Goal: Task Accomplishment & Management: Use online tool/utility

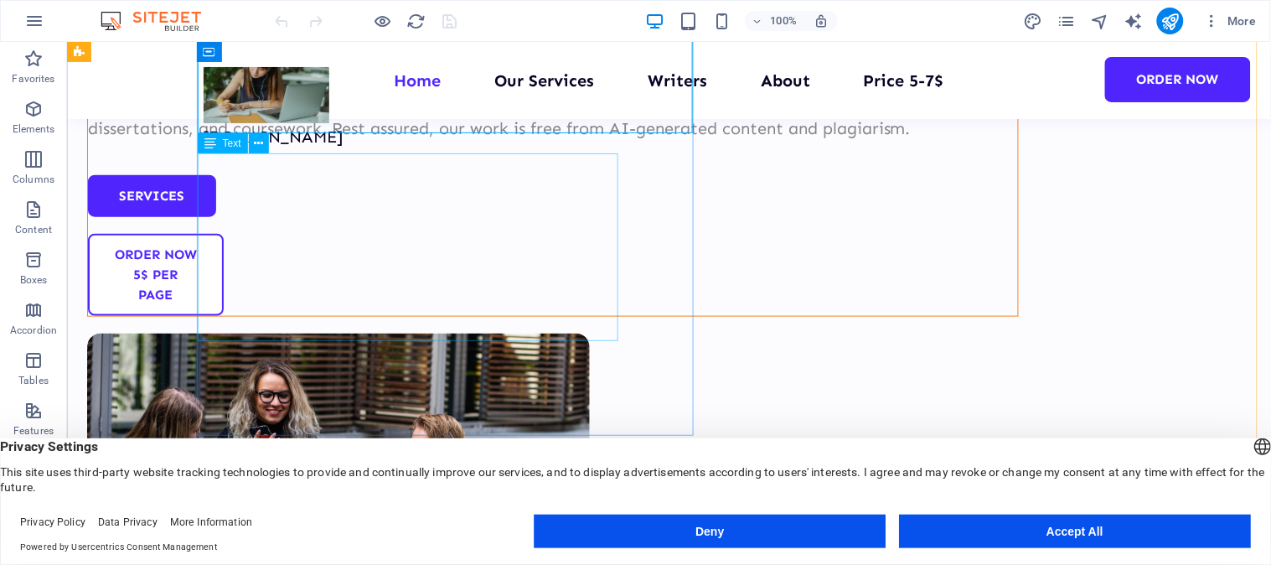
scroll to position [465, 0]
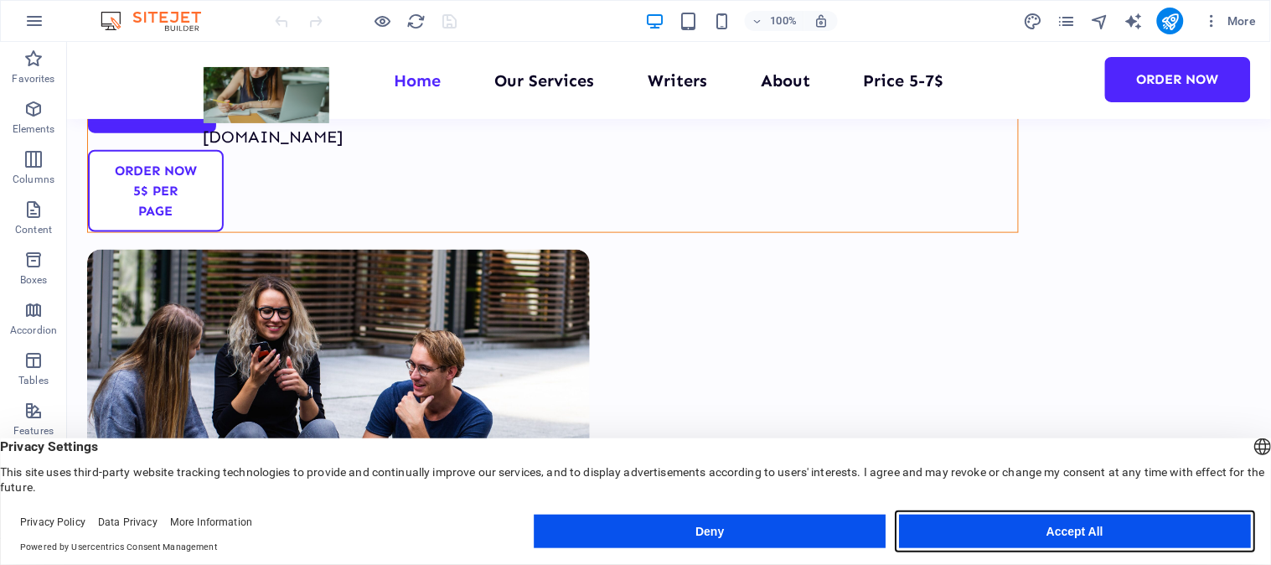
click at [1035, 524] on button "Accept All" at bounding box center [1075, 531] width 352 height 34
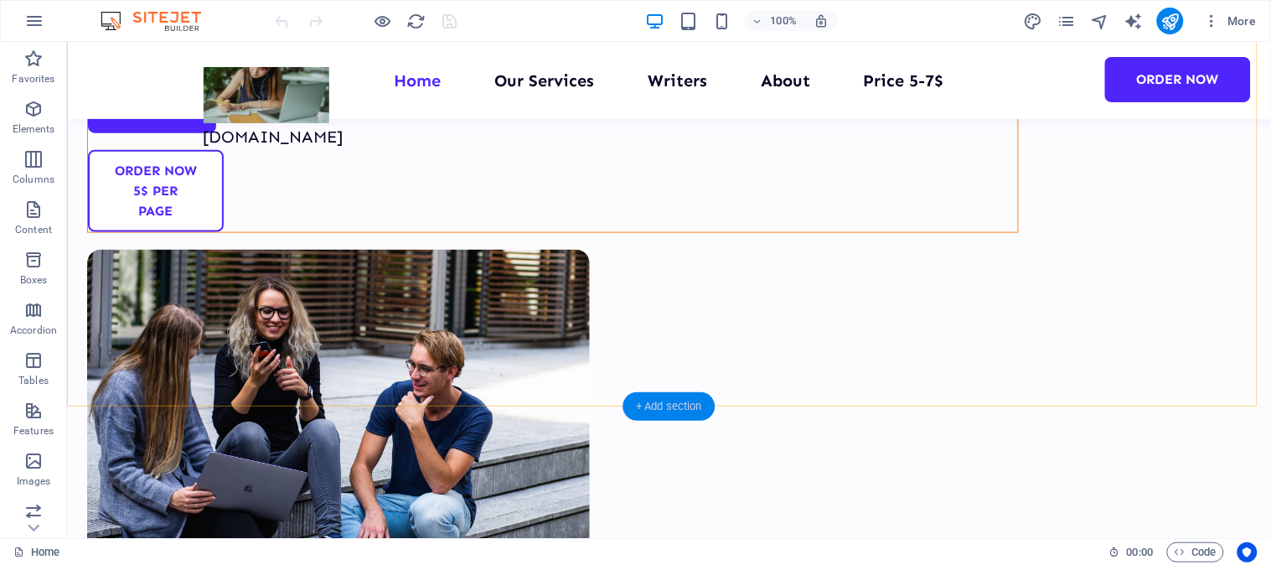
click at [659, 406] on div "+ Add section" at bounding box center [669, 406] width 93 height 28
select select "multiple-waves"
select select "rem"
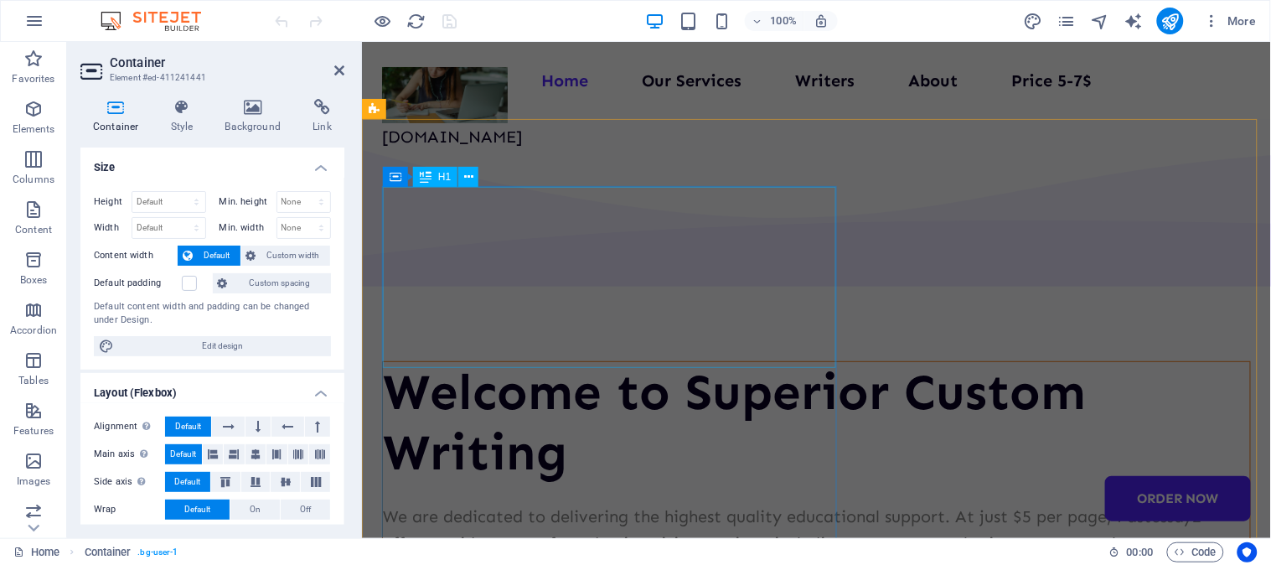
scroll to position [93, 0]
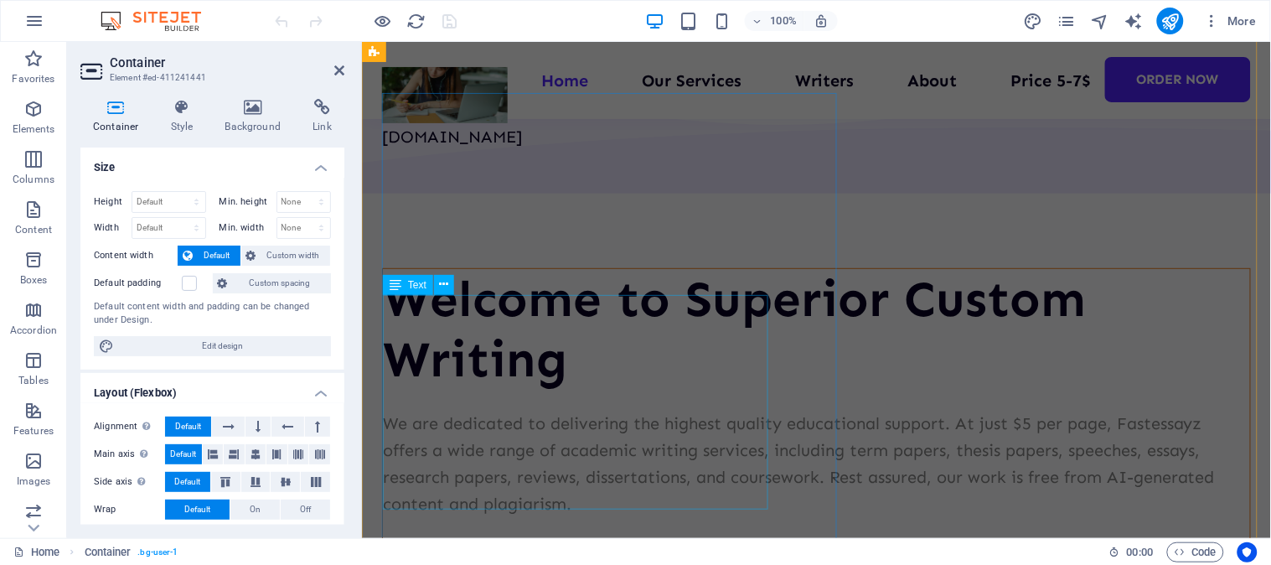
click at [699, 409] on div "We are dedicated to delivering the highest quality educational support. At just…" at bounding box center [815, 462] width 867 height 107
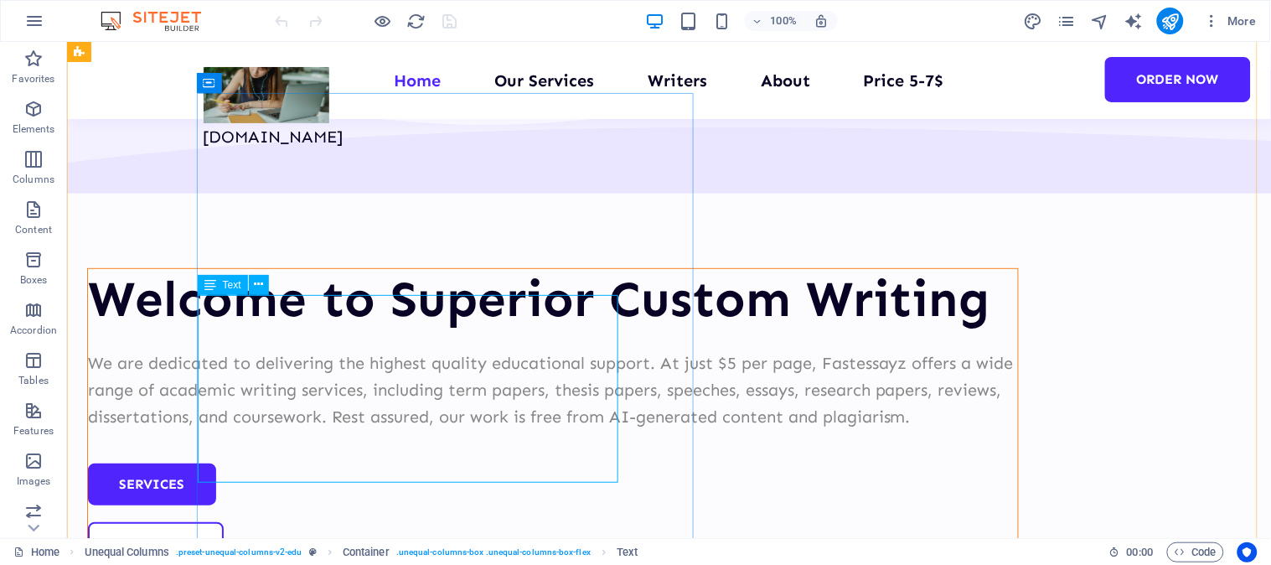
click at [447, 349] on div "We are dedicated to delivering the highest quality educational support. At just…" at bounding box center [552, 389] width 930 height 80
drag, startPoint x: 437, startPoint y: 336, endPoint x: 142, endPoint y: 335, distance: 294.9
click at [437, 349] on div "We are dedicated to delivering the highest quality educational support. At just…" at bounding box center [552, 389] width 930 height 80
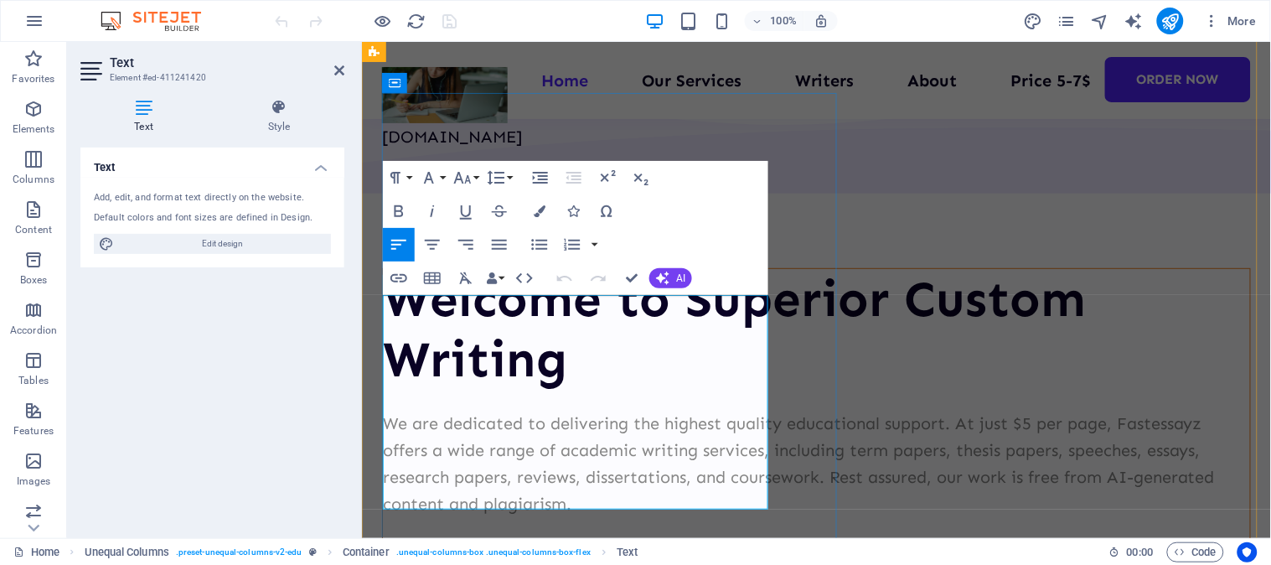
click at [688, 409] on p "We are dedicated to delivering the highest quality educational support. At just…" at bounding box center [815, 462] width 867 height 107
drag, startPoint x: 616, startPoint y: 330, endPoint x: 760, endPoint y: 335, distance: 144.2
click at [760, 409] on p "We are dedicated to delivering the highest quality educational support. At just…" at bounding box center [815, 462] width 867 height 107
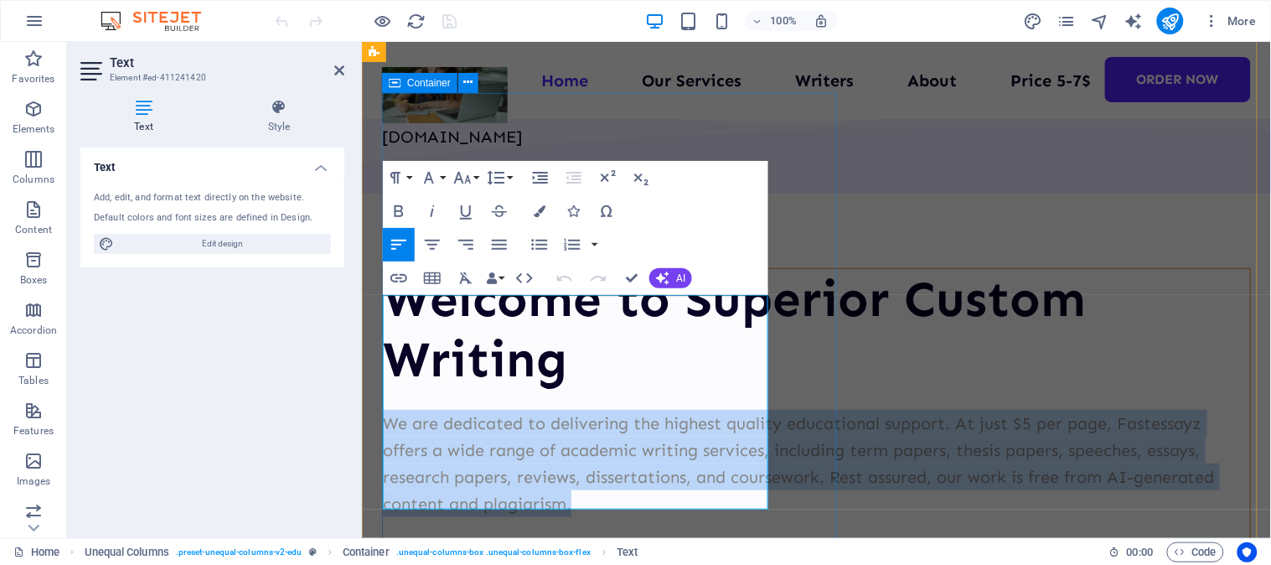
drag, startPoint x: 581, startPoint y: 500, endPoint x: 380, endPoint y: 307, distance: 279.1
click at [381, 307] on div "Welcome to Superior Custom Writing We are dedicated to delivering the highest q…" at bounding box center [815, 479] width 869 height 424
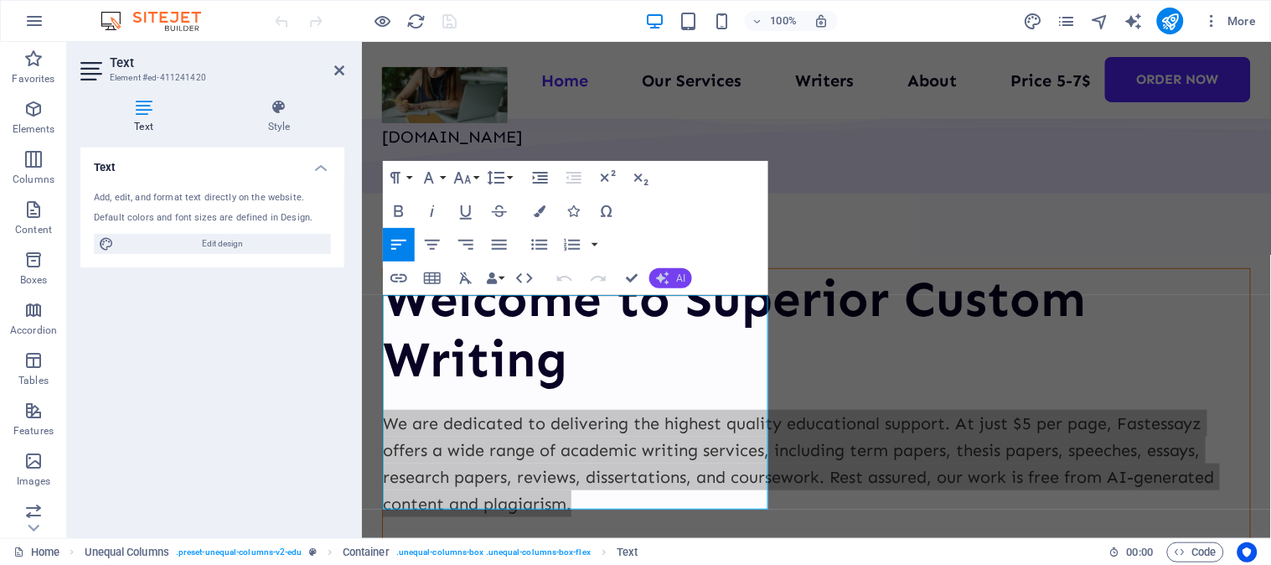
click at [676, 279] on span "AI" at bounding box center [680, 278] width 9 height 10
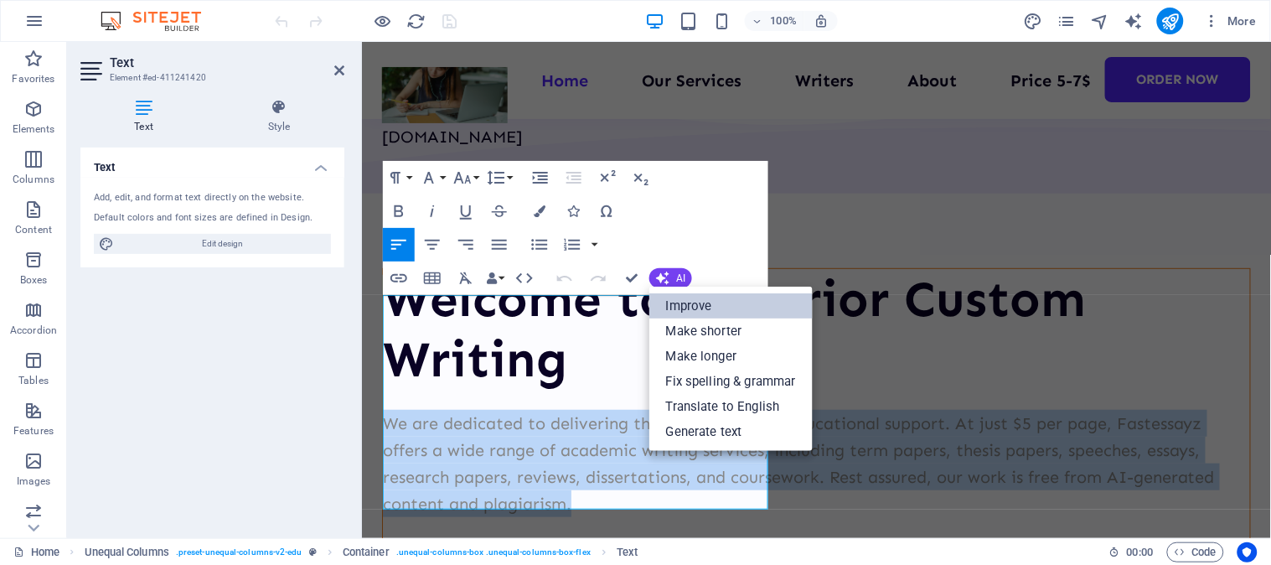
click at [696, 308] on link "Improve" at bounding box center [730, 305] width 163 height 25
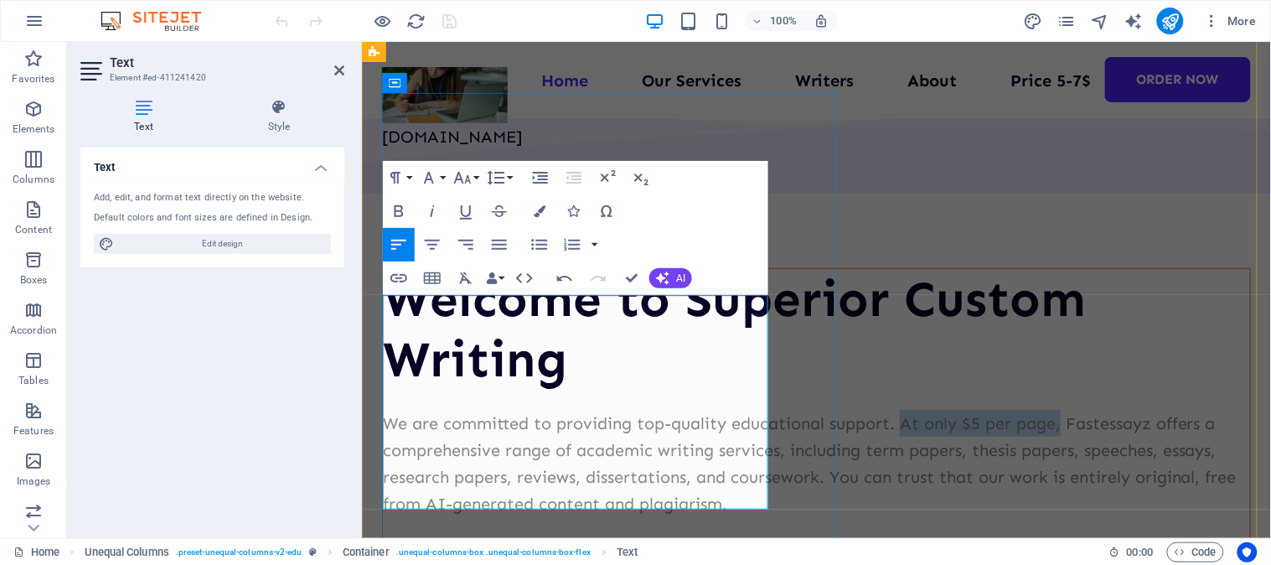
drag, startPoint x: 550, startPoint y: 336, endPoint x: 711, endPoint y: 335, distance: 160.9
click at [711, 409] on p "We are committed to providing top-quality educational support. At only $5 per p…" at bounding box center [815, 462] width 867 height 107
click at [556, 442] on p "We are committed to providing top-quality educational support. Fastessayz offer…" at bounding box center [815, 462] width 867 height 107
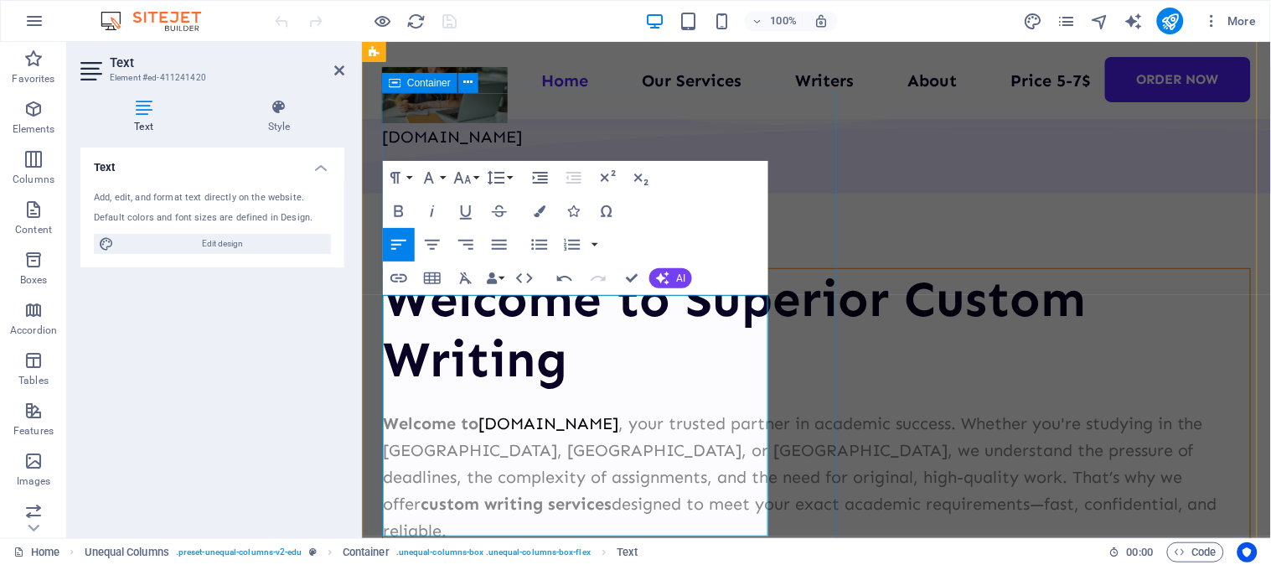
drag, startPoint x: 460, startPoint y: 515, endPoint x: 380, endPoint y: 280, distance: 248.8
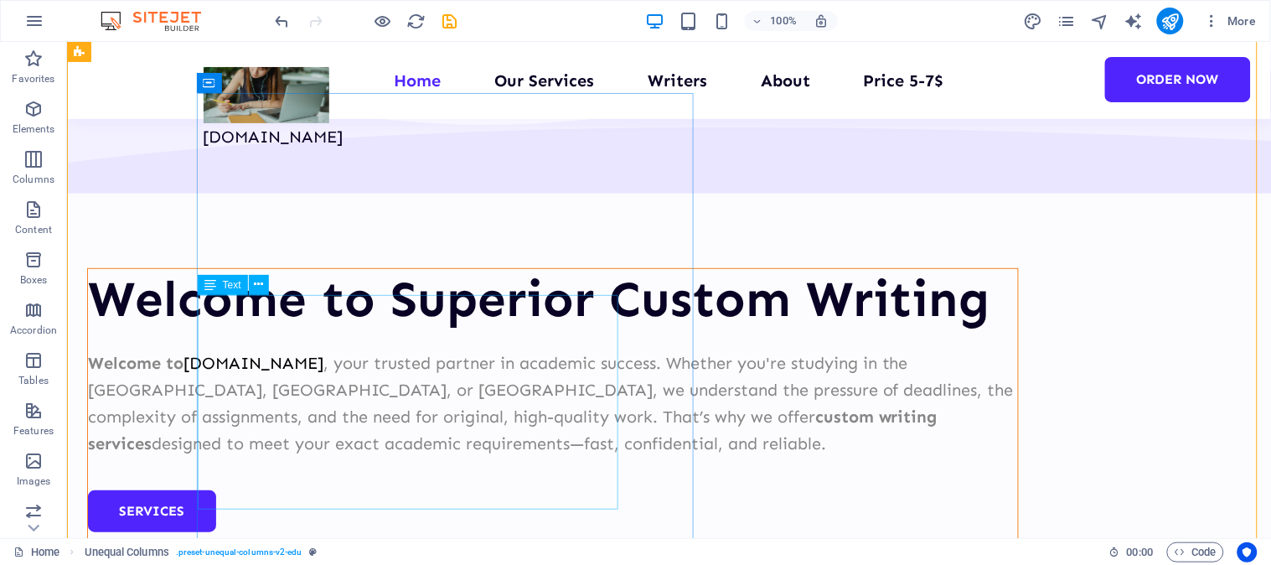
click at [447, 456] on div "Welcome to [DOMAIN_NAME] , your trusted partner in academic success. Whether yo…" at bounding box center [552, 402] width 930 height 107
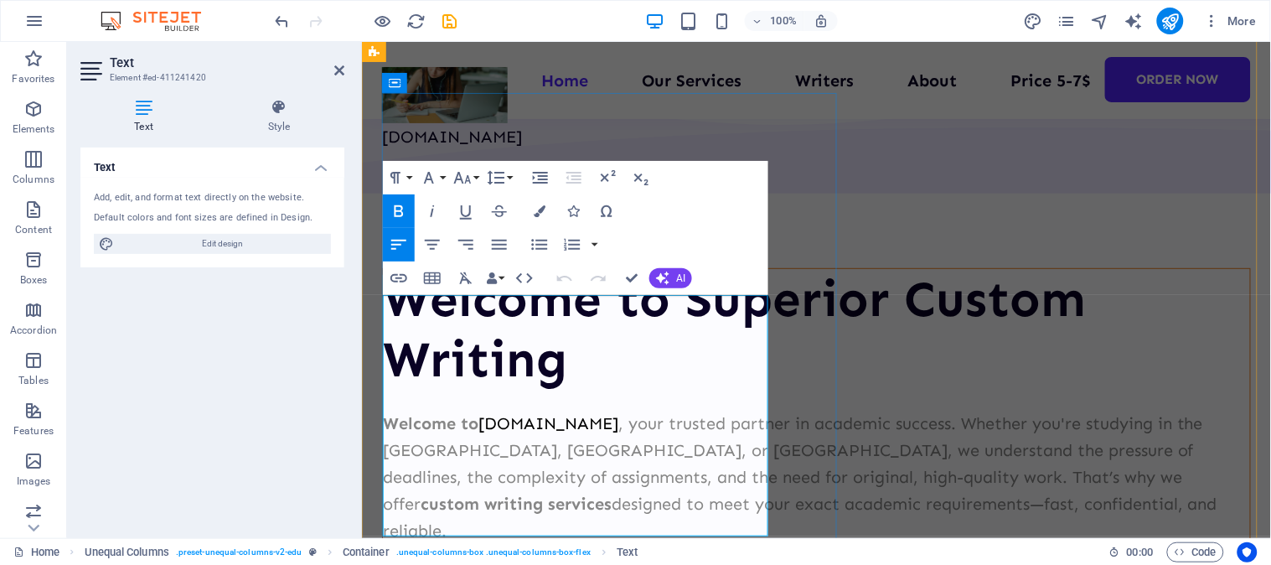
click at [582, 499] on p "Welcome to [DOMAIN_NAME] , your trusted partner in academic success. Whether yo…" at bounding box center [815, 476] width 867 height 134
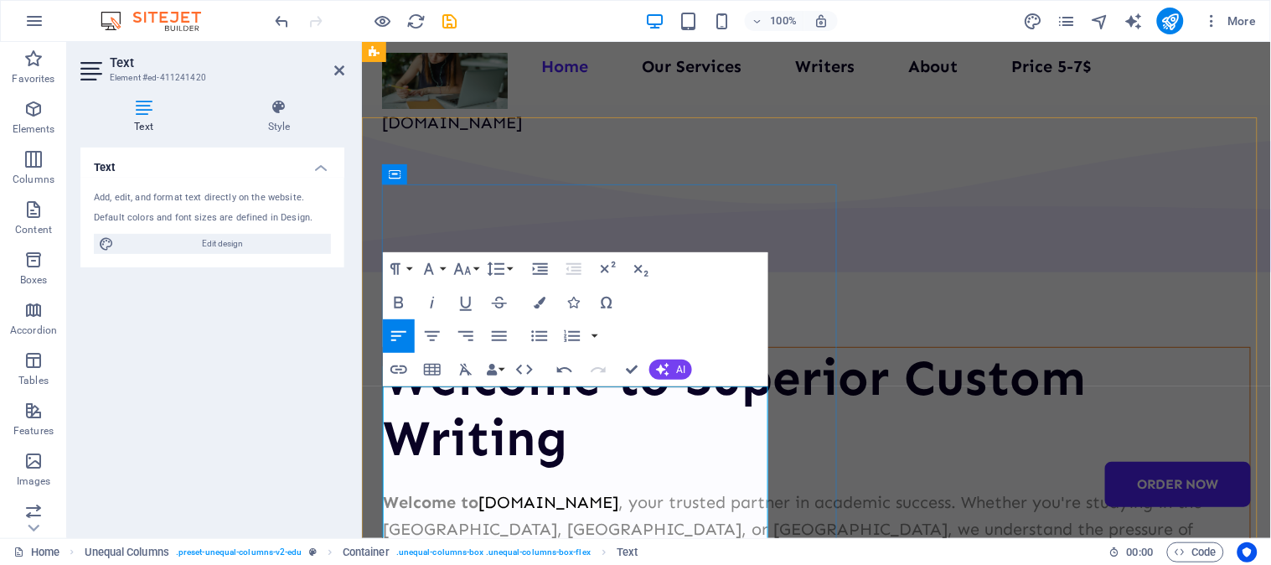
scroll to position [0, 0]
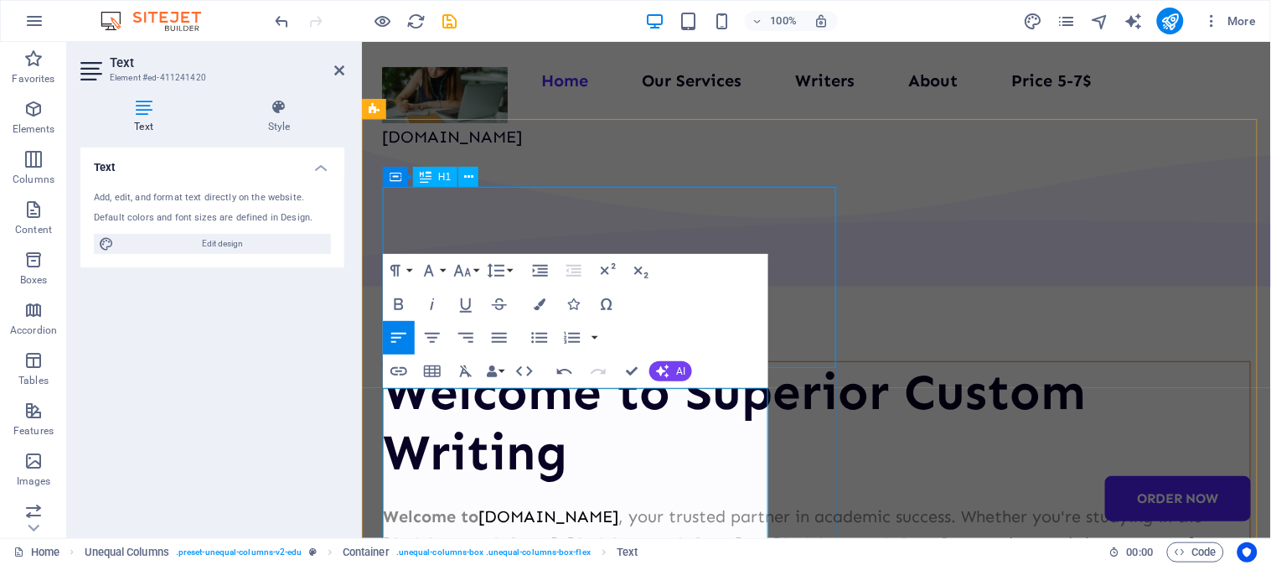
click at [790, 361] on div "Welcome to Superior Custom Writing" at bounding box center [815, 421] width 867 height 121
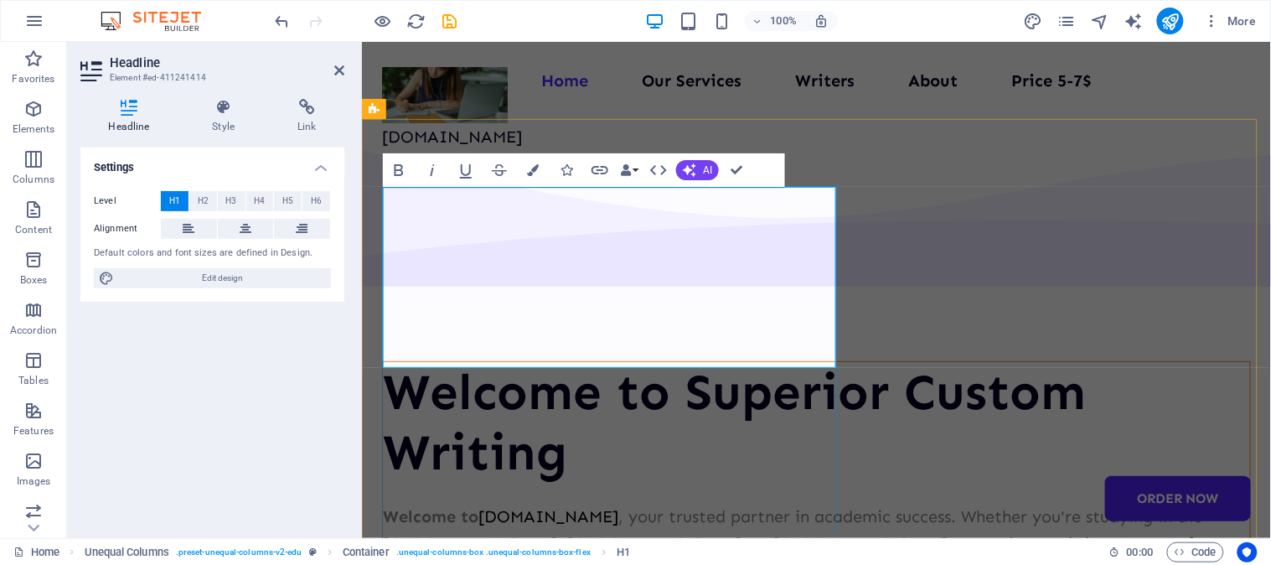
click at [603, 361] on h1 "Welcome to Superior Custom Writing" at bounding box center [815, 421] width 867 height 121
click at [567, 361] on h1 "Welcome to Superior Custom Writing" at bounding box center [815, 421] width 867 height 121
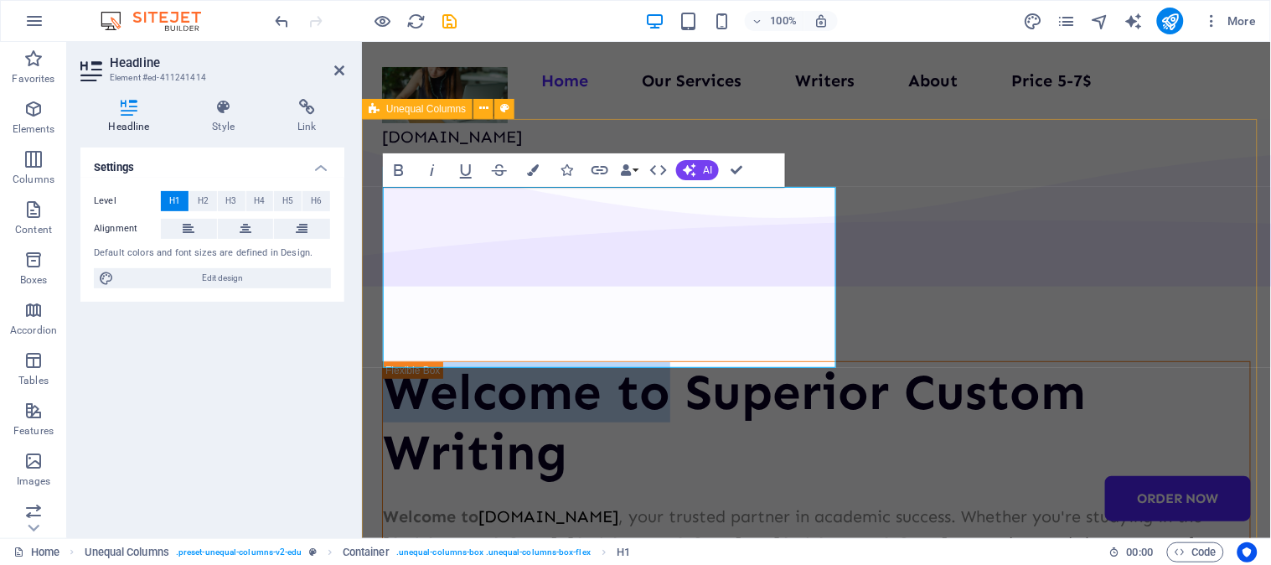
drag, startPoint x: 683, startPoint y: 217, endPoint x: 370, endPoint y: 211, distance: 312.6
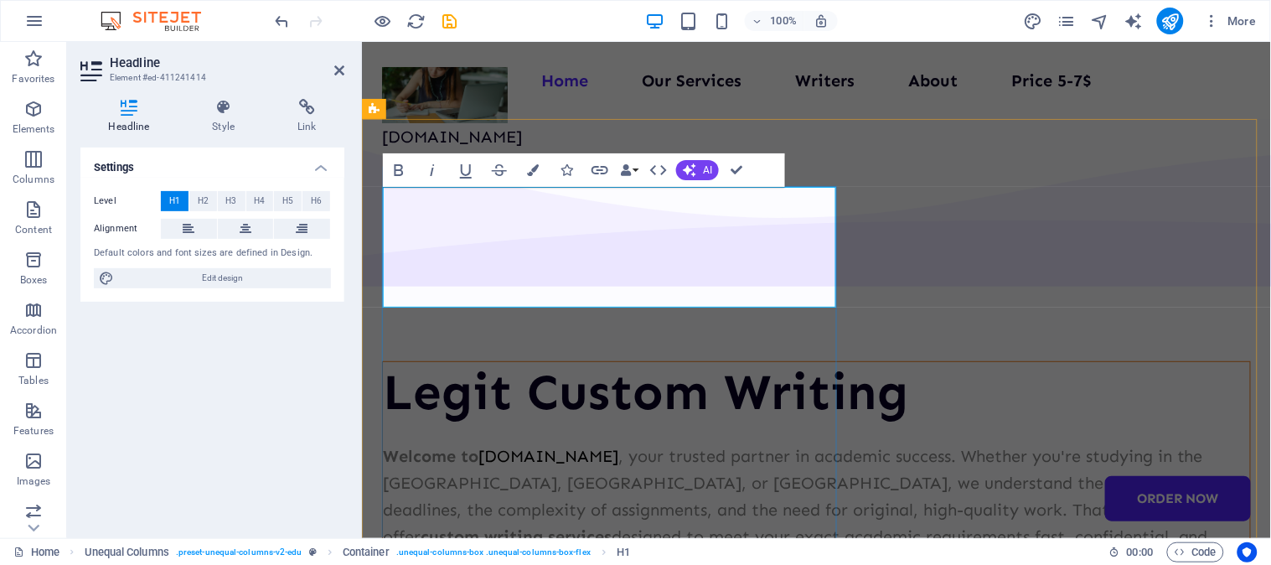
click at [745, 361] on h1 "Legit Custom Writing" at bounding box center [815, 391] width 867 height 60
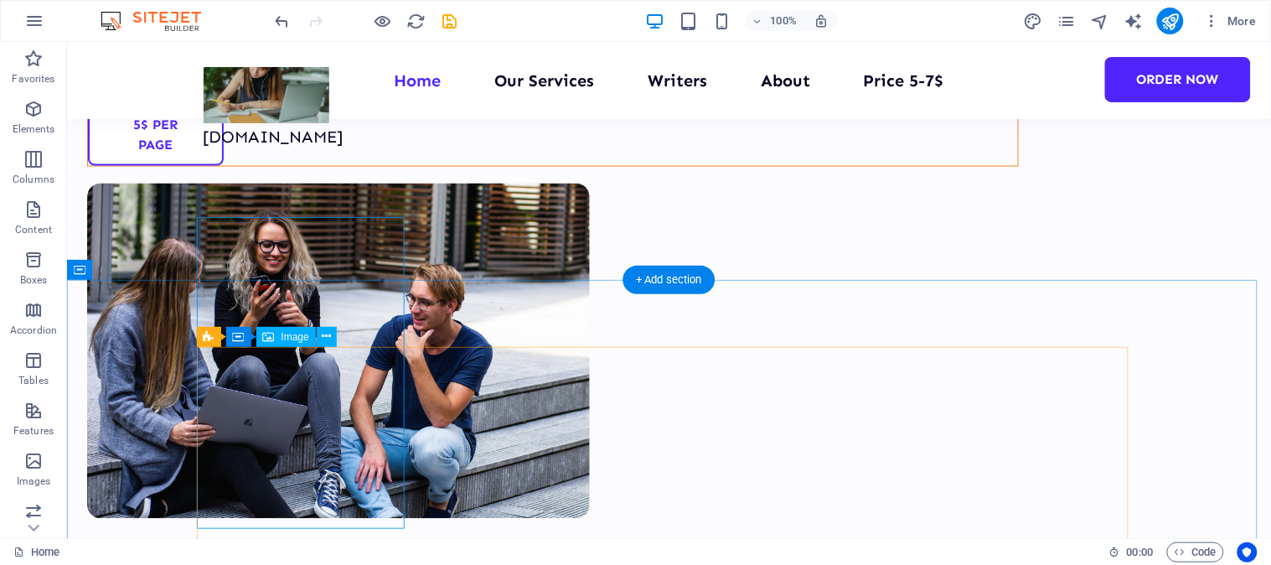
scroll to position [465, 0]
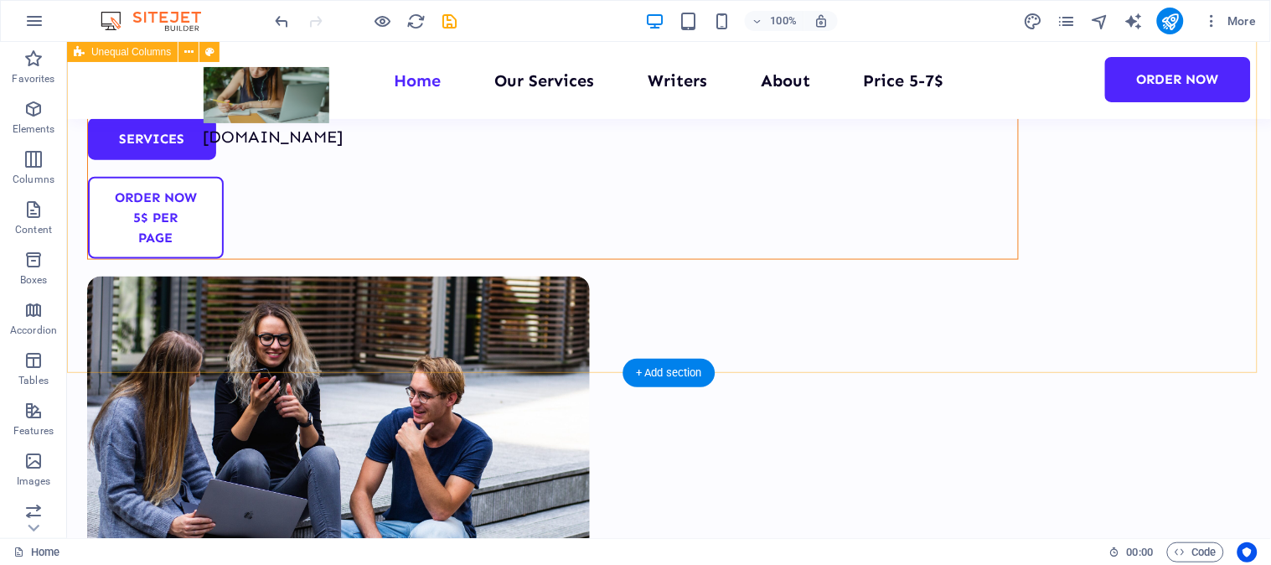
click at [565, 256] on div "Legit Custom Writing 2025 Welcome to [DOMAIN_NAME] , your trusted partner in ac…" at bounding box center [668, 232] width 1204 height 1159
click at [475, 230] on div "Legit Custom Writing 2025 Welcome to [DOMAIN_NAME] , your trusted partner in ac…" at bounding box center [668, 232] width 1204 height 1159
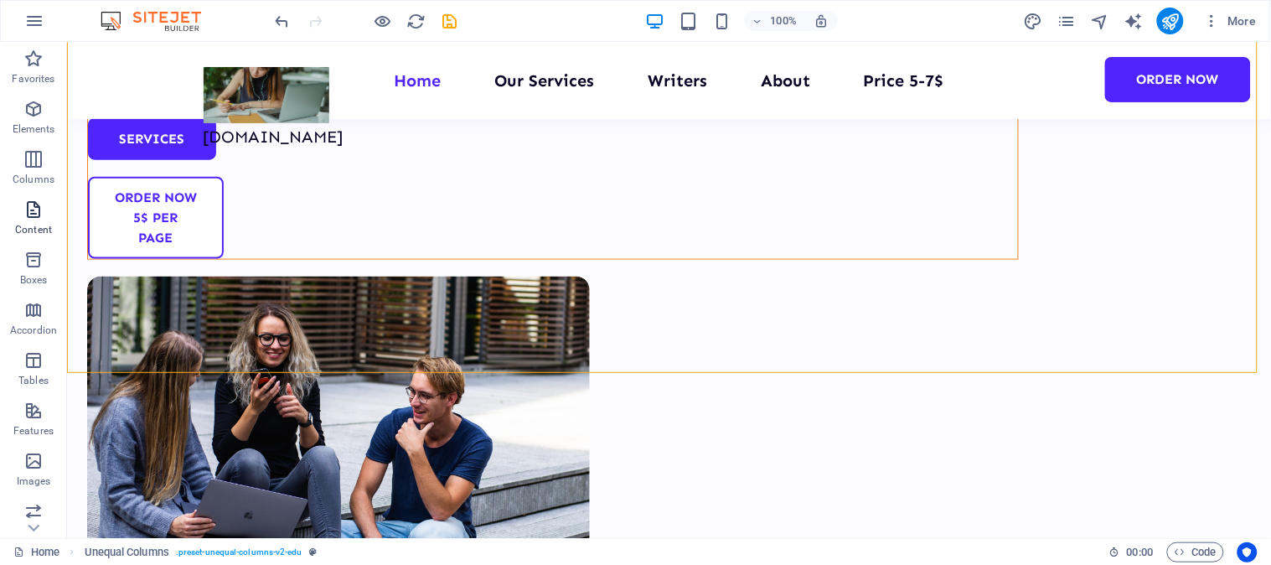
click at [36, 220] on icon "button" at bounding box center [33, 209] width 20 height 20
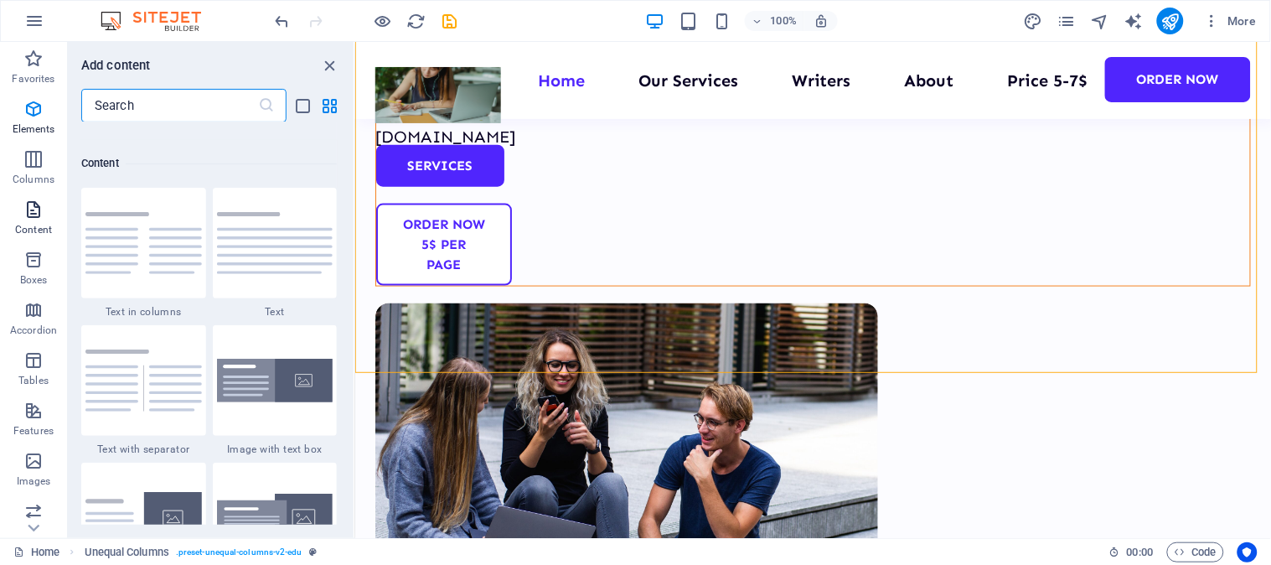
scroll to position [2930, 0]
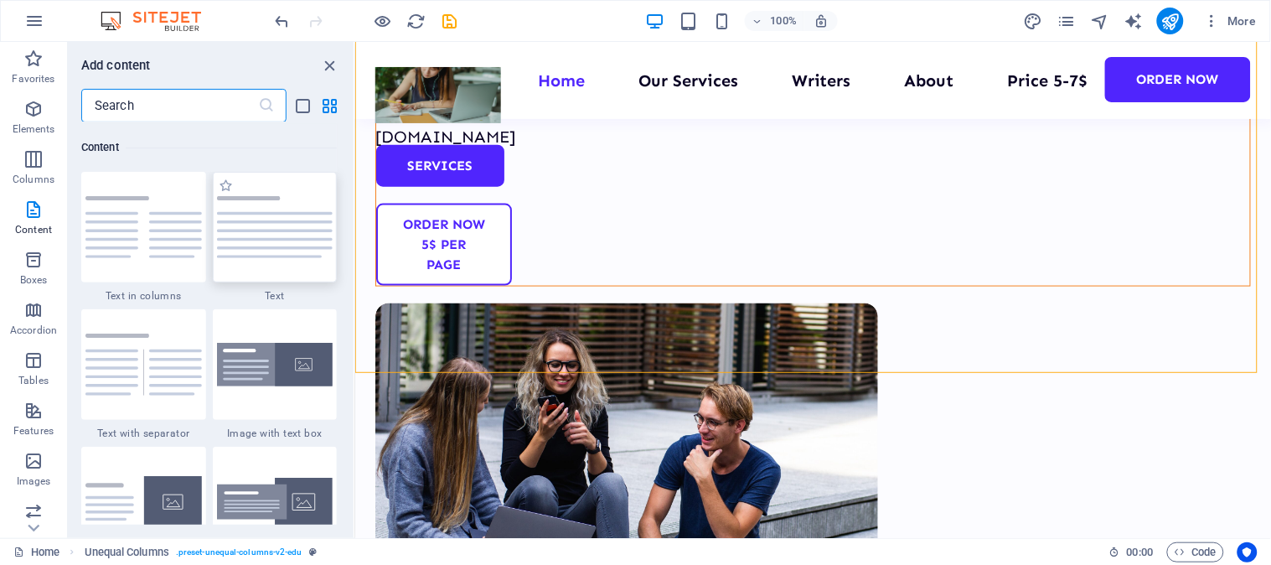
click at [282, 244] on img at bounding box center [275, 227] width 116 height 62
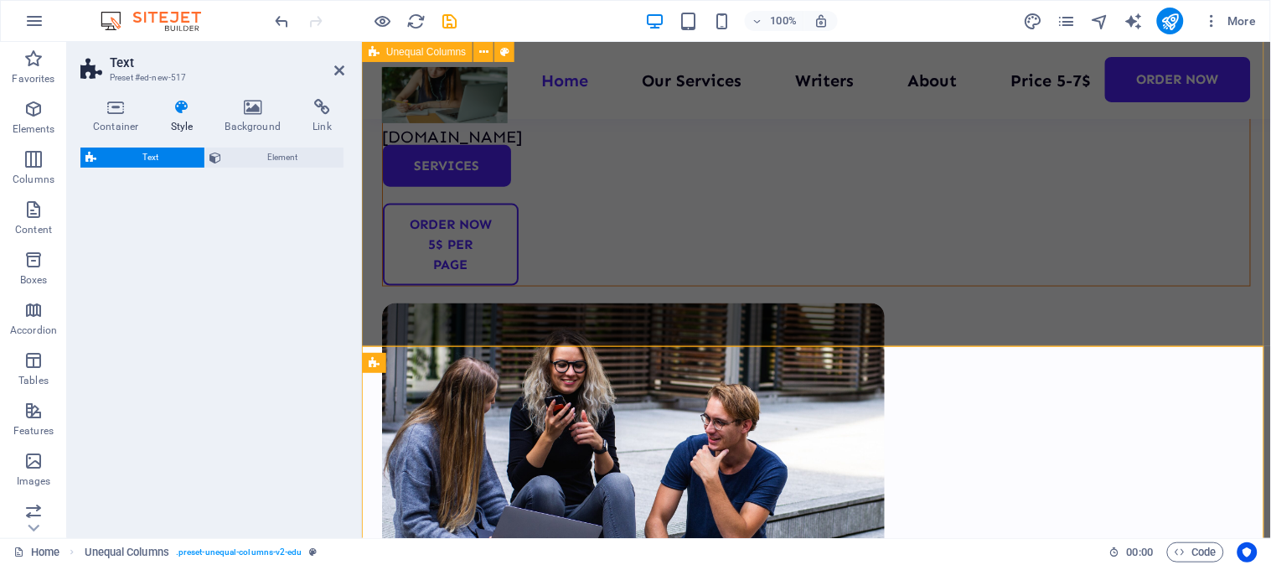
scroll to position [492, 0]
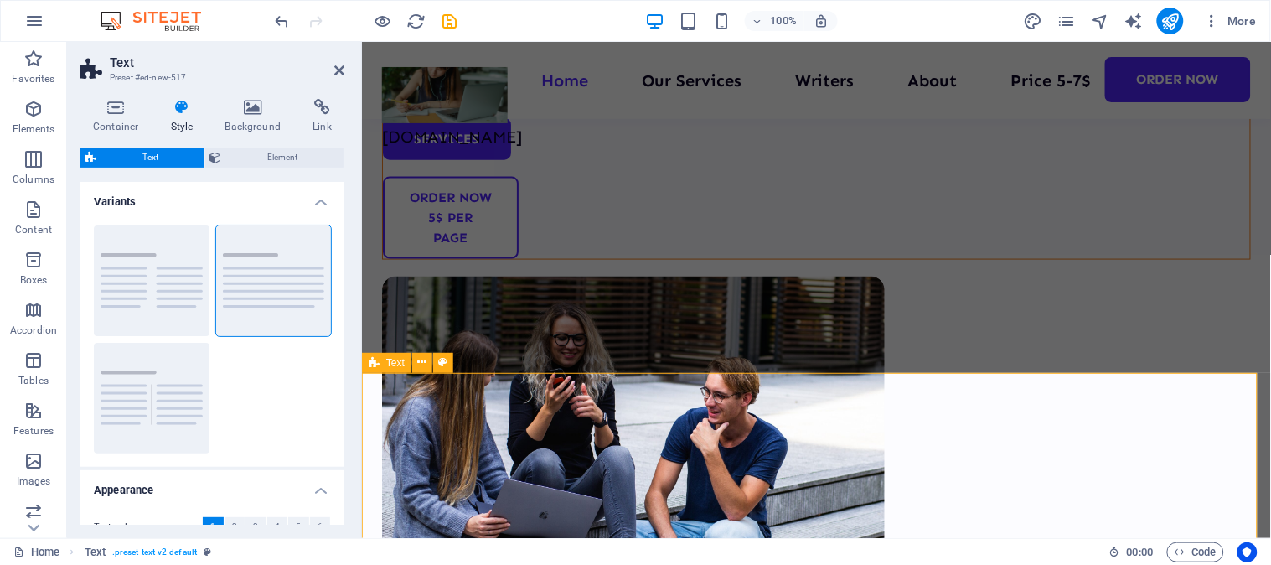
drag, startPoint x: 485, startPoint y: 300, endPoint x: 519, endPoint y: 383, distance: 89.8
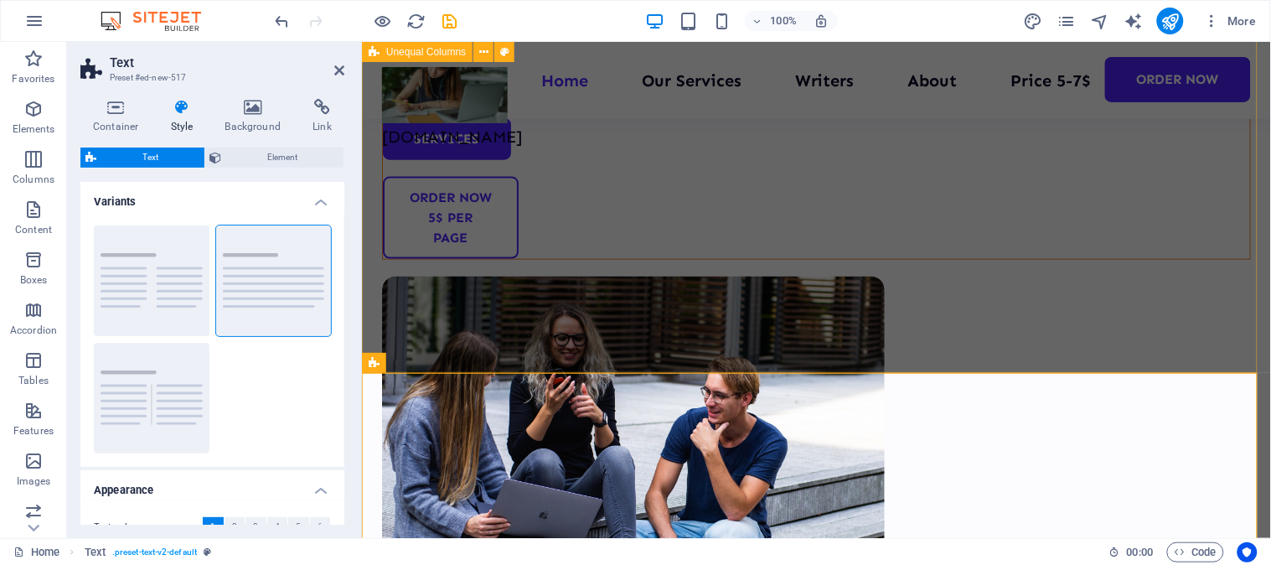
click at [729, 351] on div "Legit Custom Writing 2025 Welcome to [DOMAIN_NAME] , your trusted partner in ac…" at bounding box center [815, 219] width 909 height 1186
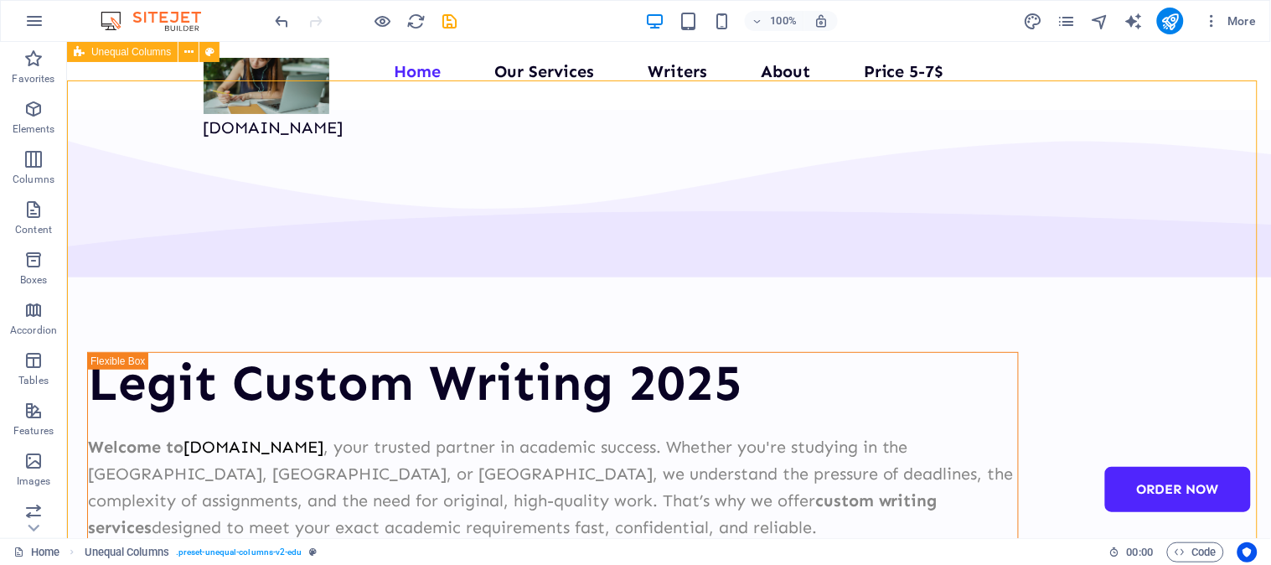
scroll to position [0, 0]
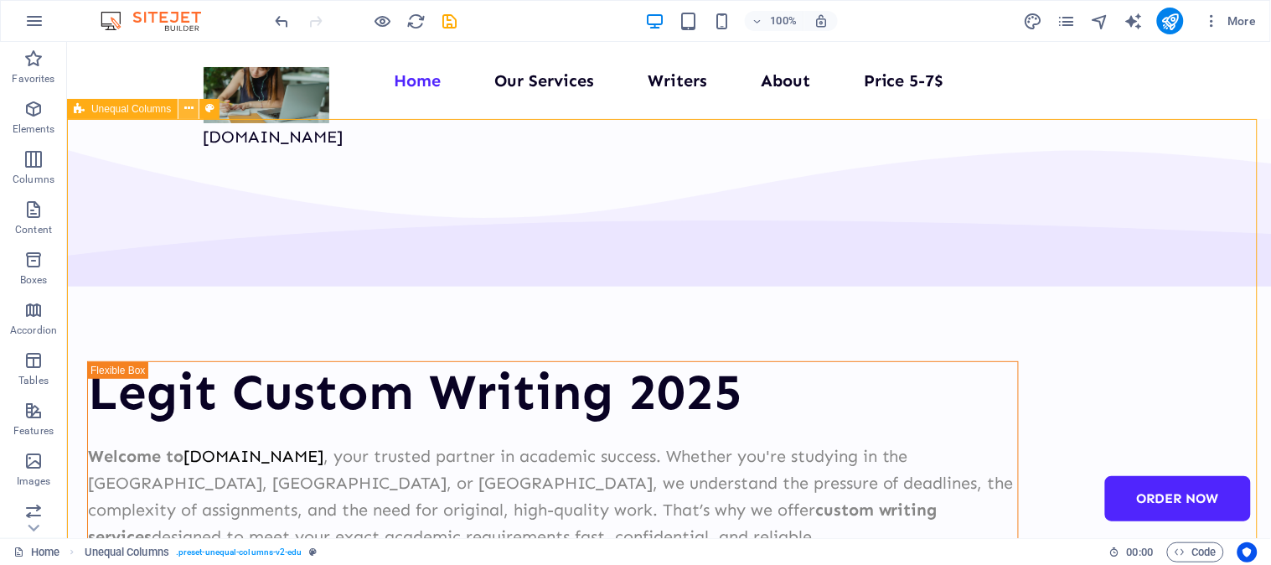
click at [189, 106] on icon at bounding box center [188, 109] width 9 height 18
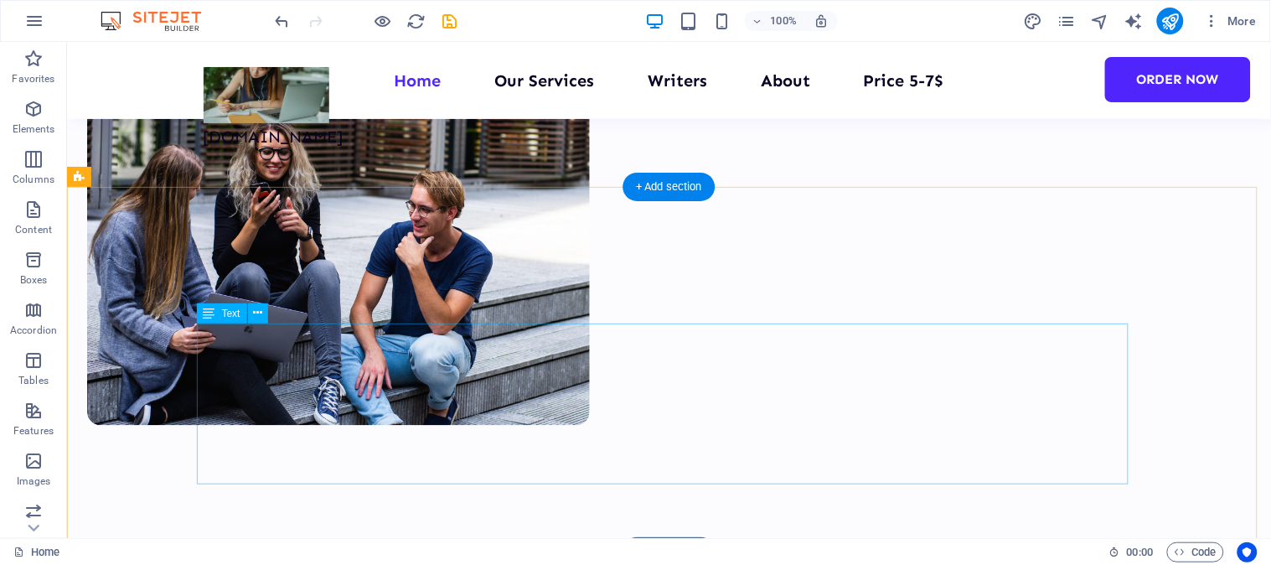
scroll to position [838, 0]
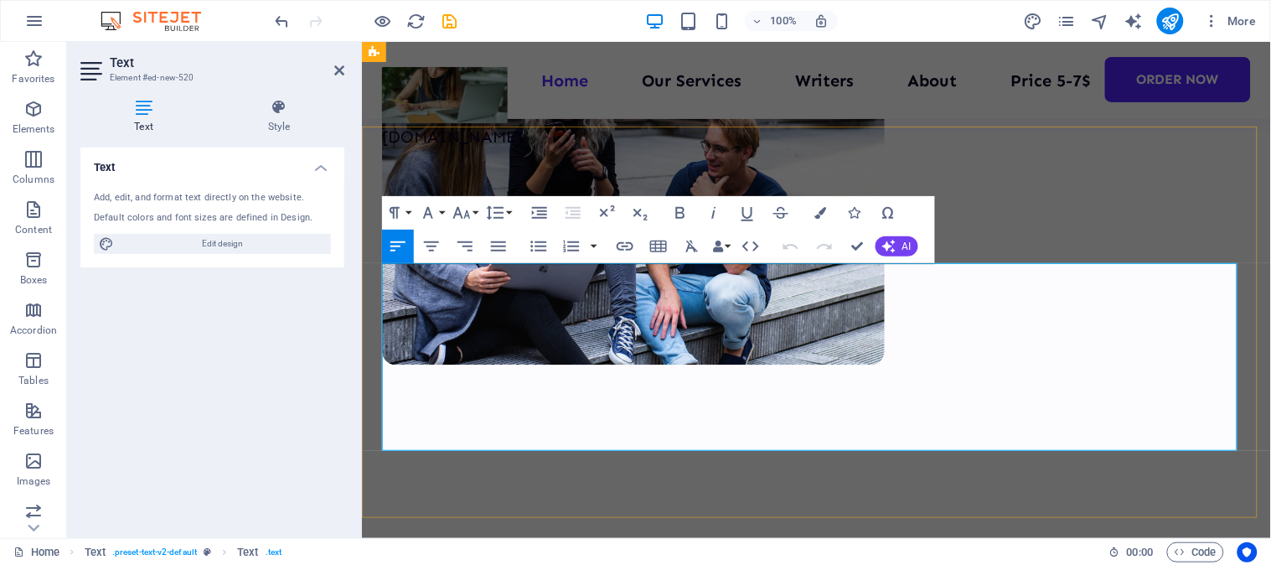
scroll to position [679, 0]
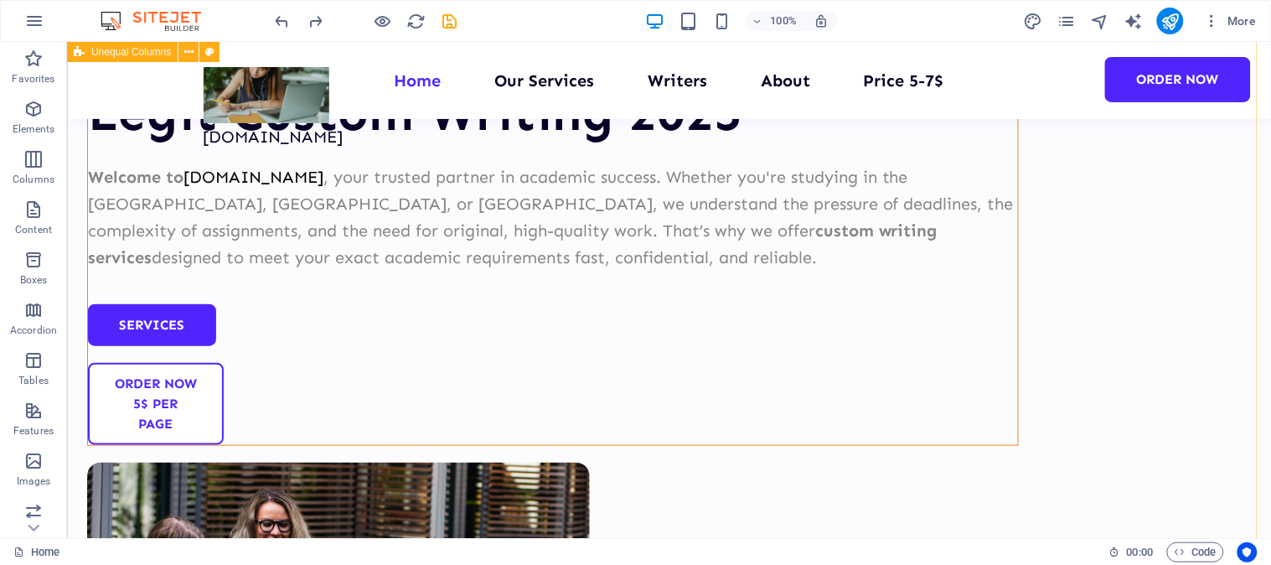
click at [762, 334] on div "Legit Custom Writing 2025 Welcome to [DOMAIN_NAME] , your trusted partner in ac…" at bounding box center [668, 418] width 1204 height 1159
select select "multiple-waves"
select select "em"
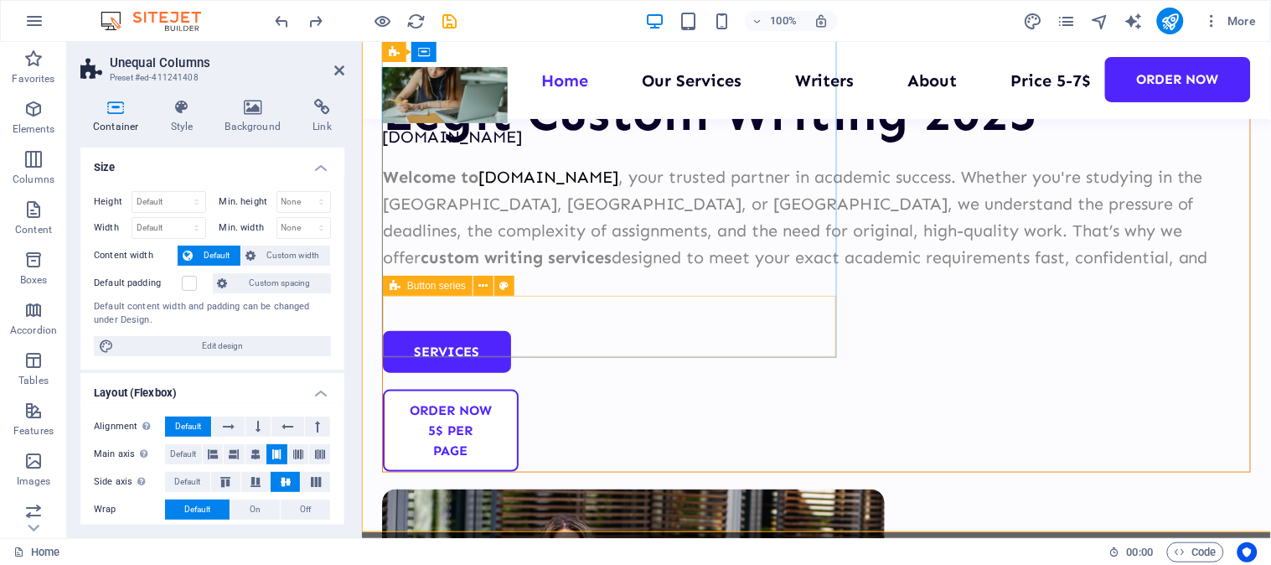
scroll to position [306, 0]
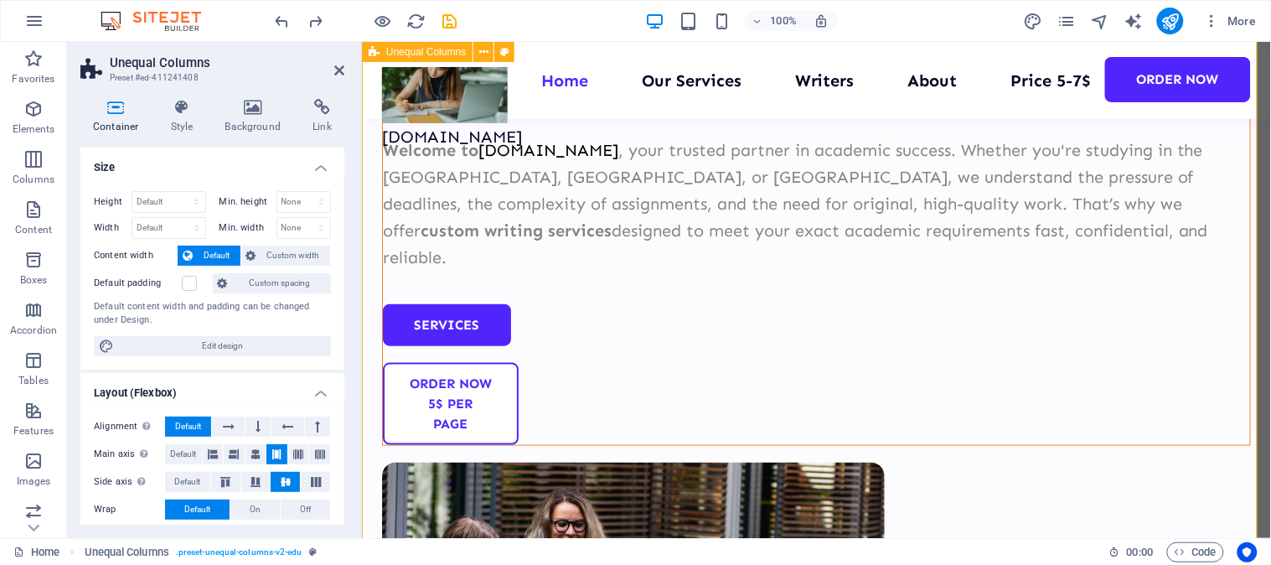
click at [908, 349] on div "Legit Custom Writing 2025 Welcome to [DOMAIN_NAME] , your trusted partner in ac…" at bounding box center [815, 405] width 909 height 1186
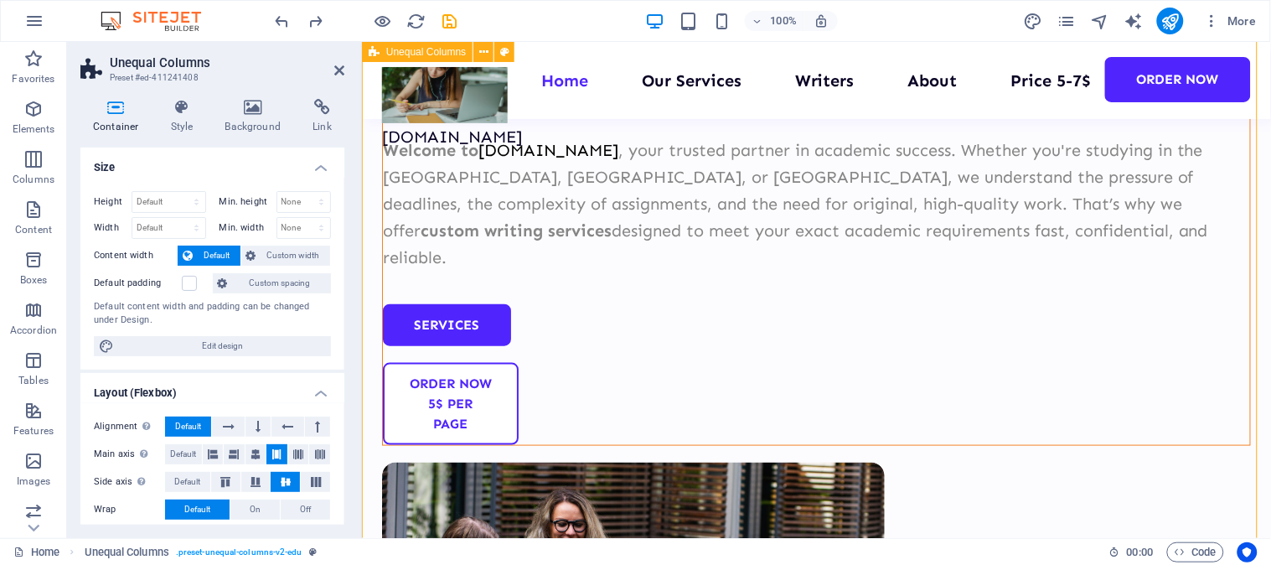
click at [910, 349] on div "Legit Custom Writing 2025 Welcome to [DOMAIN_NAME] , your trusted partner in ac…" at bounding box center [815, 405] width 909 height 1186
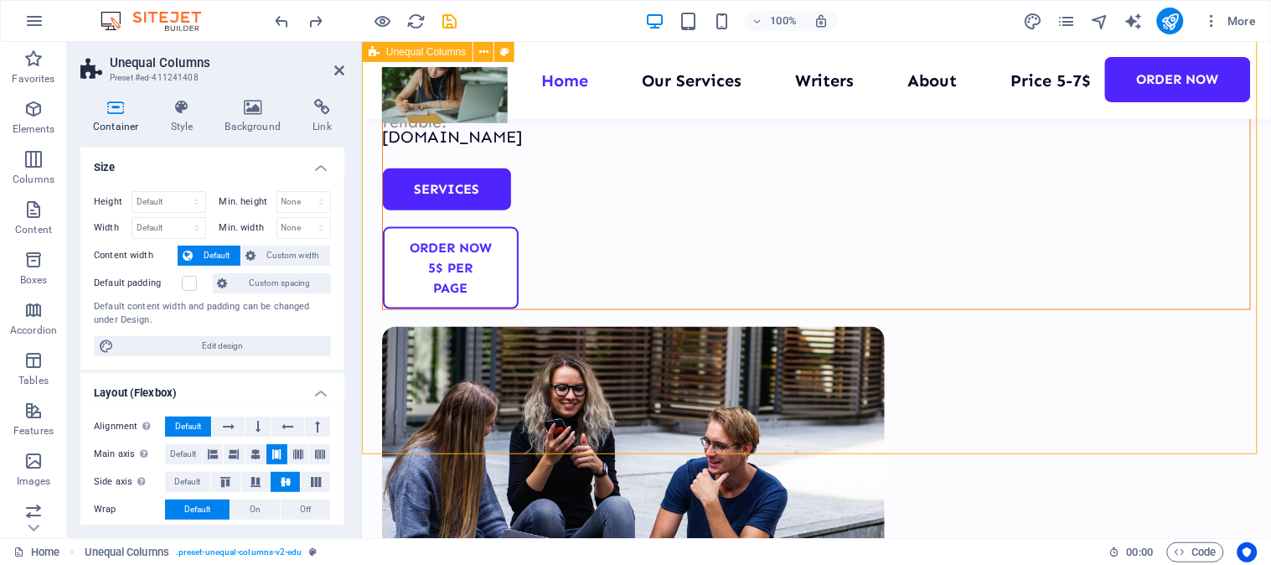
scroll to position [492, 0]
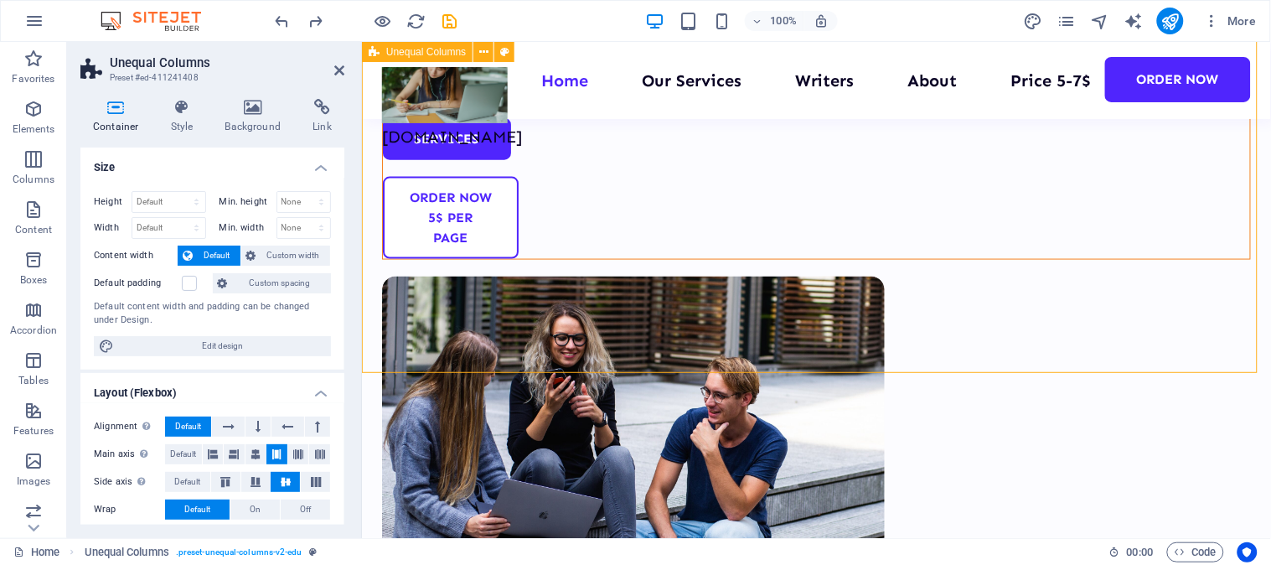
click at [890, 224] on div "Legit Custom Writing 2025 Welcome to [DOMAIN_NAME] , your trusted partner in ac…" at bounding box center [815, 219] width 909 height 1186
click at [36, 219] on icon "button" at bounding box center [33, 209] width 20 height 20
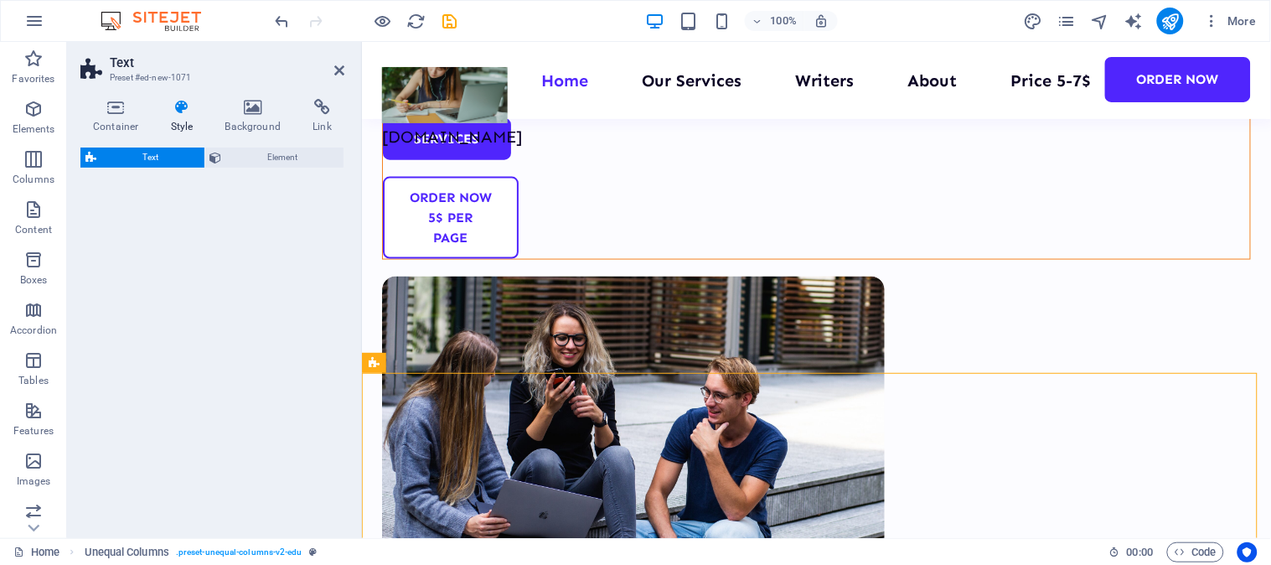
select select "rem"
select select "preset-text-v2-columns"
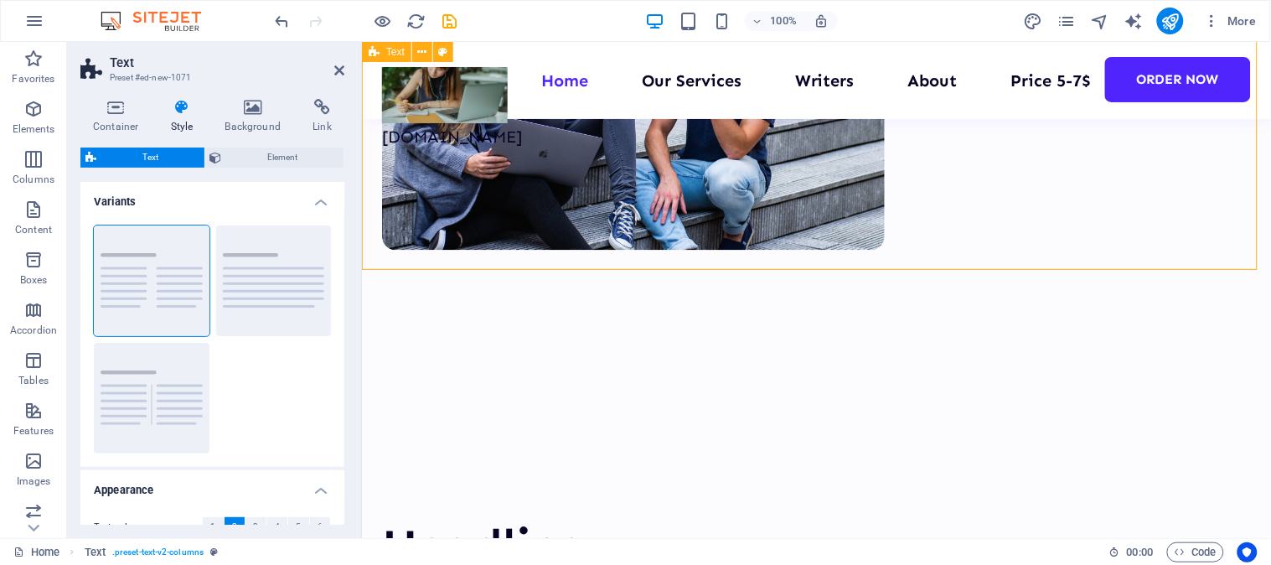
scroll to position [679, 0]
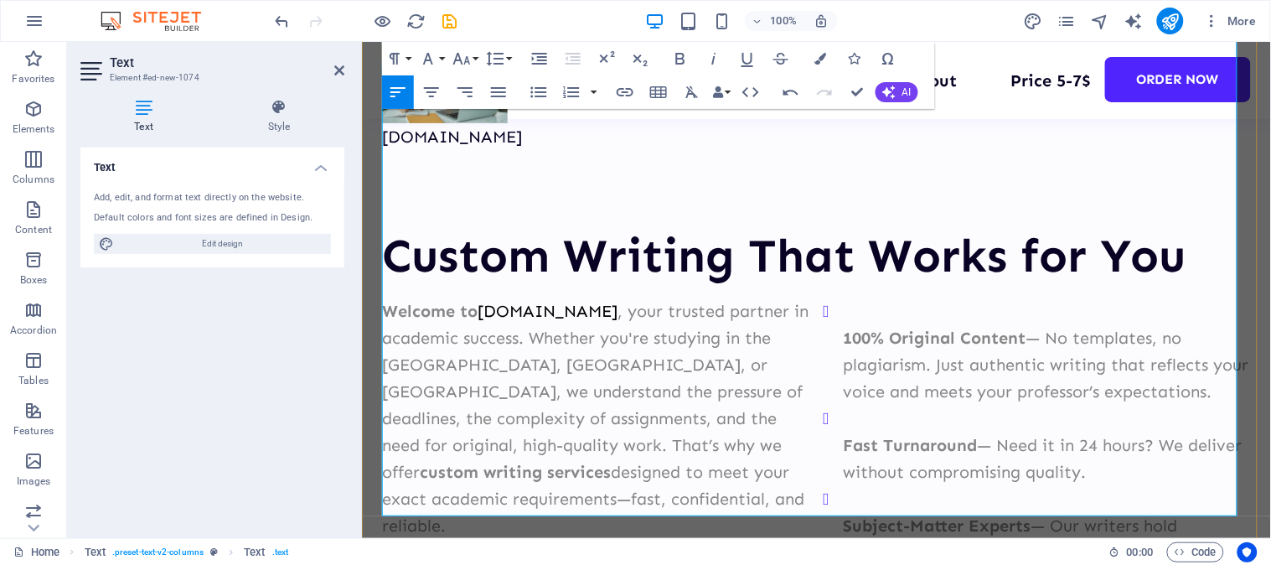
scroll to position [1330, 0]
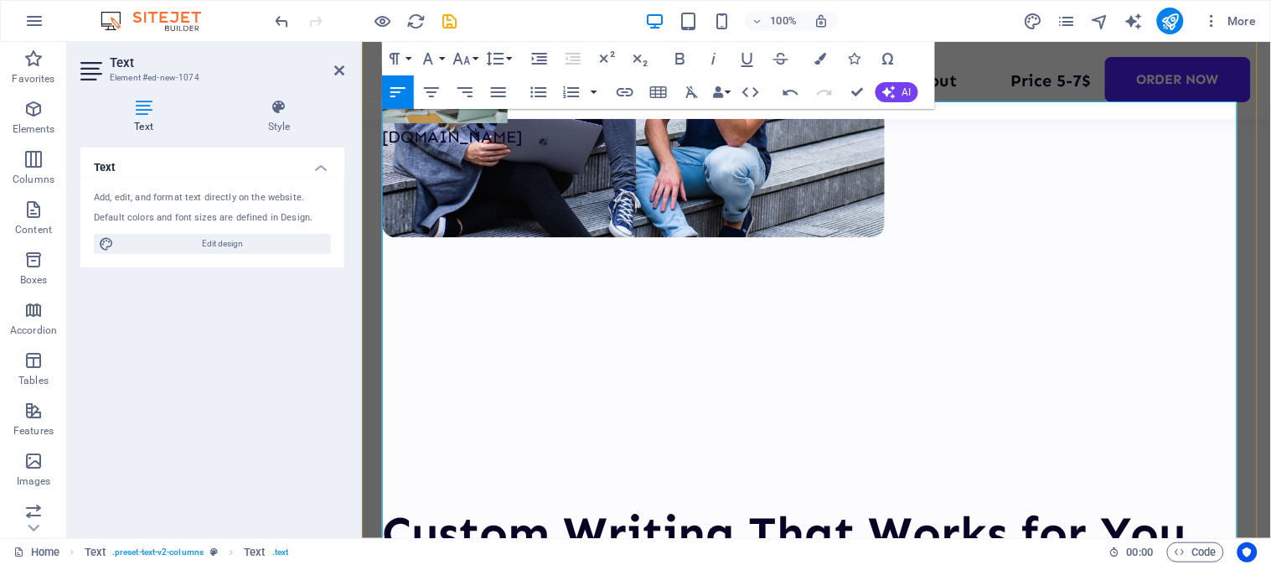
scroll to position [865, 0]
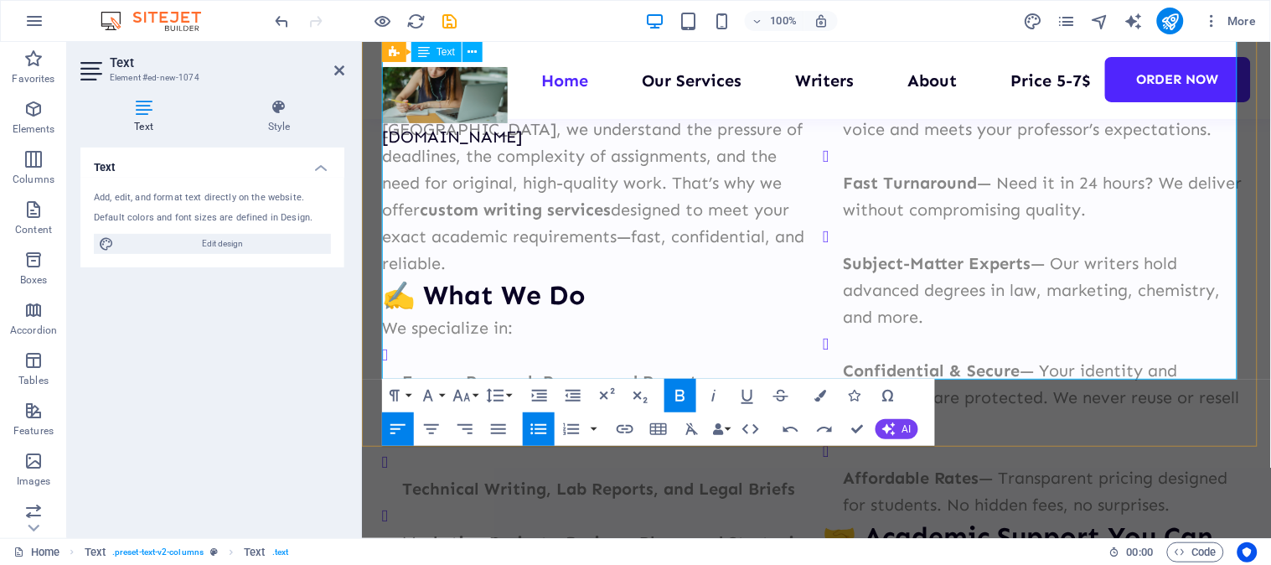
scroll to position [1517, 0]
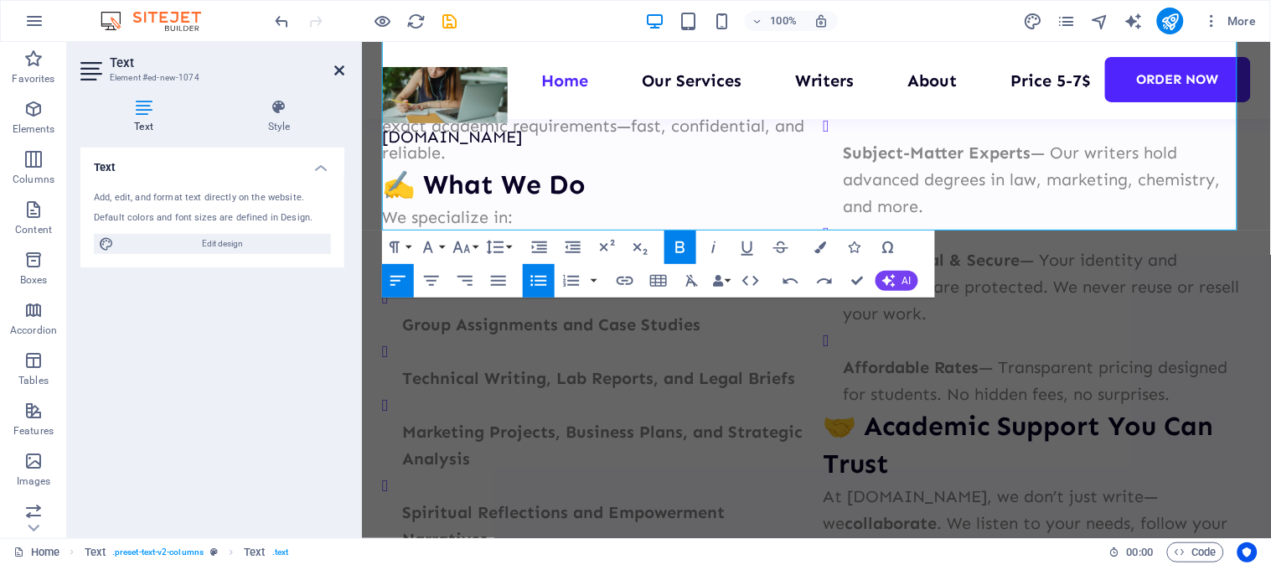
click at [334, 70] on icon at bounding box center [339, 70] width 10 height 13
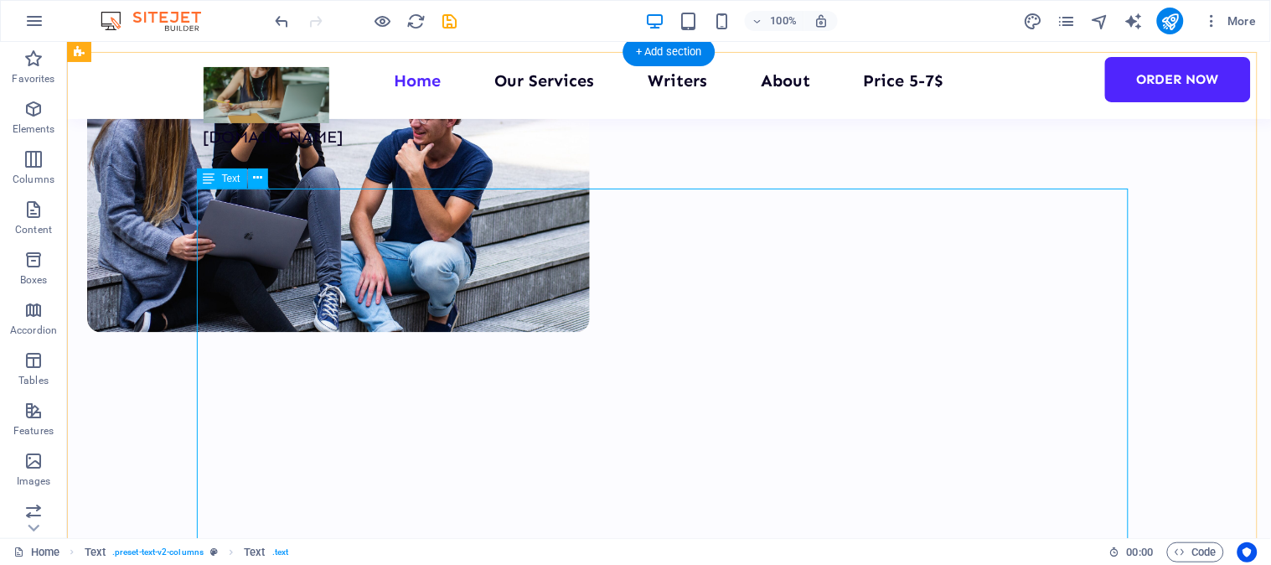
scroll to position [718, 0]
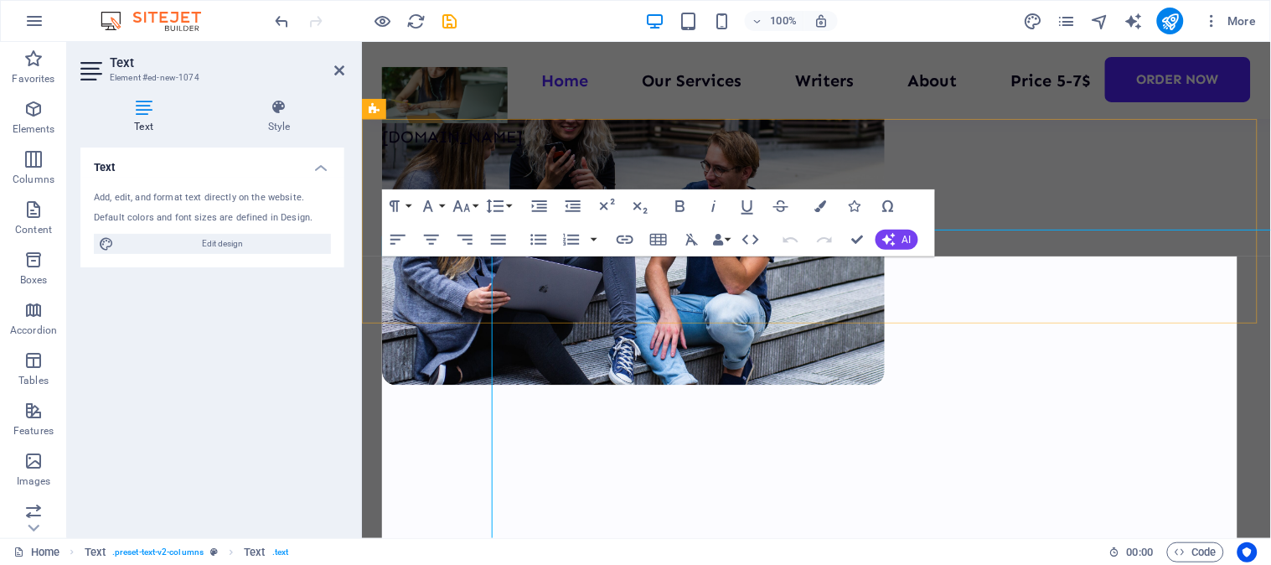
scroll to position [746, 0]
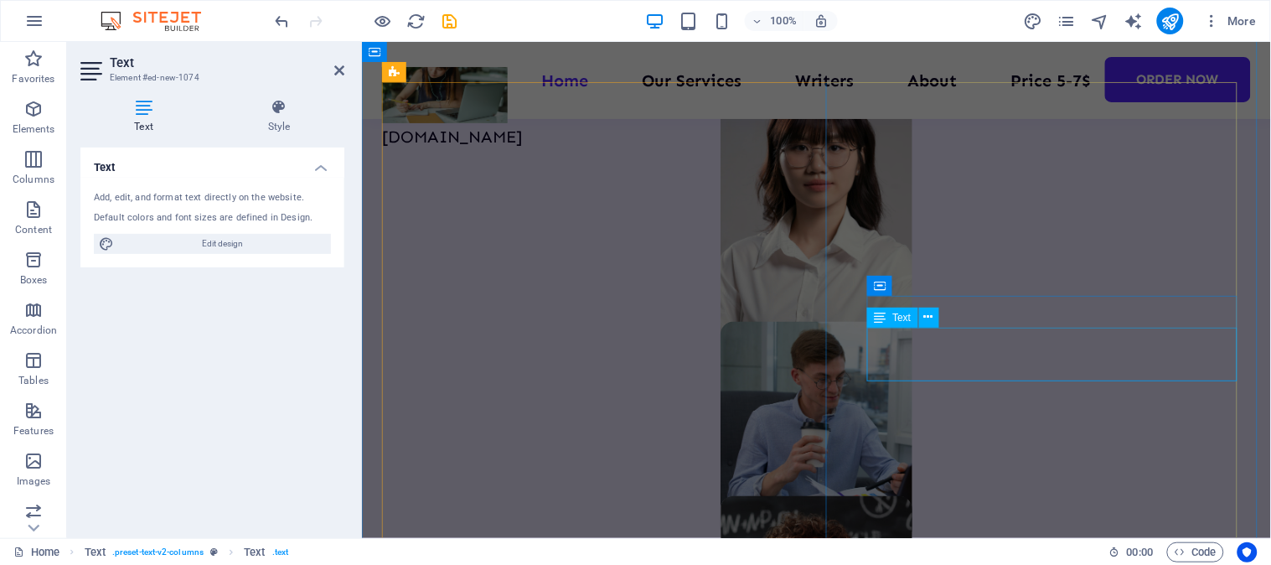
scroll to position [2328, 0]
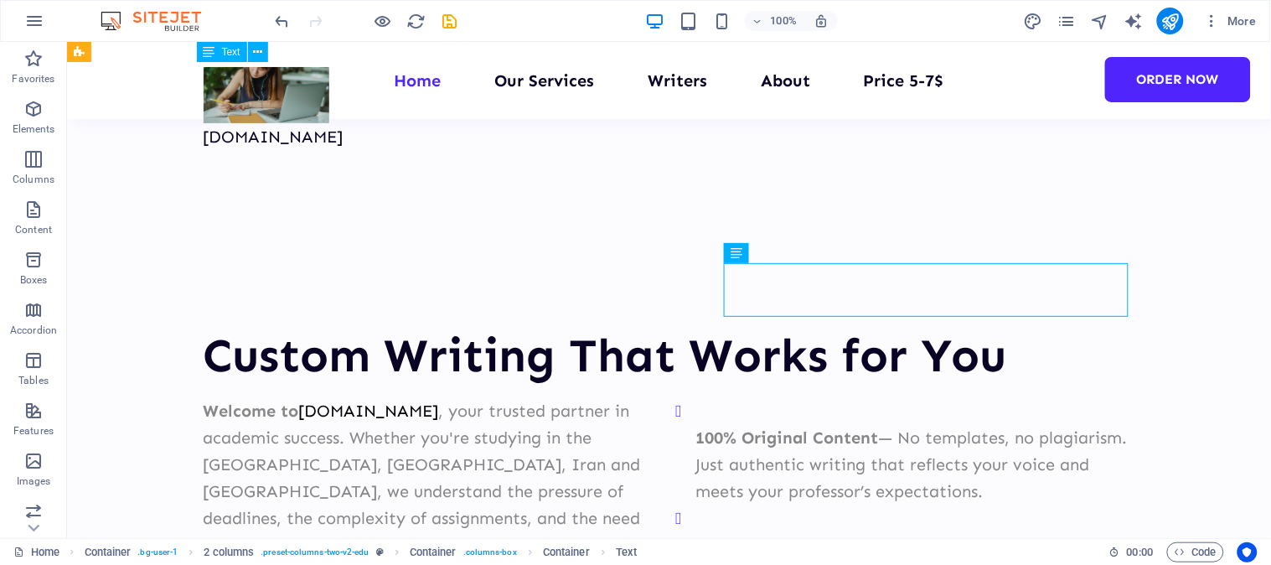
scroll to position [2193, 0]
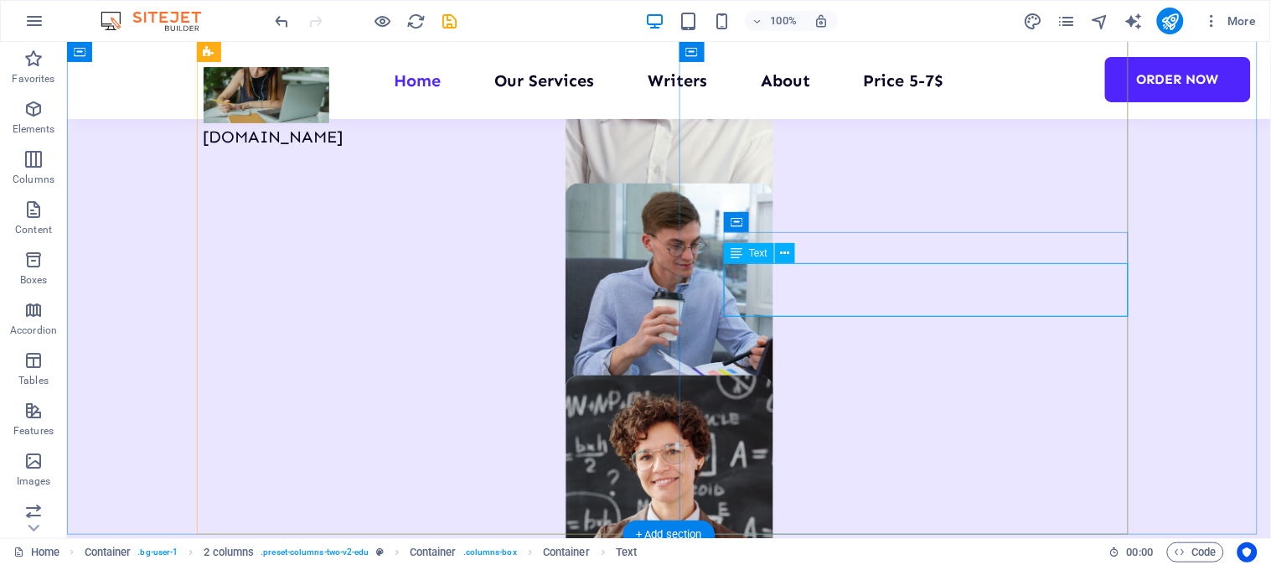
drag, startPoint x: 736, startPoint y: 277, endPoint x: 442, endPoint y: 276, distance: 294.9
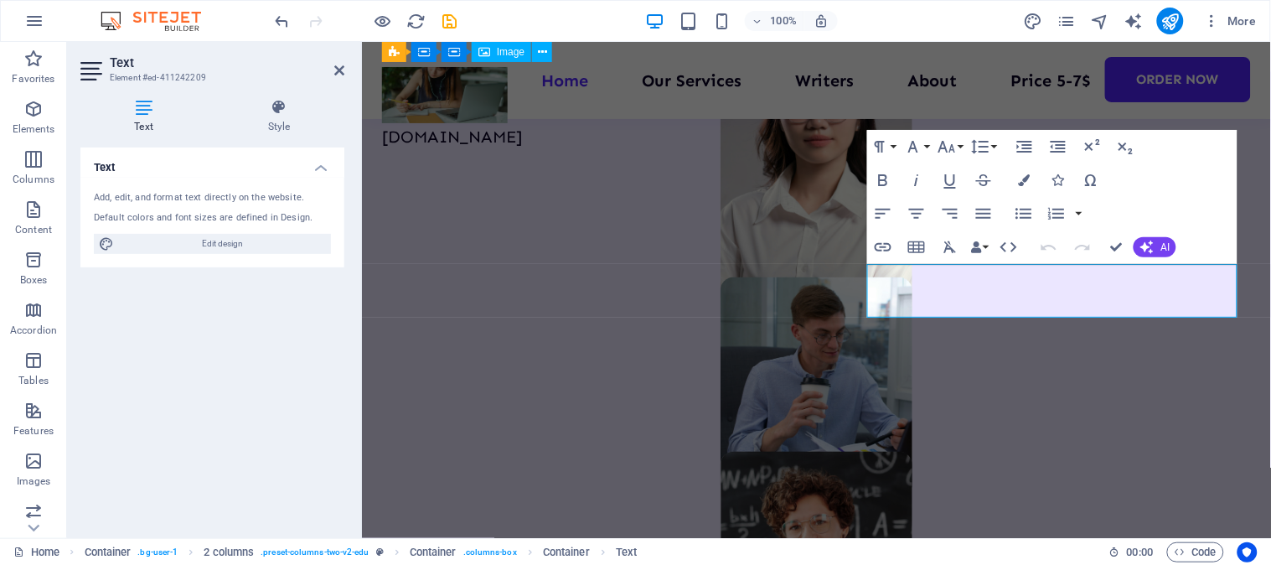
scroll to position [2277, 0]
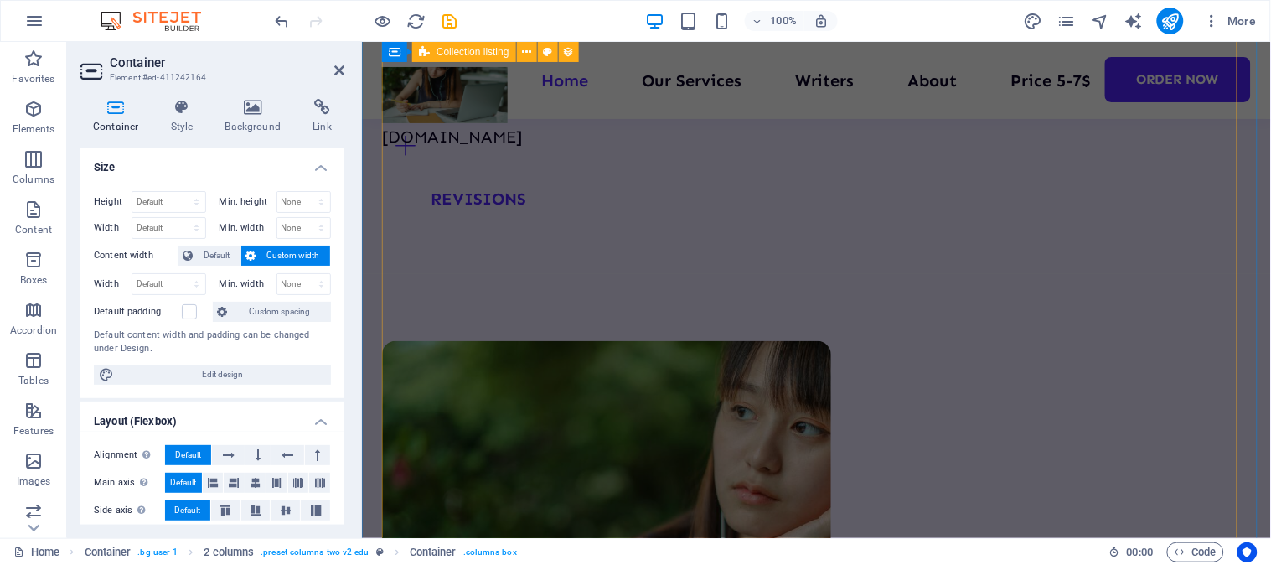
scroll to position [3395, 0]
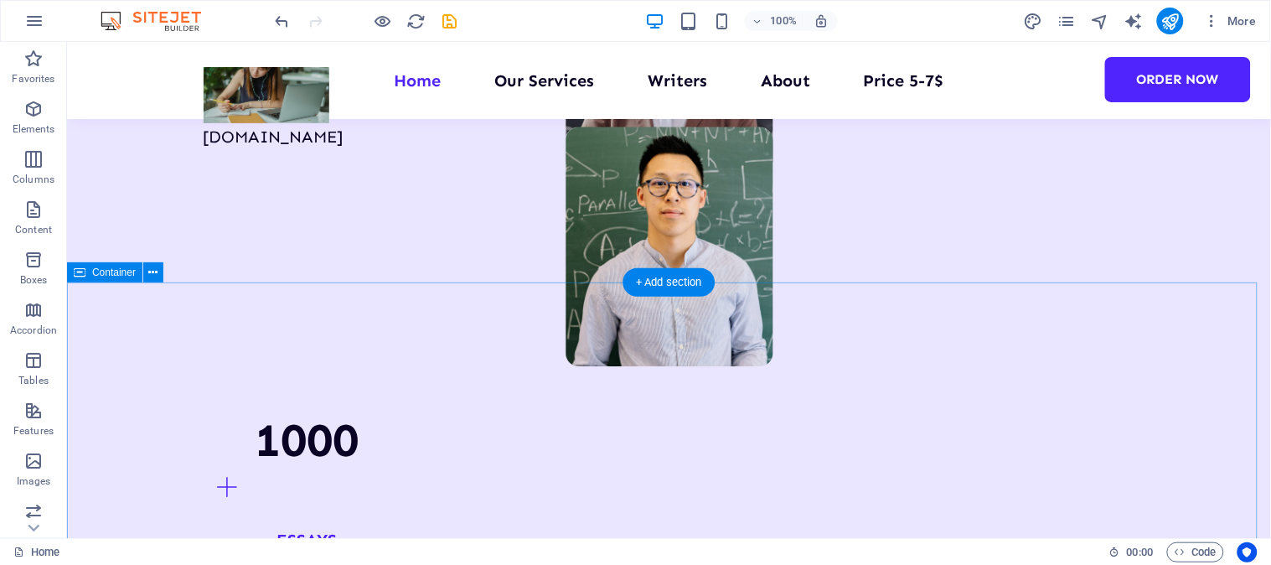
scroll to position [2643, 0]
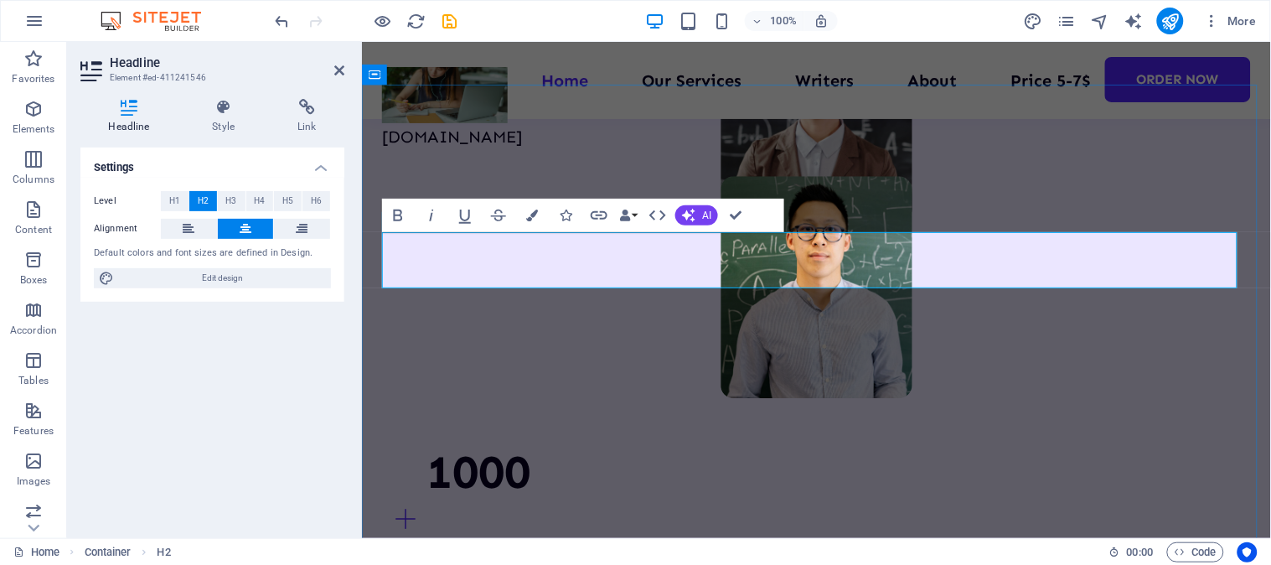
scroll to position [2728, 0]
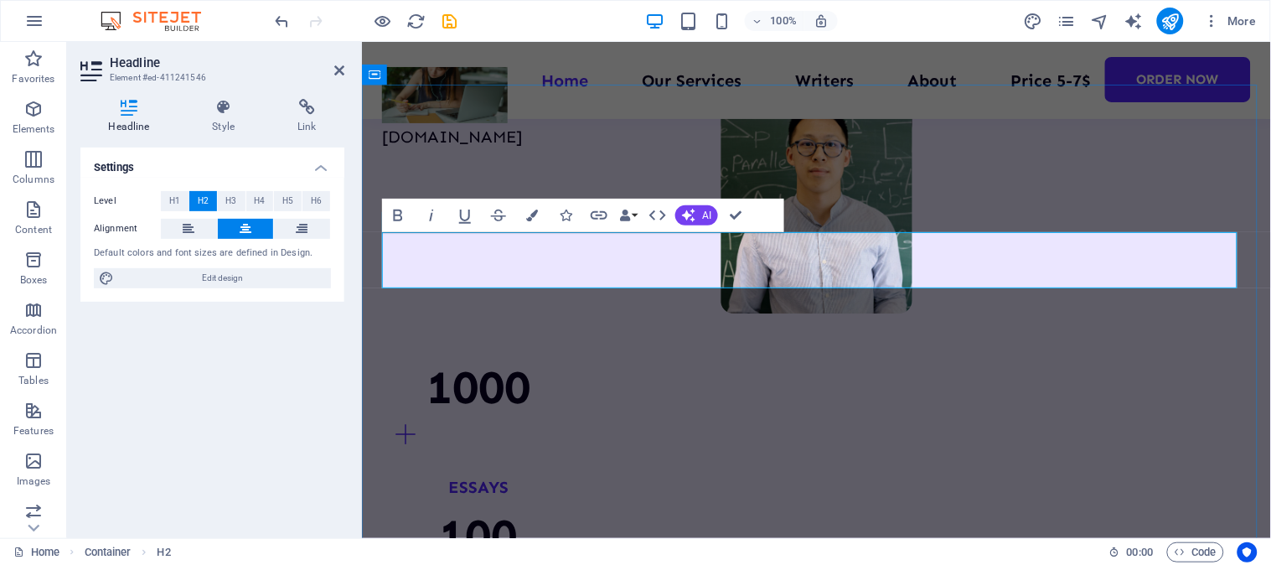
drag, startPoint x: 653, startPoint y: 266, endPoint x: 808, endPoint y: 256, distance: 155.3
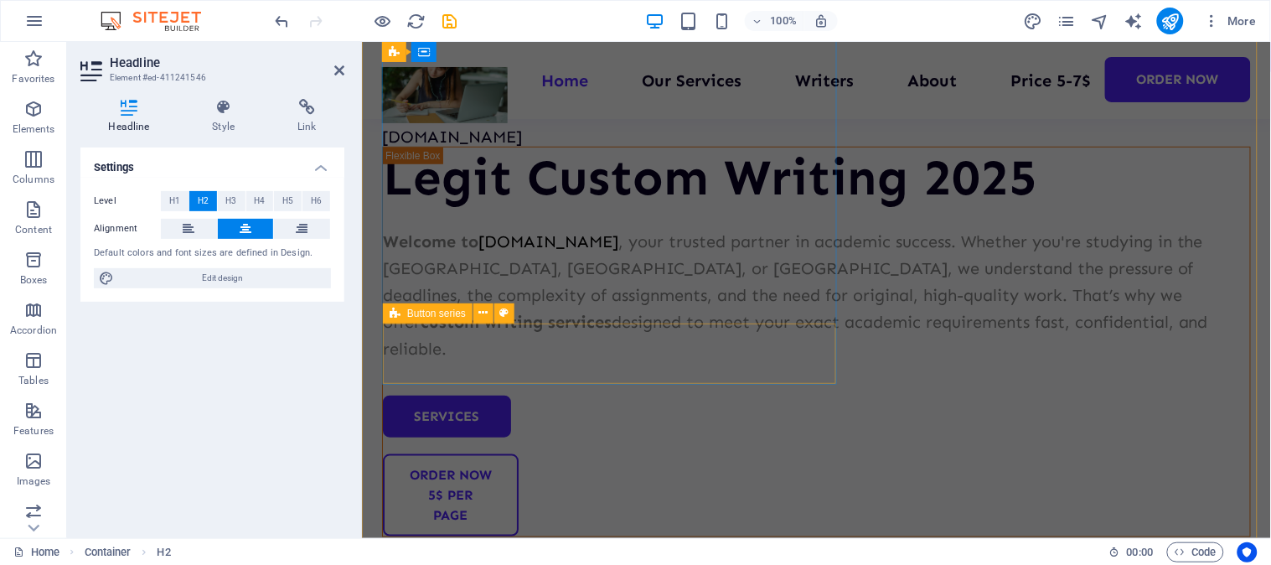
scroll to position [400, 0]
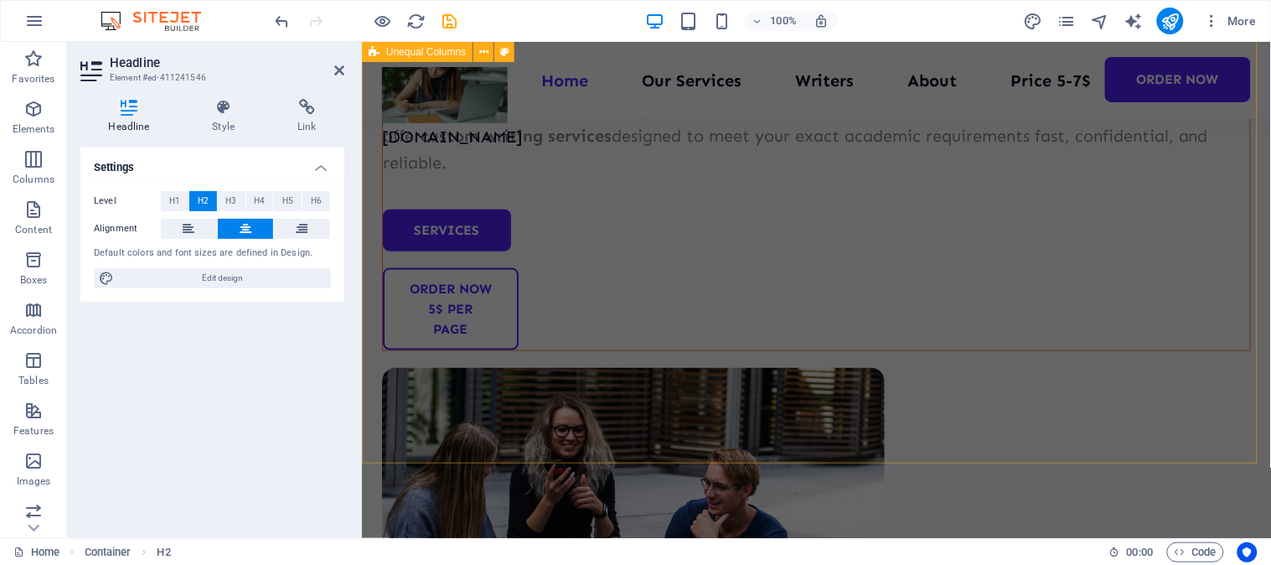
click at [977, 344] on div "Legit Custom Writing 2025 Welcome to [DOMAIN_NAME] , your trusted partner in ac…" at bounding box center [815, 311] width 909 height 1186
select select "multiple-waves"
select select "em"
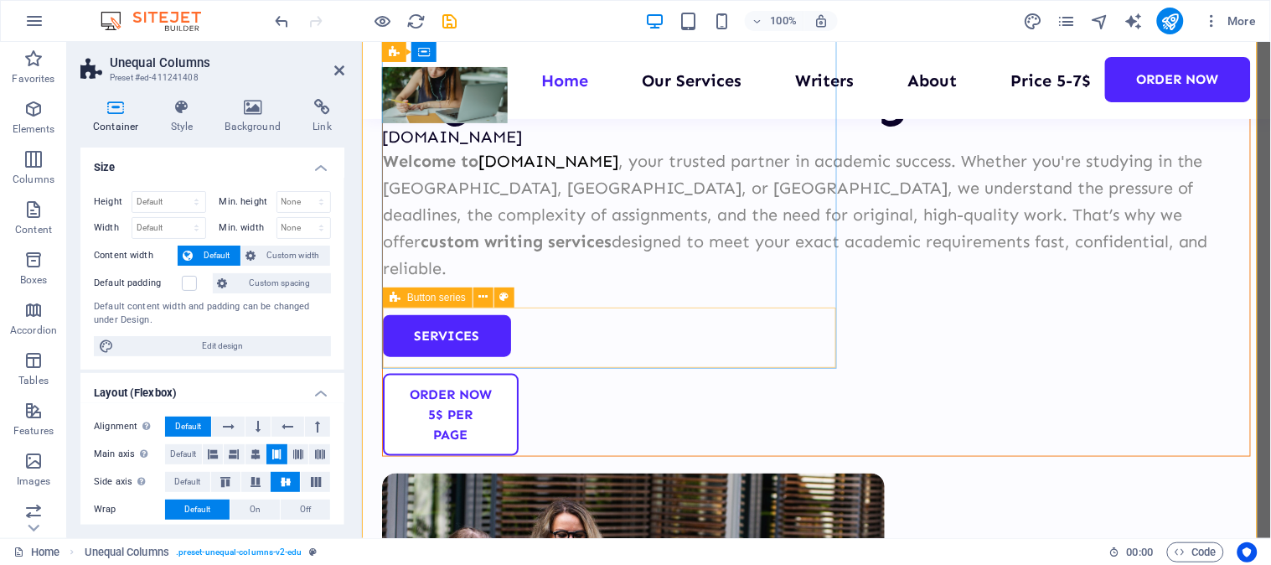
scroll to position [202, 0]
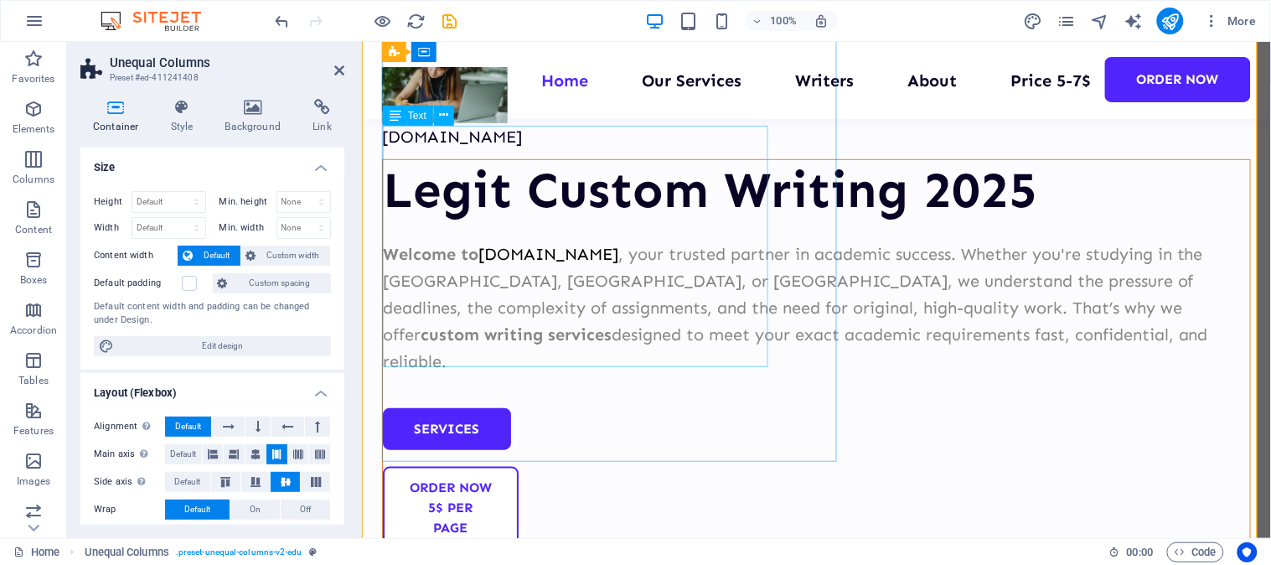
click at [633, 278] on div "Welcome to [DOMAIN_NAME] , your trusted partner in academic success. Whether yo…" at bounding box center [815, 307] width 867 height 134
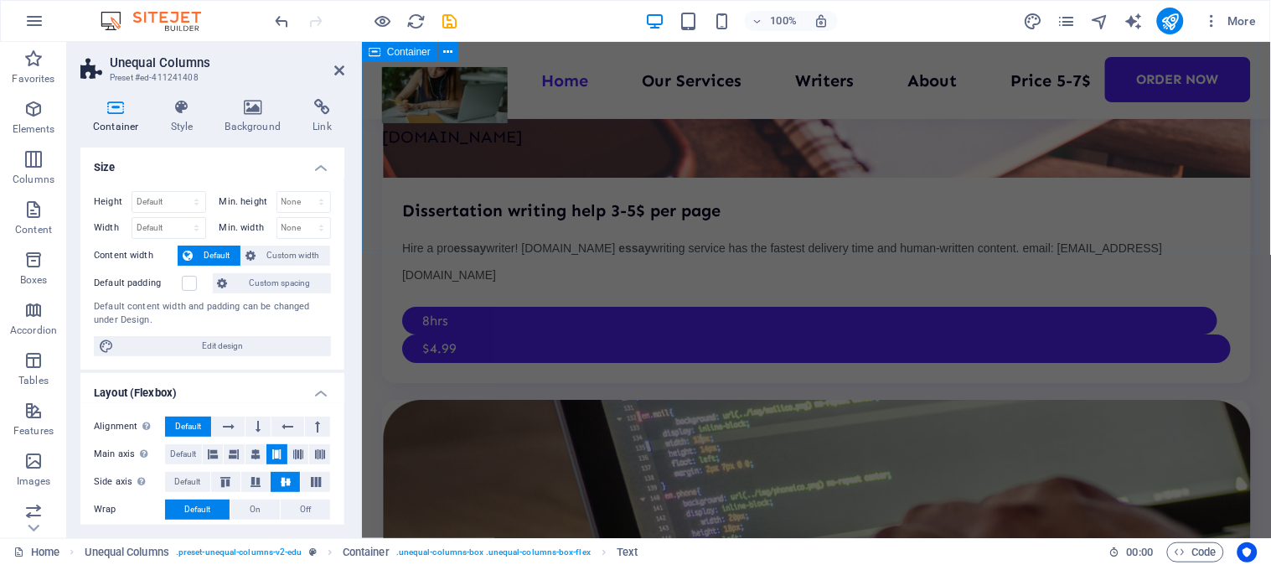
scroll to position [6144, 0]
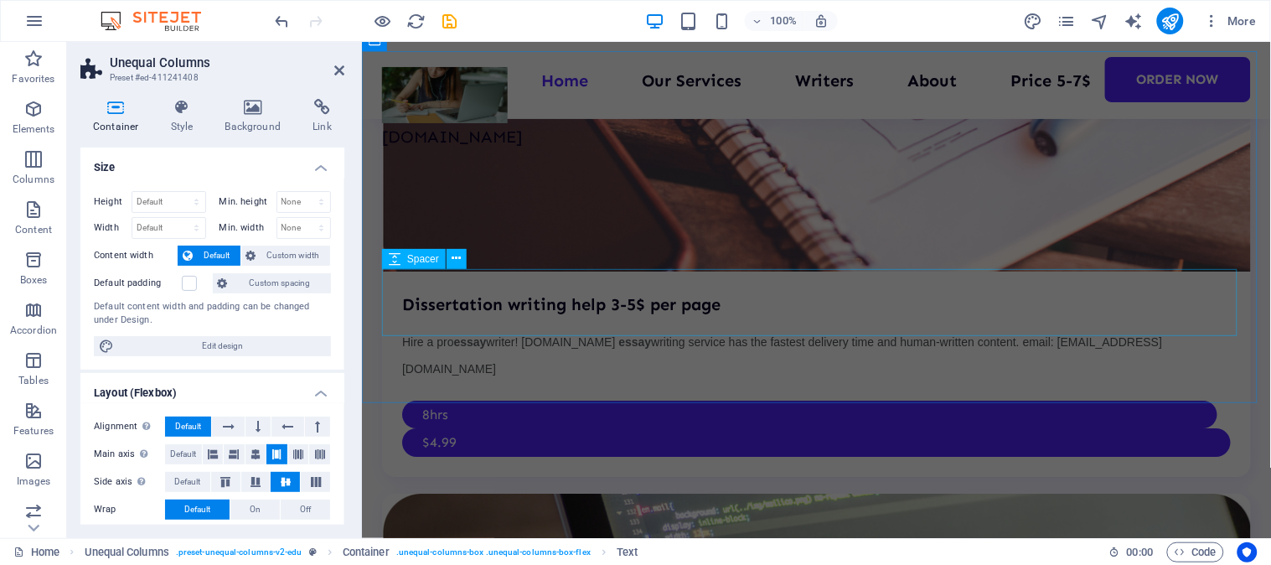
select select "px"
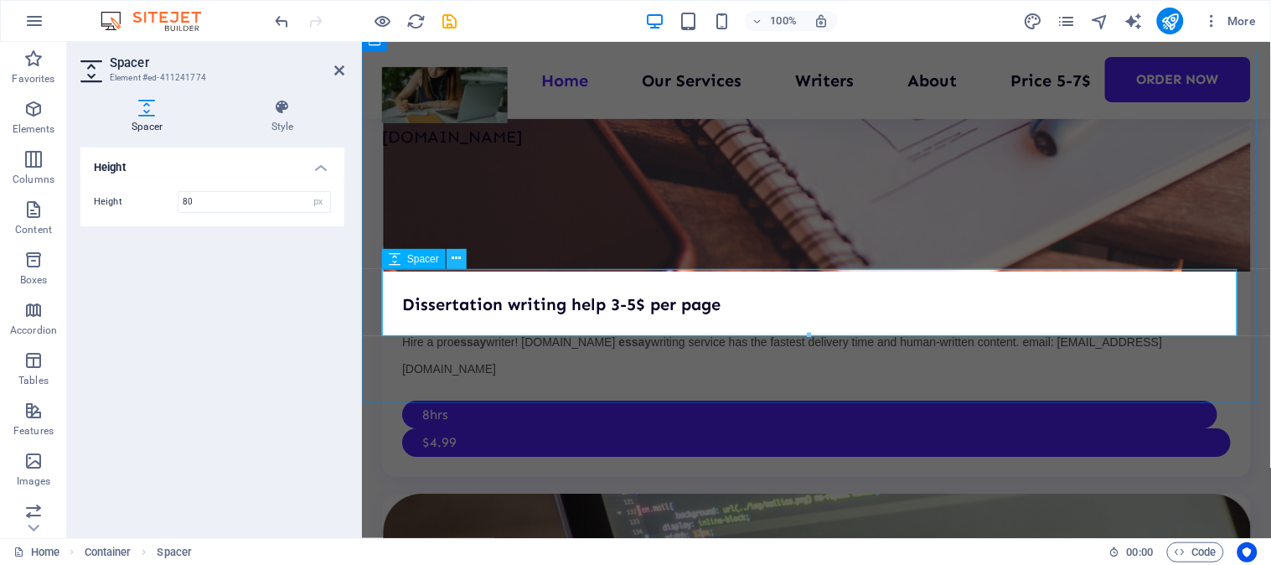
click at [453, 261] on icon at bounding box center [456, 259] width 9 height 18
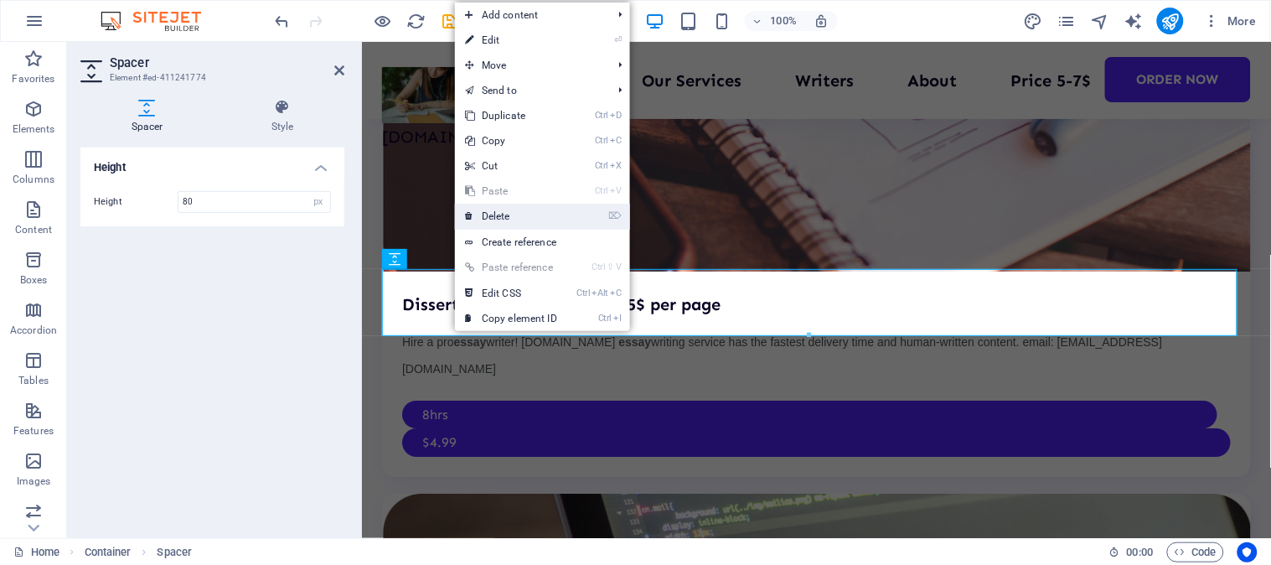
click at [506, 219] on link "⌦ Delete" at bounding box center [511, 216] width 112 height 25
drag, startPoint x: 867, startPoint y: 260, endPoint x: 800, endPoint y: 218, distance: 79.0
select select "multiple-waves"
select select "em"
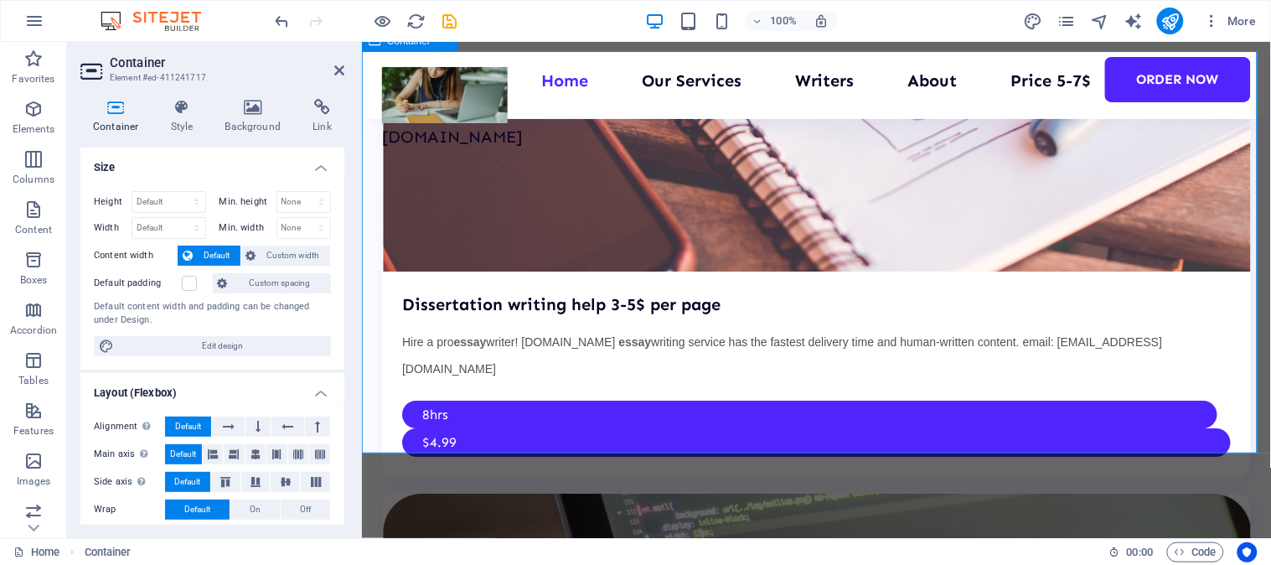
scroll to position [6051, 0]
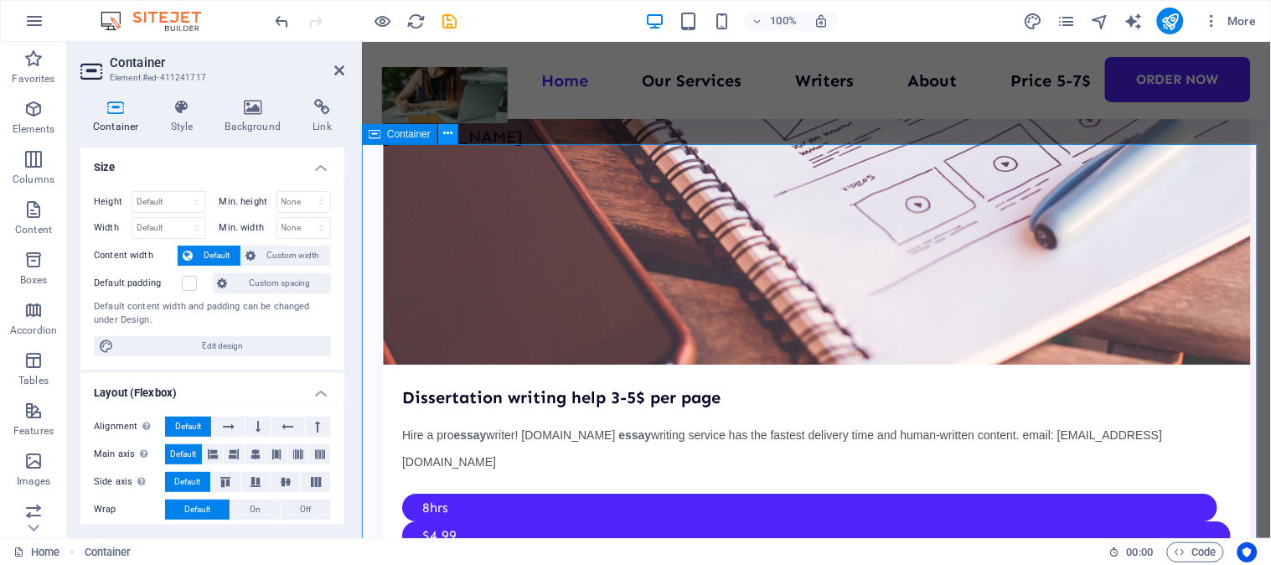
click at [445, 135] on icon at bounding box center [448, 134] width 9 height 18
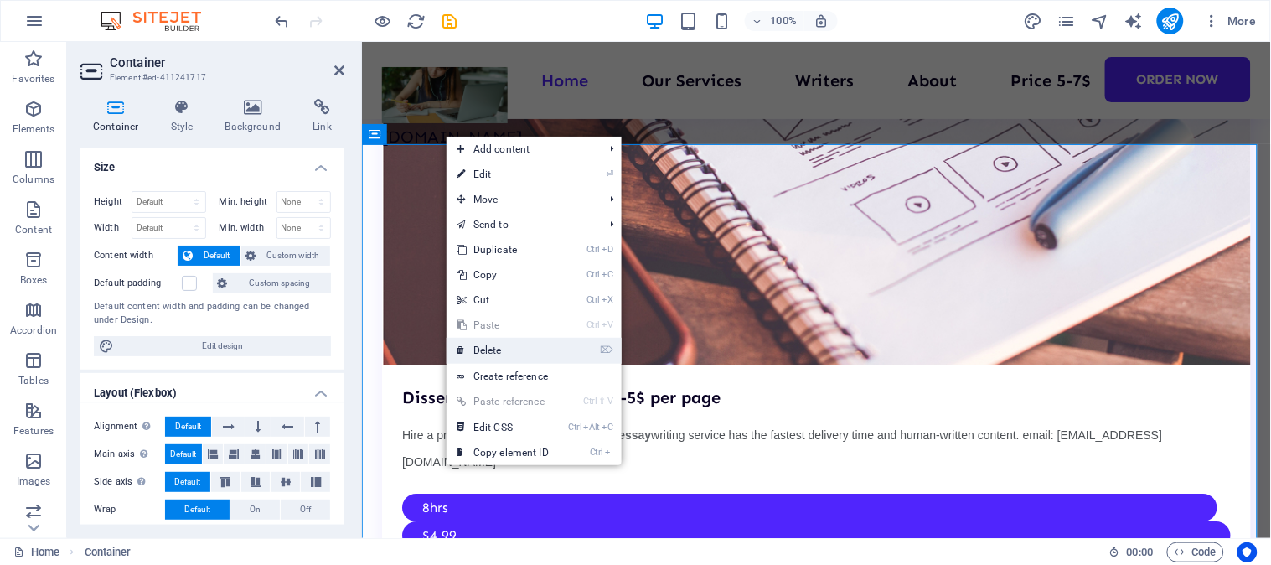
click at [507, 347] on link "⌦ Delete" at bounding box center [503, 350] width 112 height 25
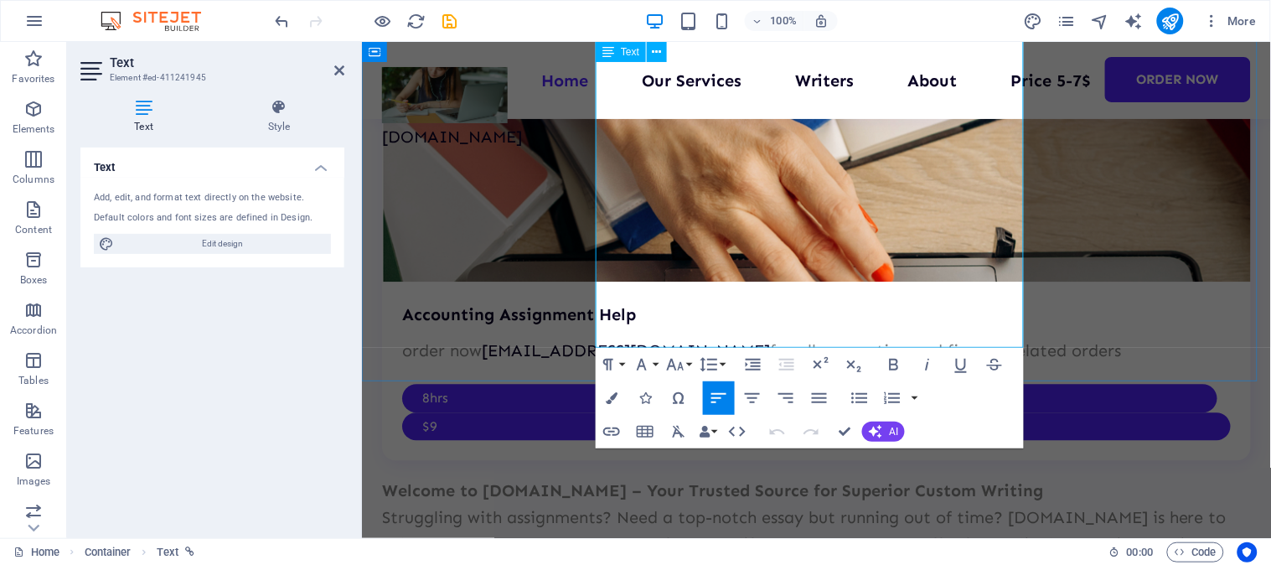
scroll to position [7820, 0]
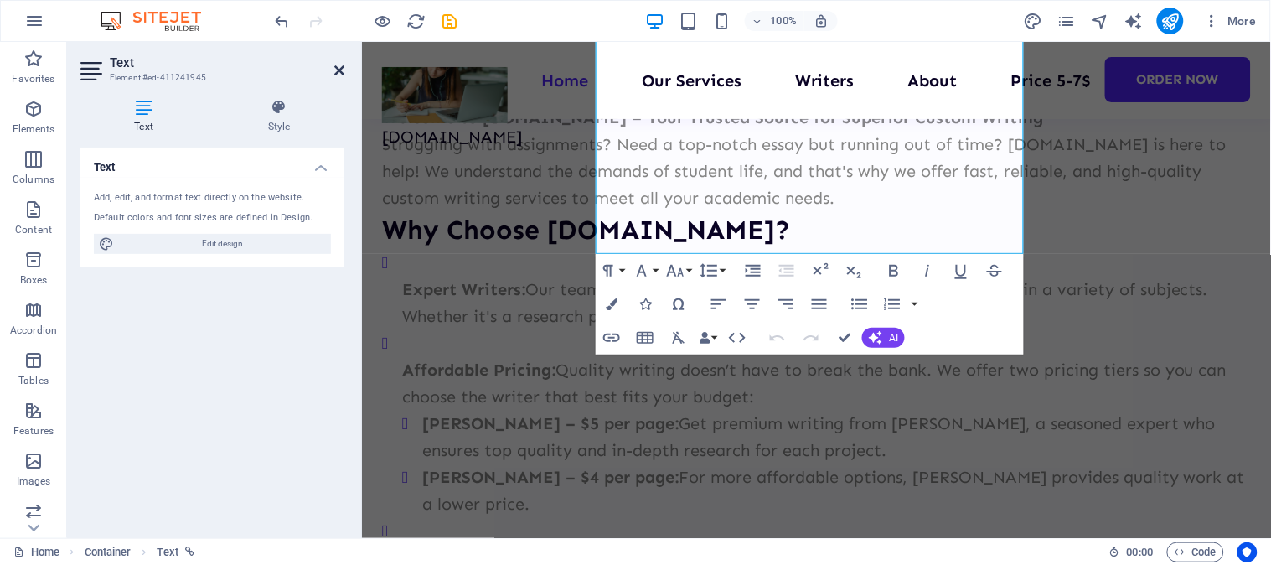
click at [339, 67] on icon at bounding box center [339, 70] width 10 height 13
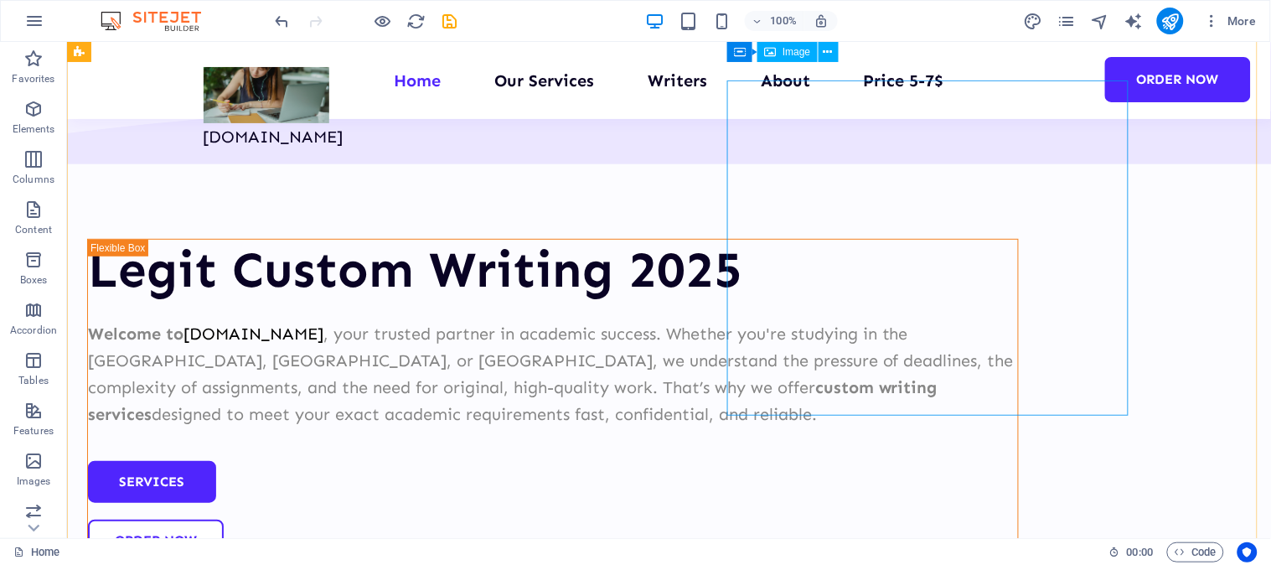
scroll to position [121, 0]
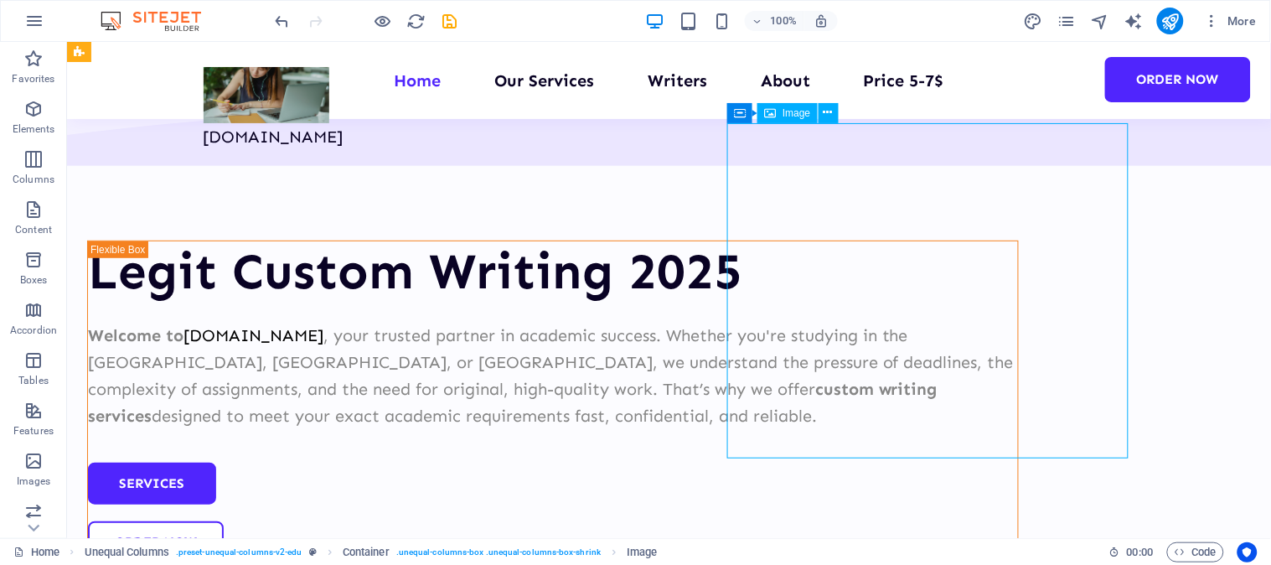
select select "px"
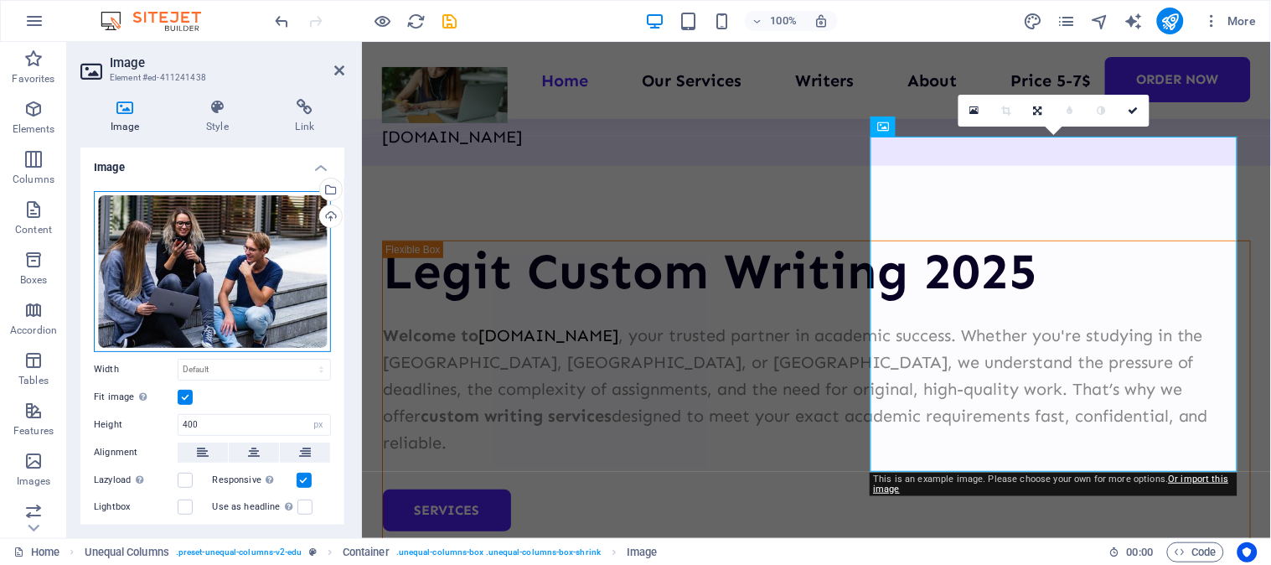
click at [276, 231] on div "Drag files here, click to choose files or select files from Files or our free s…" at bounding box center [212, 271] width 237 height 161
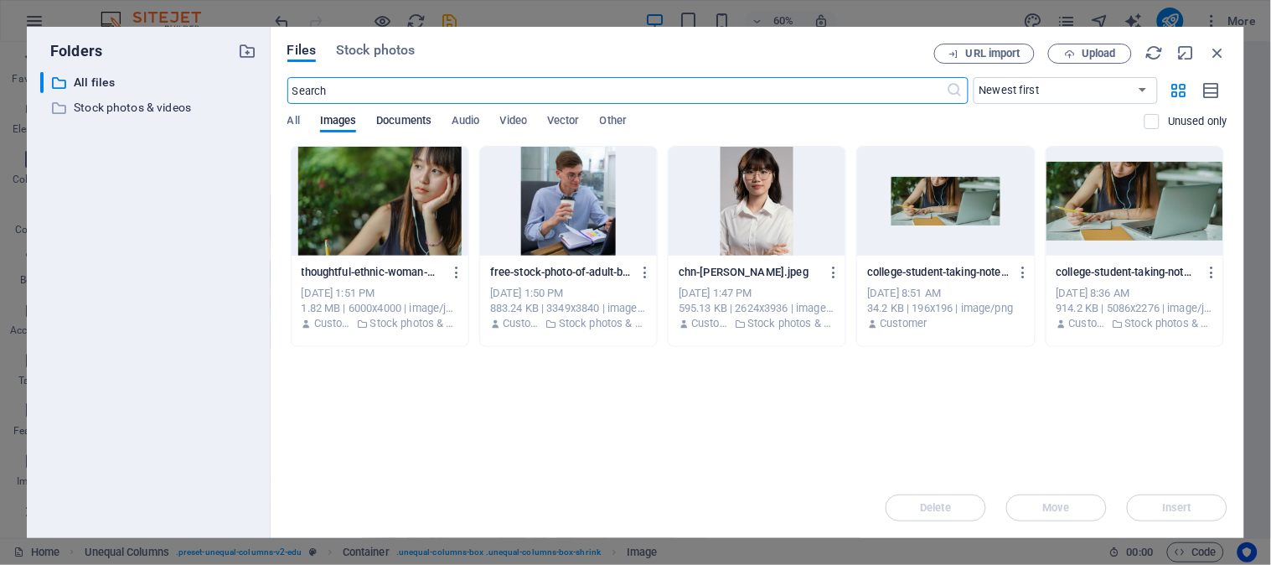
click at [421, 121] on span "Documents" at bounding box center [403, 122] width 55 height 23
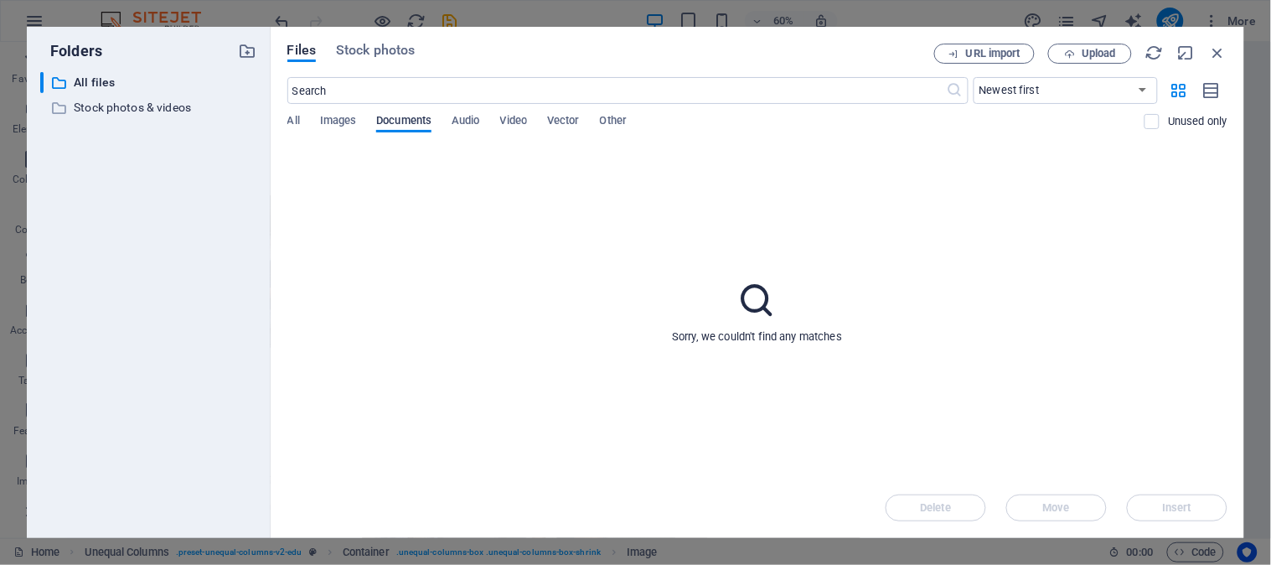
click at [421, 121] on span "Documents" at bounding box center [403, 122] width 55 height 23
click at [352, 127] on span "Images" at bounding box center [338, 122] width 37 height 23
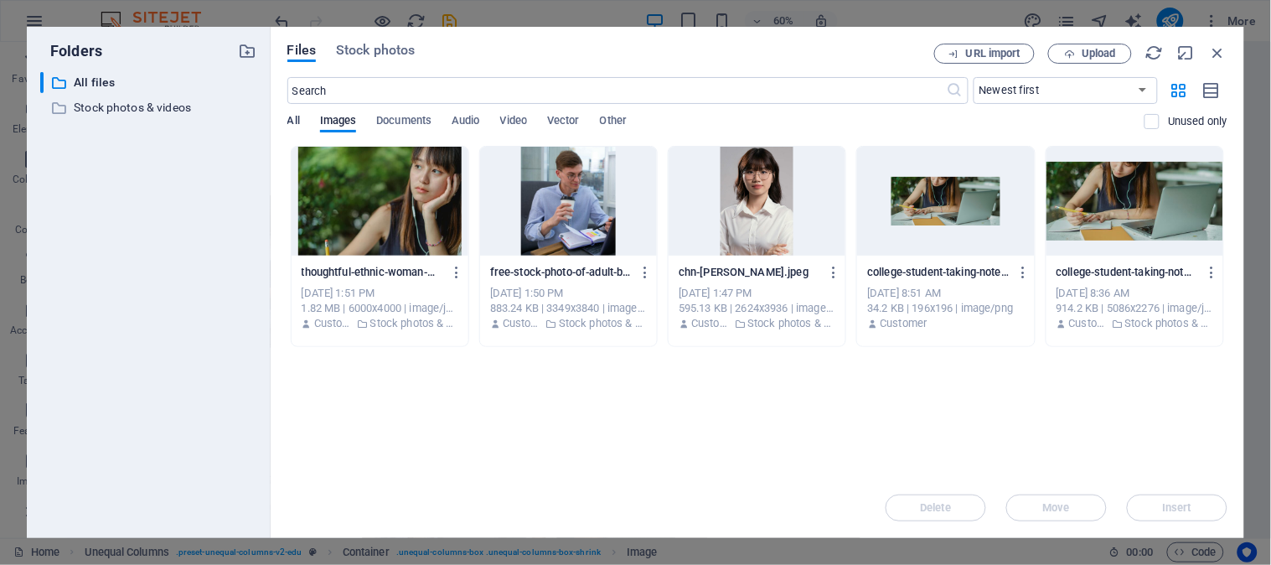
click at [294, 120] on span "All" at bounding box center [293, 122] width 13 height 23
click at [155, 107] on p "Stock photos & videos" at bounding box center [150, 107] width 152 height 19
click at [148, 112] on div "​ Stock photos & videos Stock photos & videos" at bounding box center [133, 107] width 186 height 21
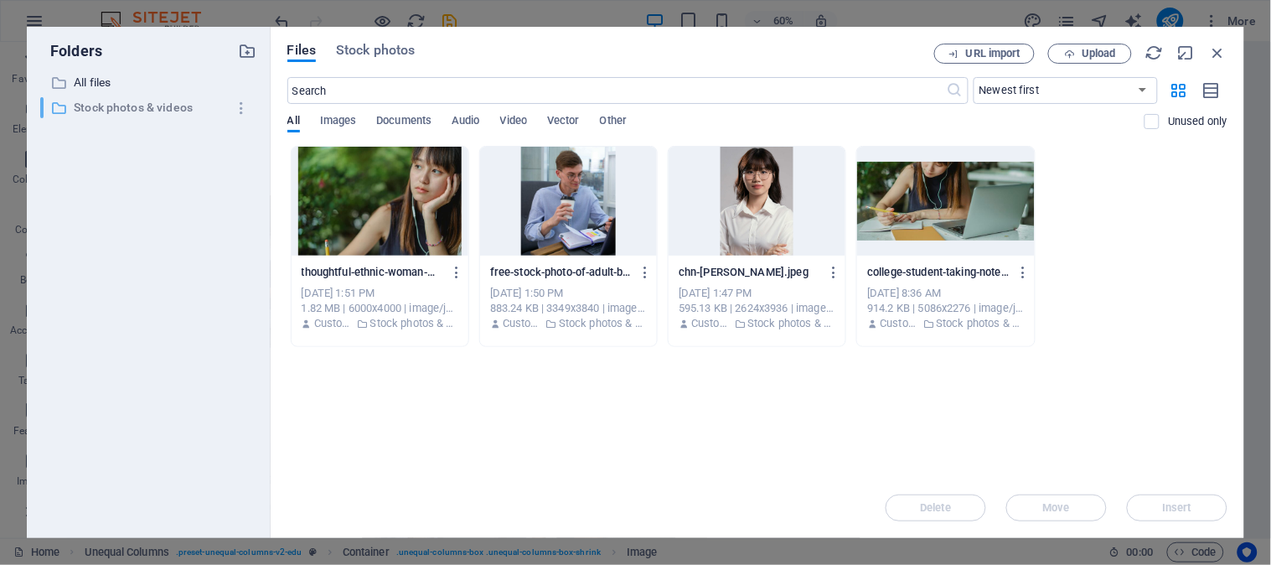
click at [152, 111] on p "Stock photos & videos" at bounding box center [150, 107] width 152 height 19
click at [936, 240] on div at bounding box center [945, 201] width 177 height 109
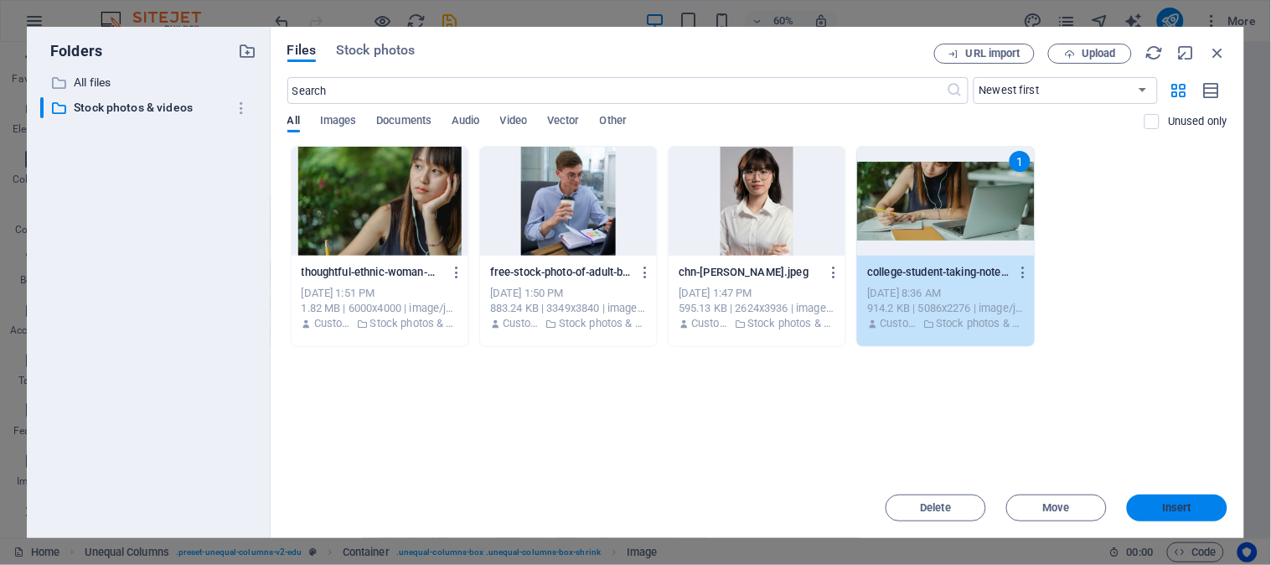
click at [1196, 509] on span "Insert" at bounding box center [1177, 508] width 87 height 10
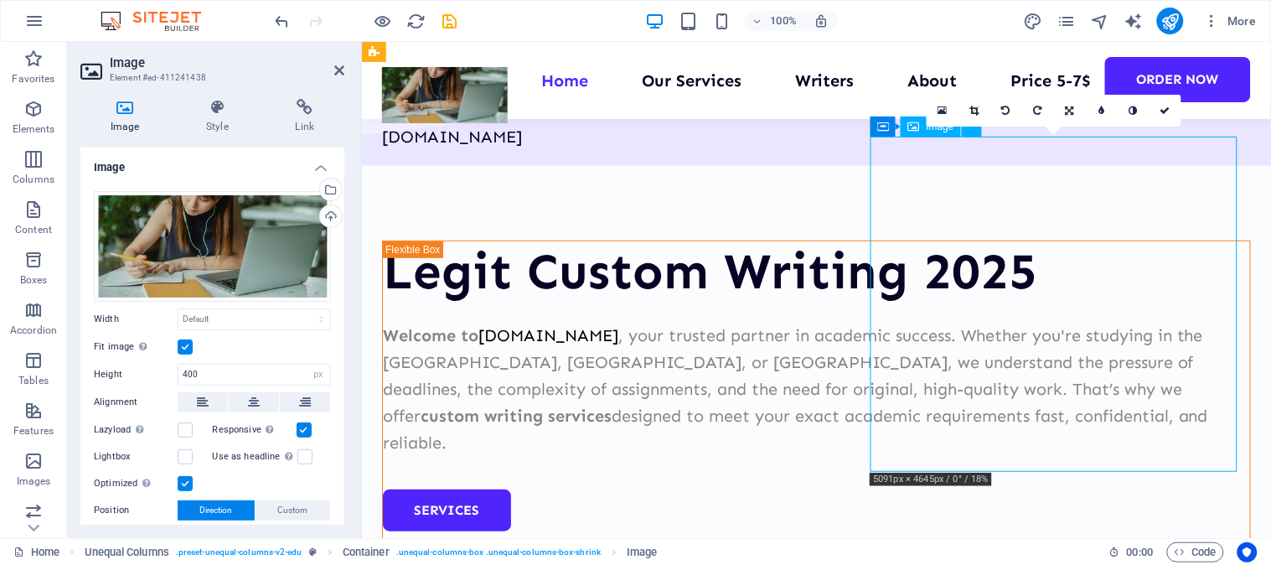
drag, startPoint x: 1093, startPoint y: 361, endPoint x: 1051, endPoint y: 351, distance: 43.9
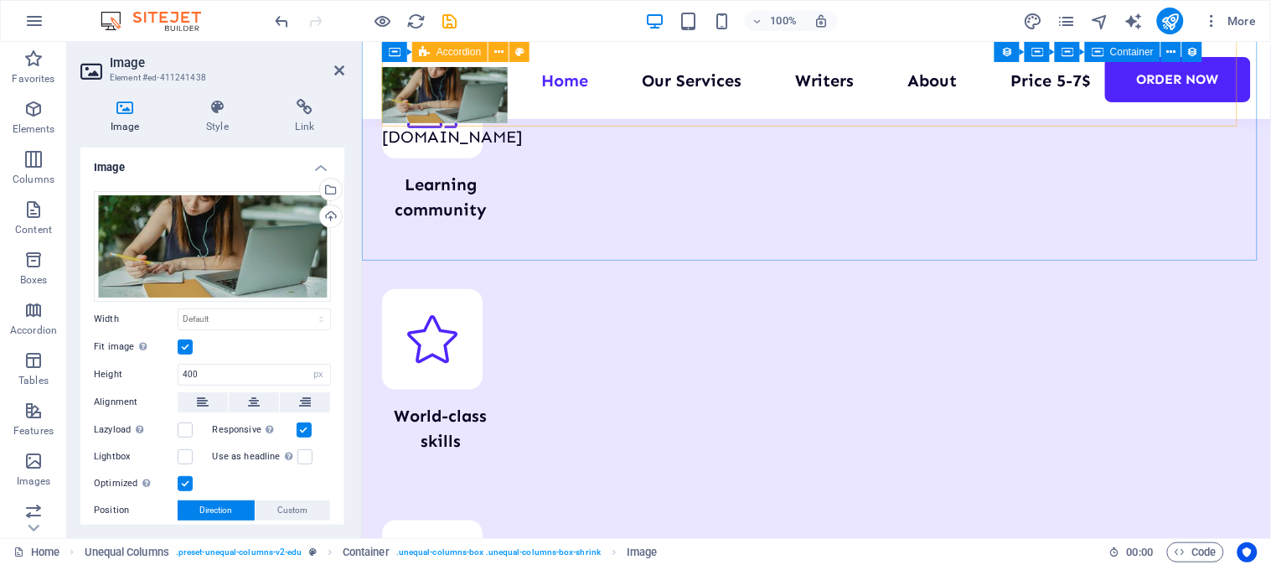
scroll to position [10145, 0]
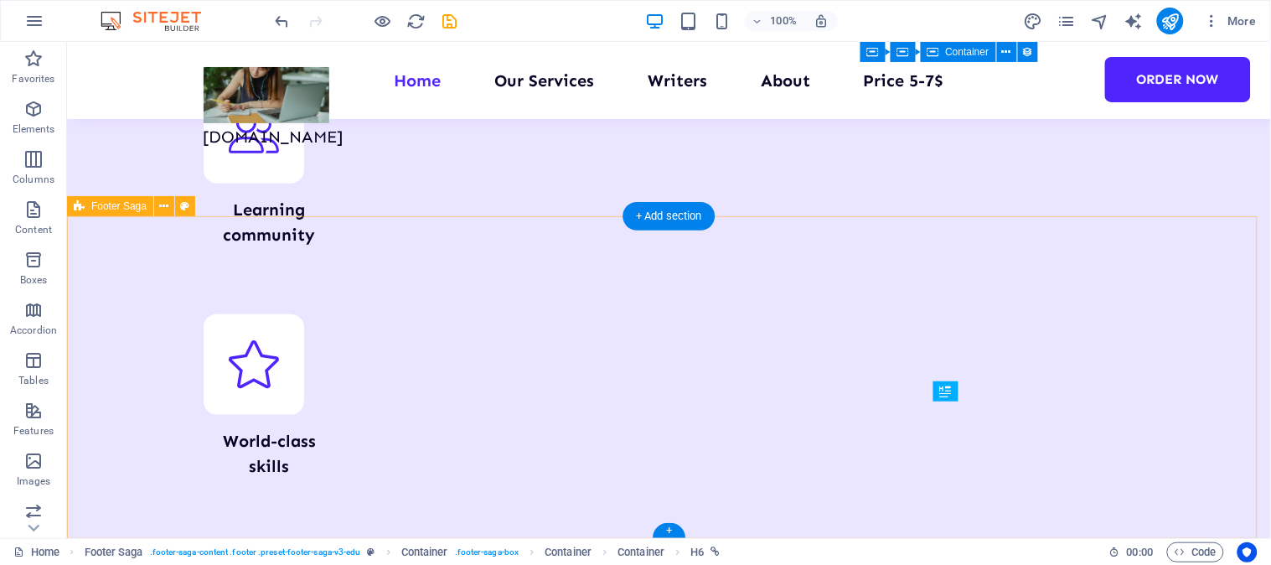
scroll to position [9573, 0]
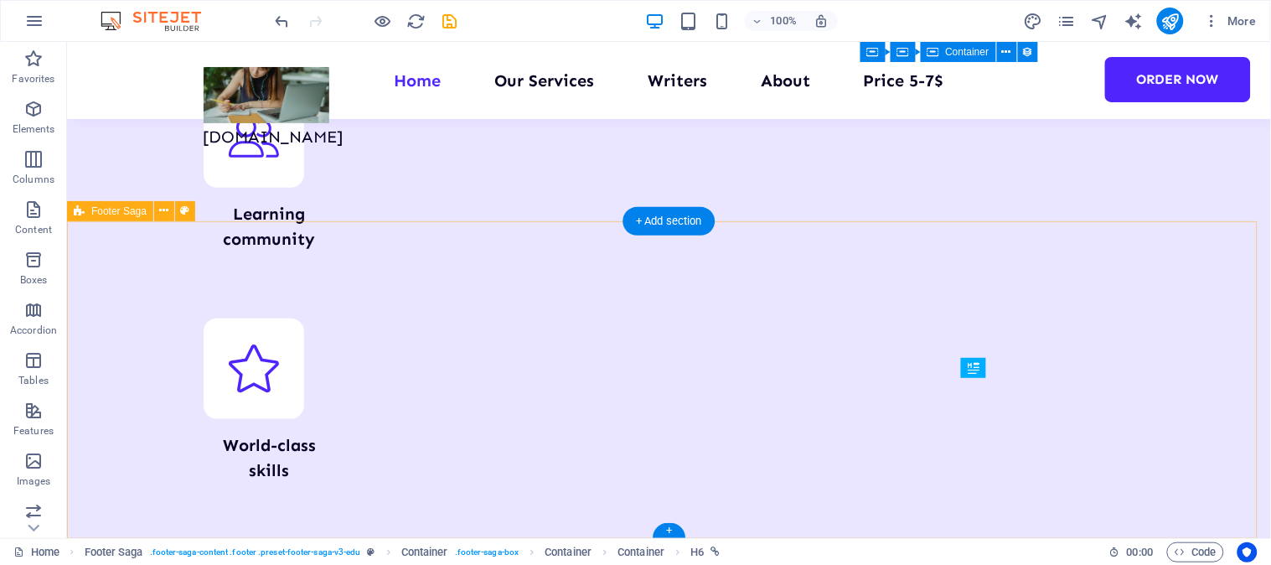
scroll to position [9568, 0]
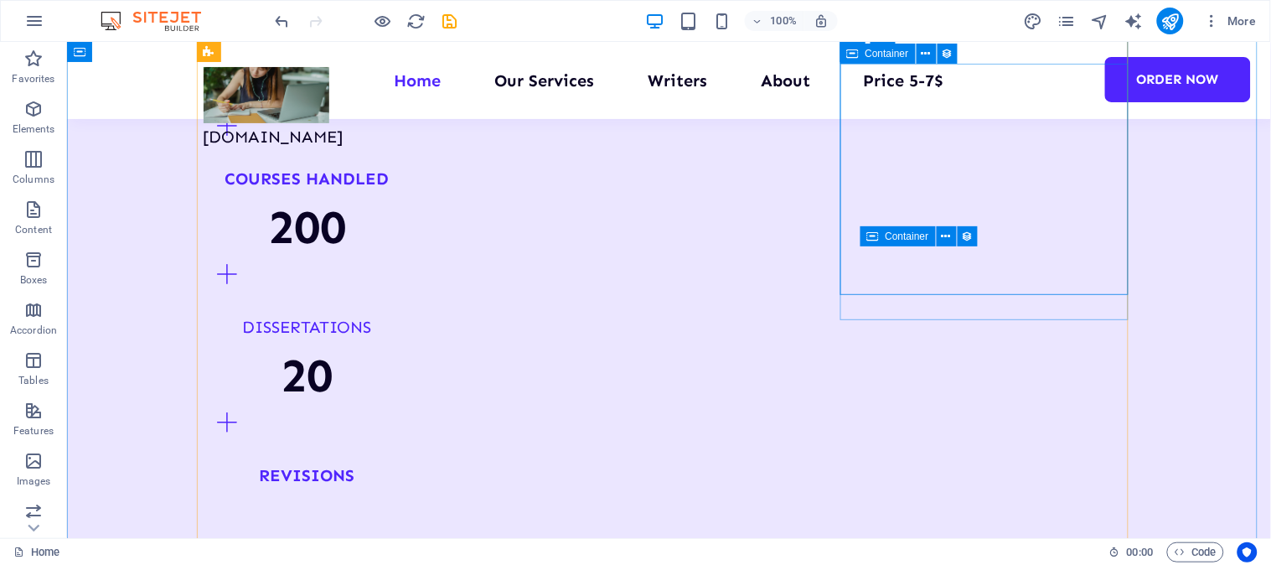
scroll to position [2586, 0]
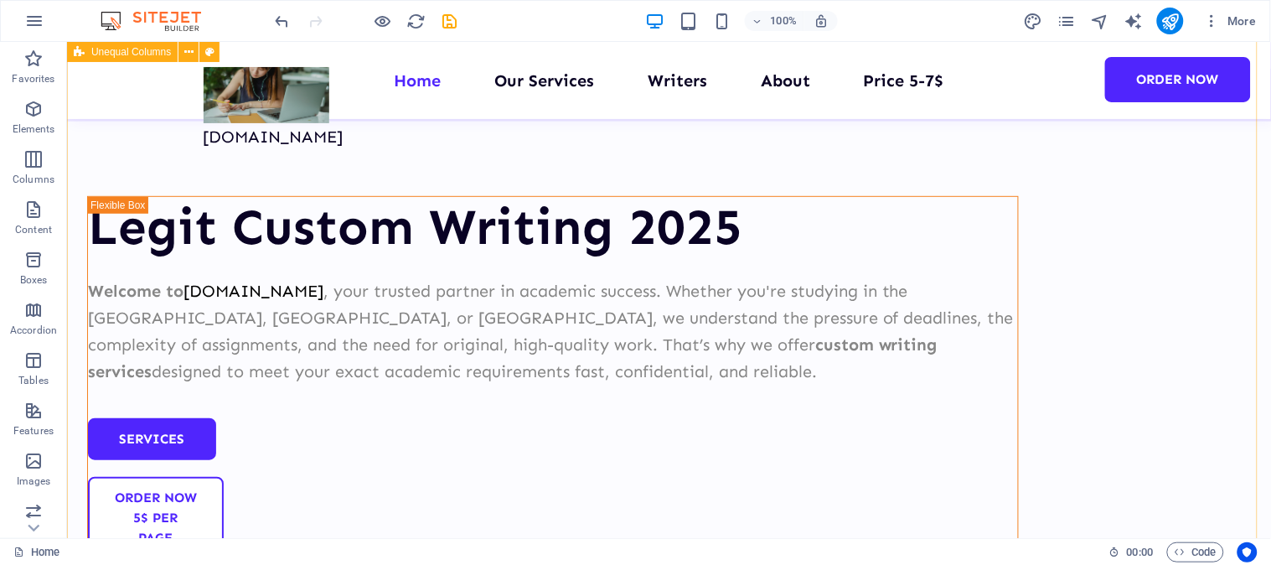
scroll to position [0, 0]
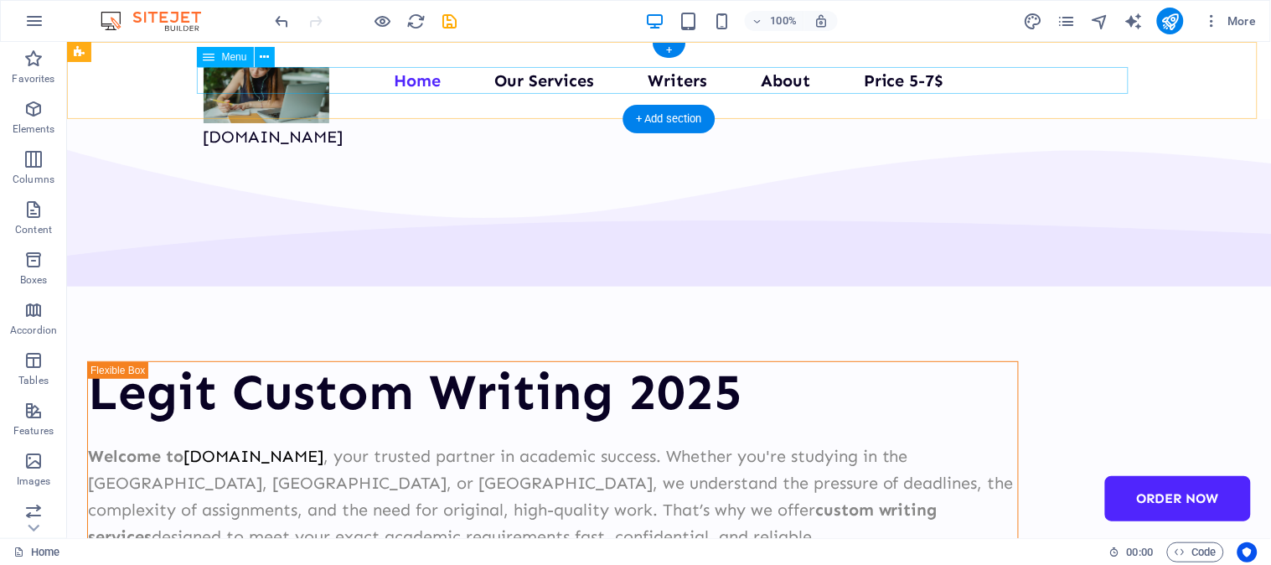
click at [902, 80] on nav "Home Our Services Writers About Price 5-7$ Order Now" at bounding box center [669, 79] width 932 height 27
drag, startPoint x: 902, startPoint y: 80, endPoint x: 1042, endPoint y: 75, distance: 140.0
click at [902, 80] on nav "Home Our Services Writers About Price 5-7$ Order Now" at bounding box center [669, 79] width 932 height 27
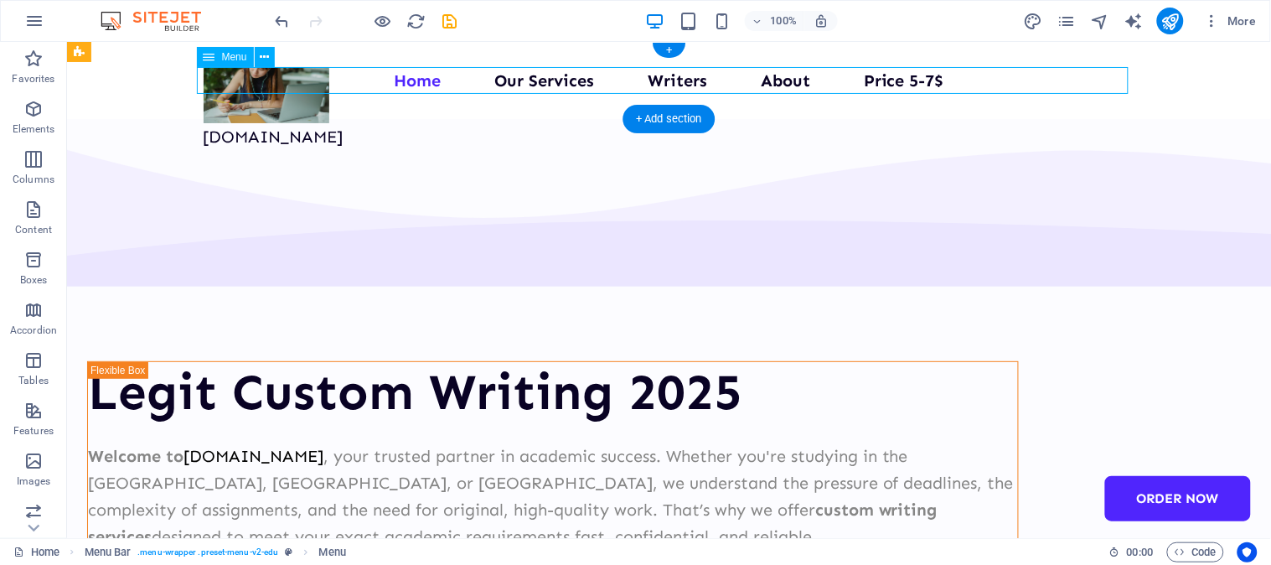
drag, startPoint x: 1042, startPoint y: 75, endPoint x: 638, endPoint y: 52, distance: 404.5
click at [607, 80] on nav "Home Our Services Writers About Price 5-7$ Order Now" at bounding box center [669, 79] width 932 height 27
select select
select select "1"
select select
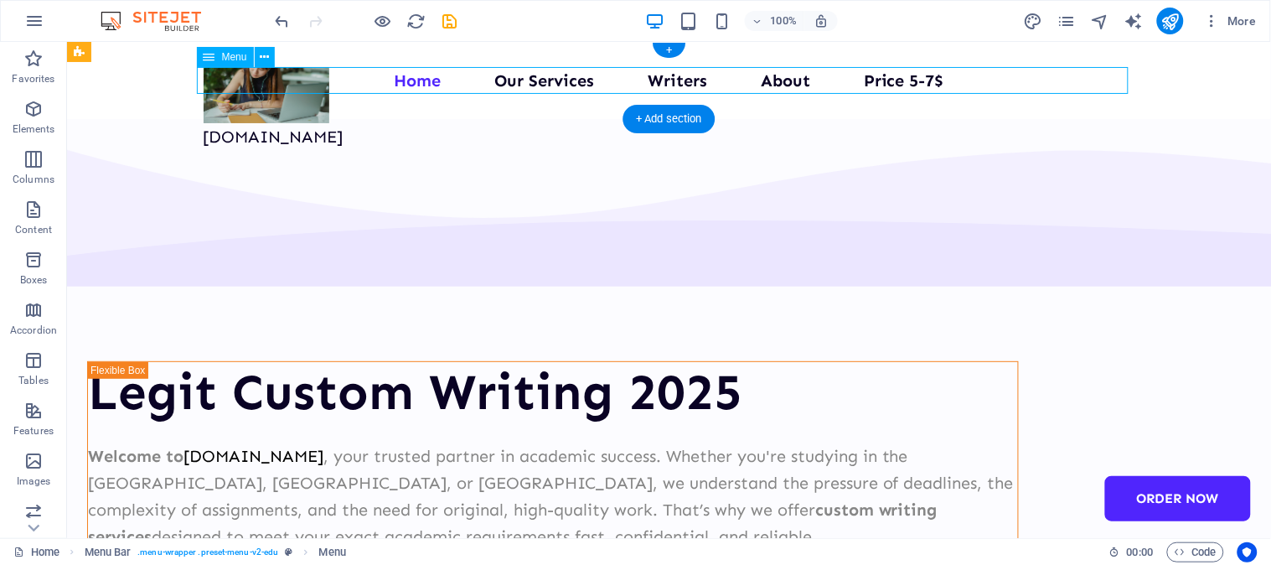
select select "2"
select select
select select "3"
select select
select select "4"
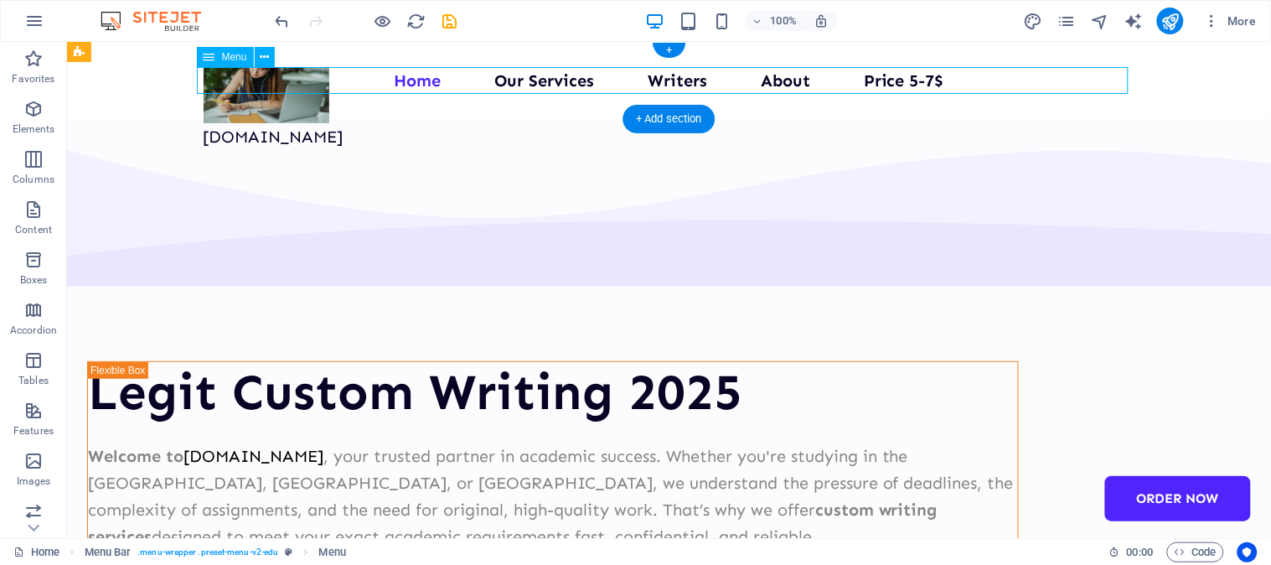
select select
select select "5"
select select
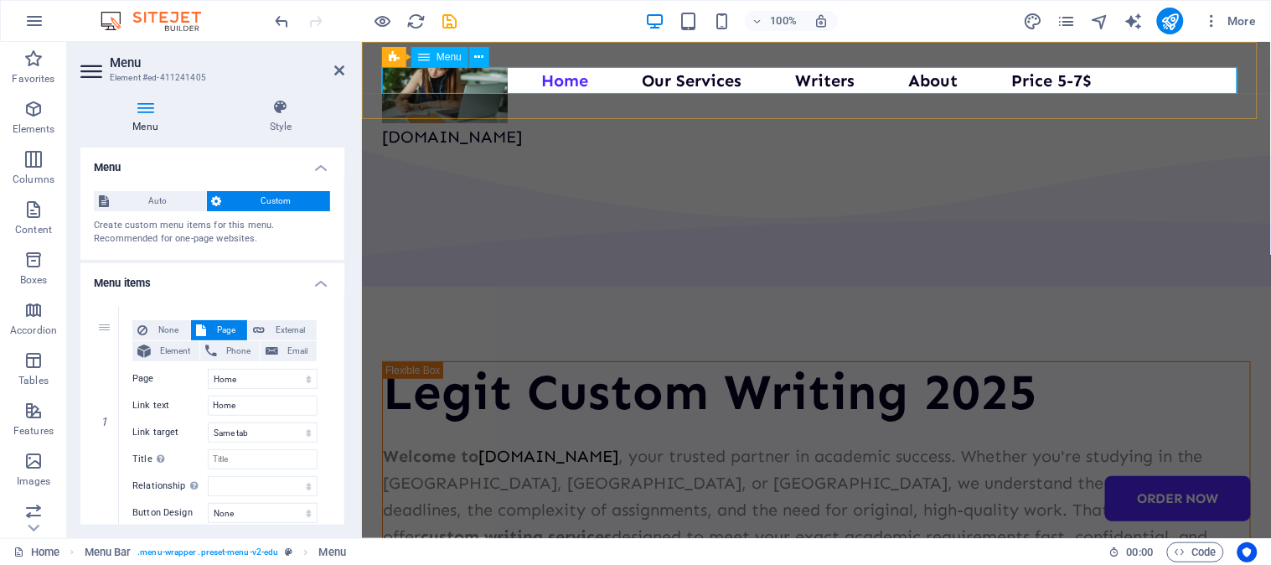
click at [1040, 75] on nav "Home Our Services Writers About Price 5-7$ Order Now" at bounding box center [815, 79] width 869 height 27
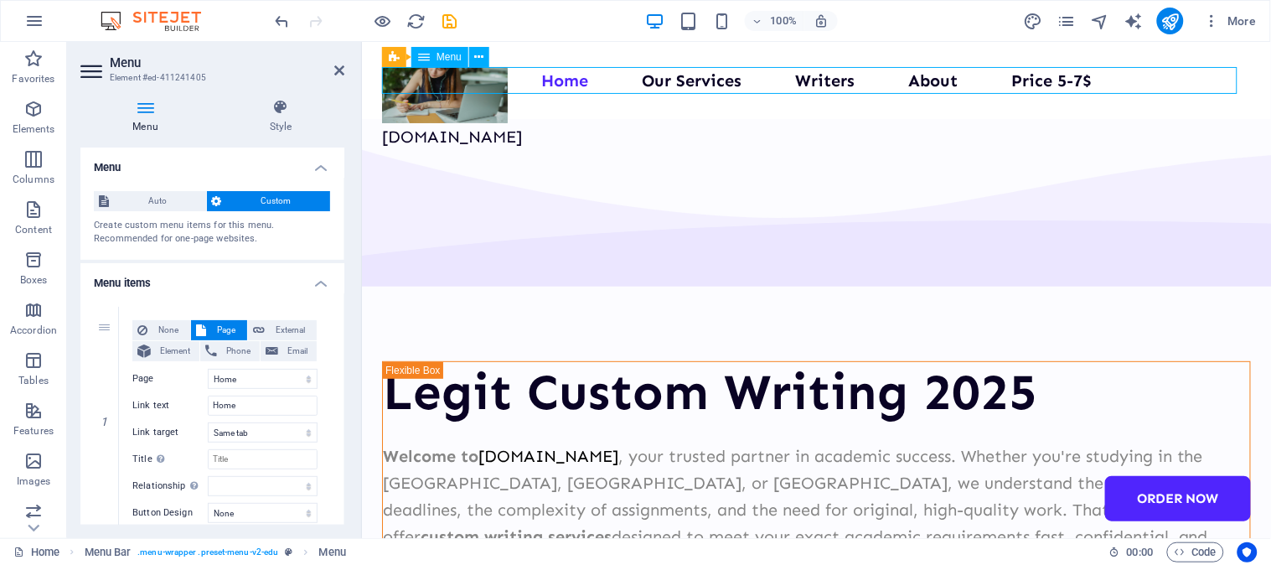
click at [1040, 75] on nav "Home Our Services Writers About Price 5-7$ Order Now" at bounding box center [815, 79] width 869 height 27
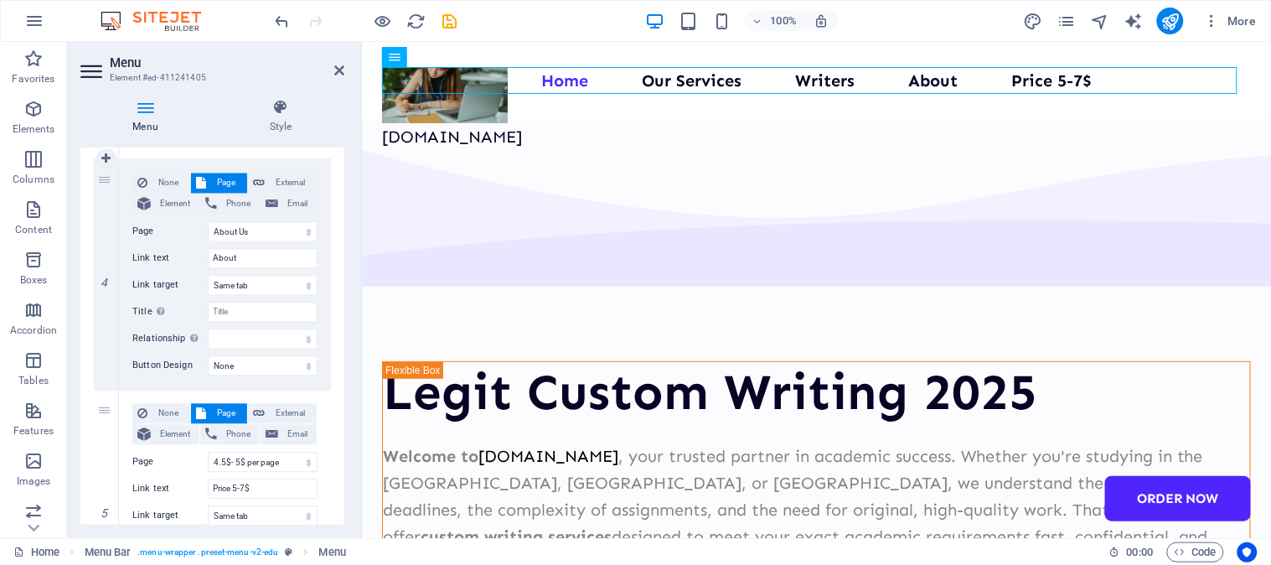
scroll to position [931, 0]
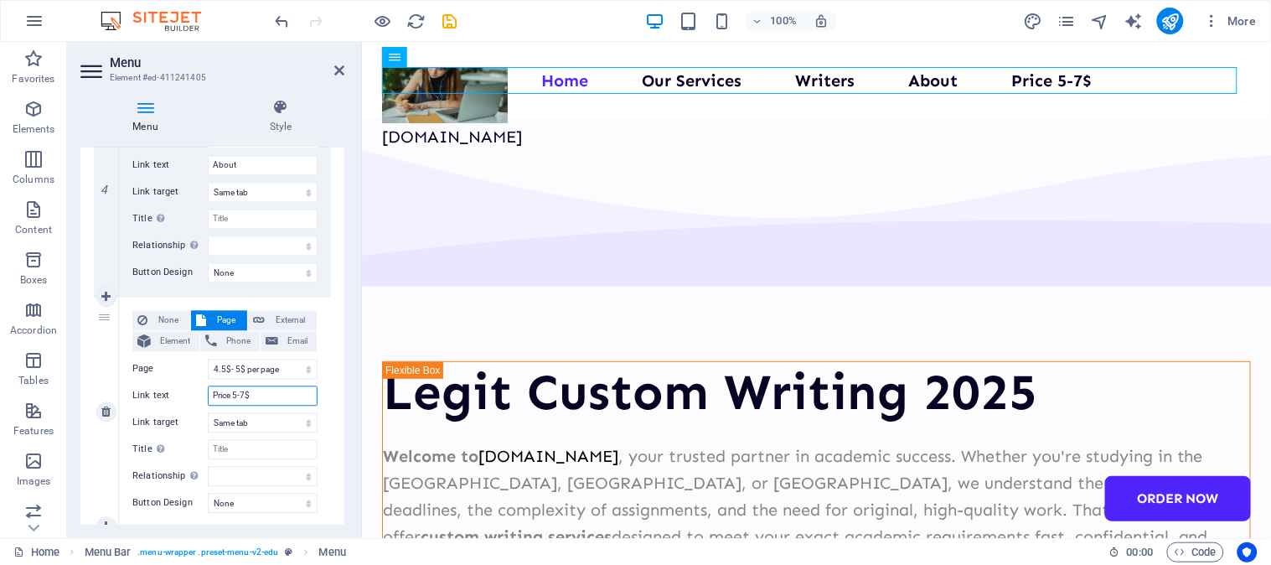
click at [260, 392] on input "Price 5-7$" at bounding box center [263, 396] width 110 height 20
type input "Price"
select select
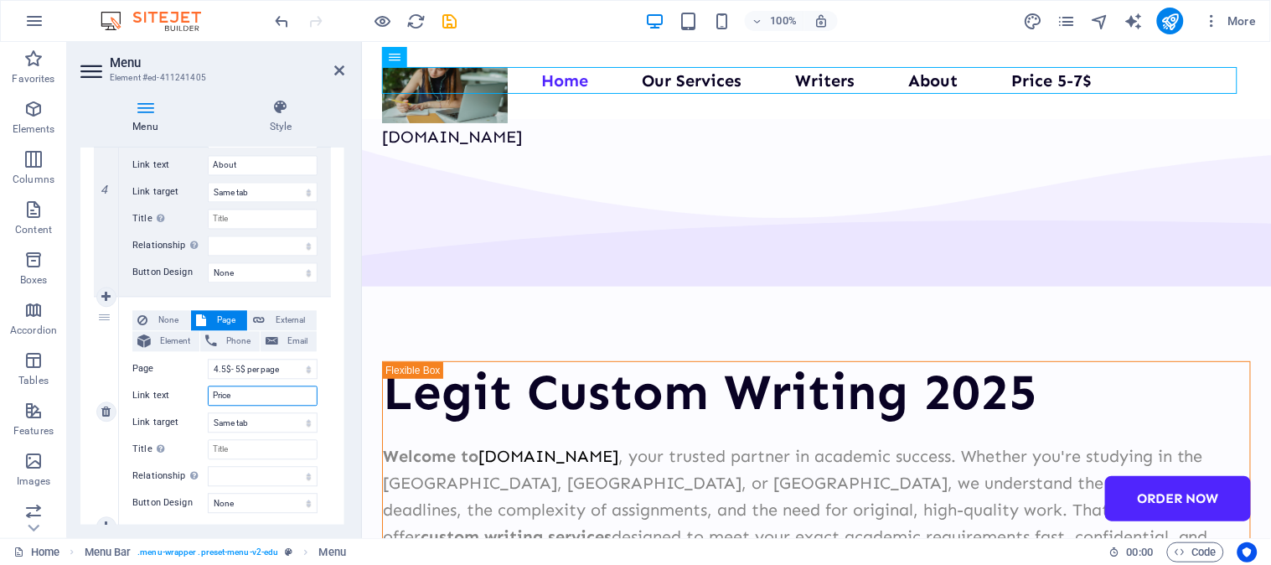
select select
type input "Pri"
select select
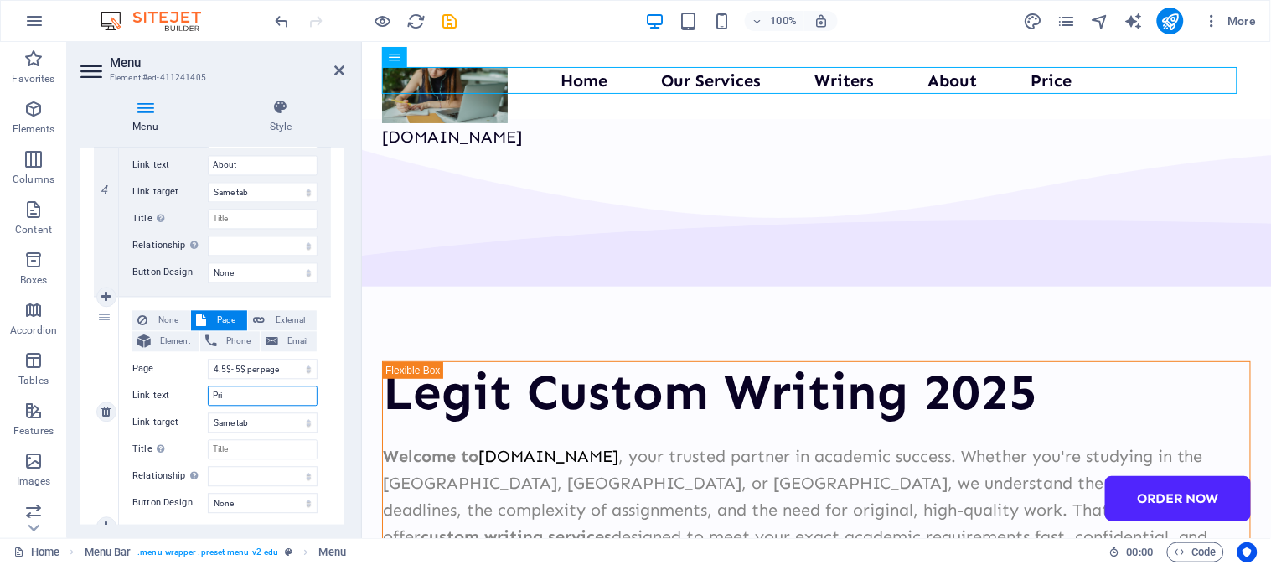
select select
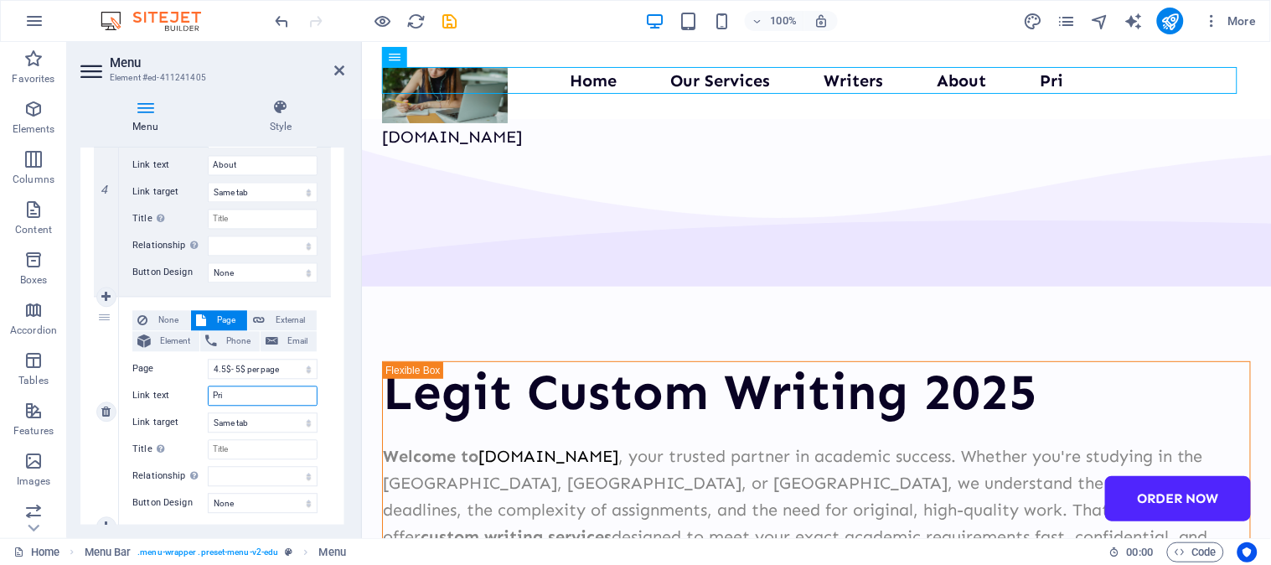
type input "Pr"
select select
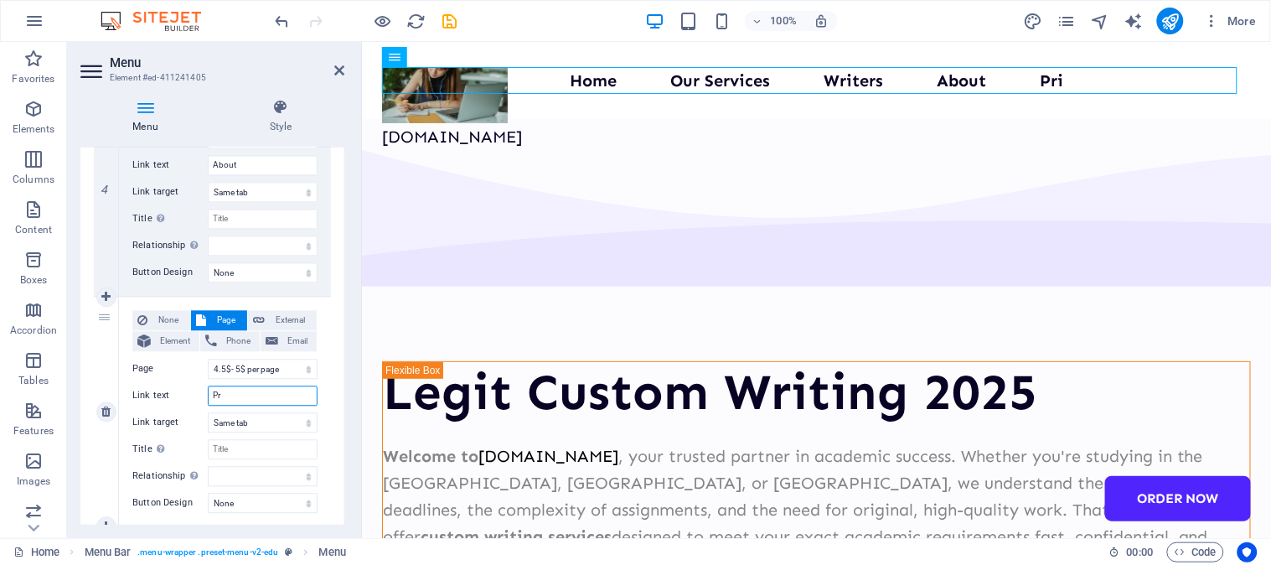
select select
type input "P"
select select
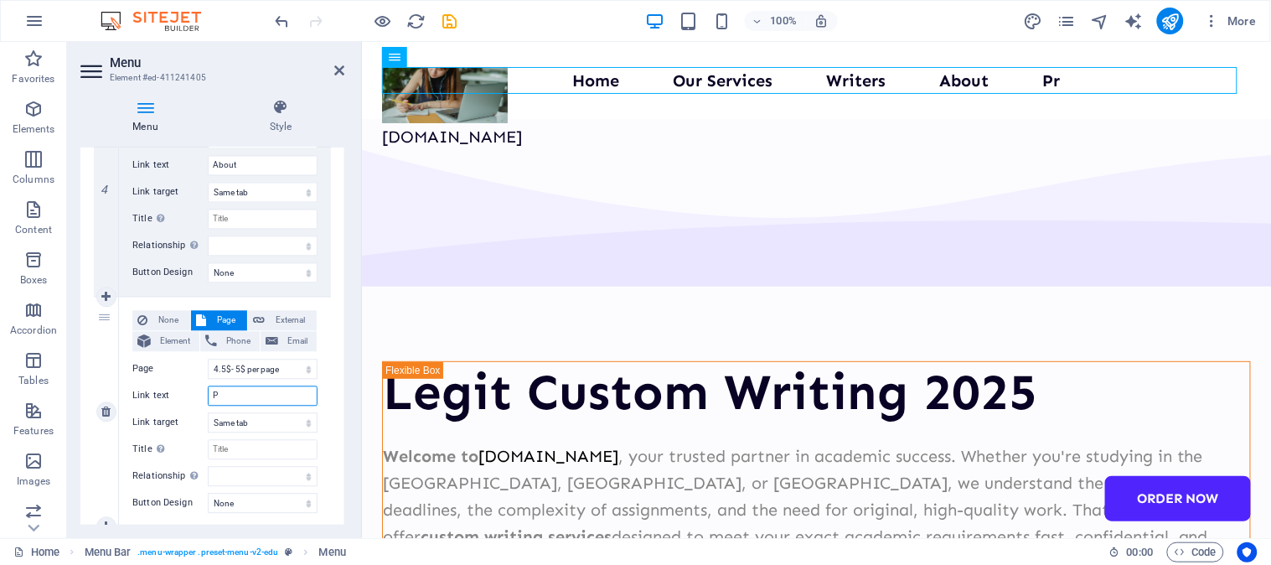
select select
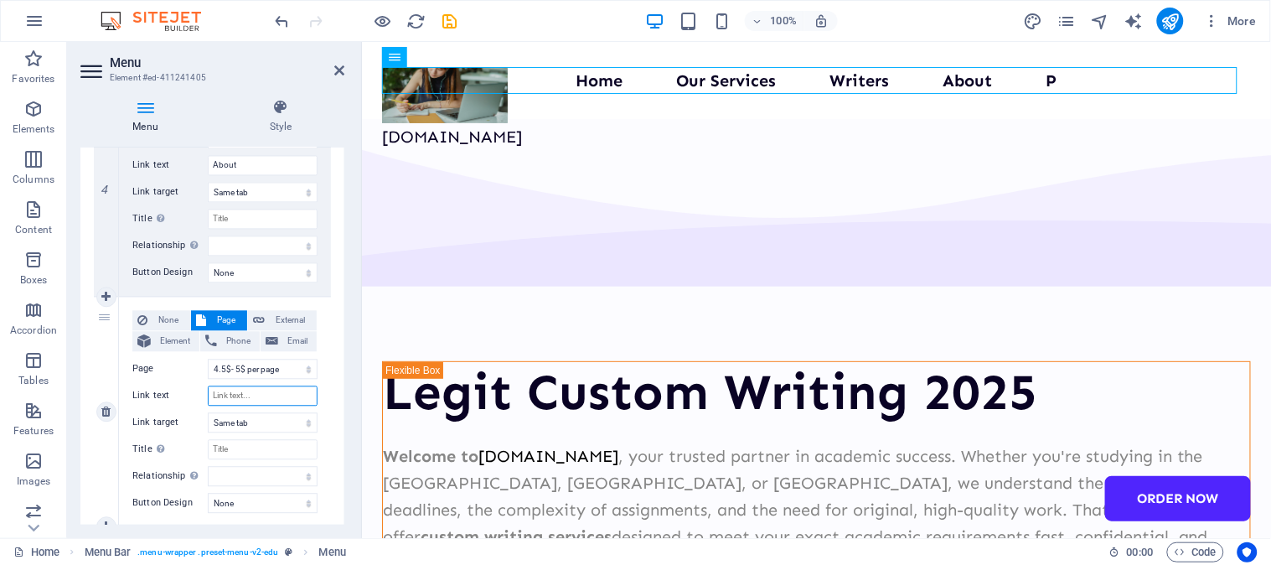
select select
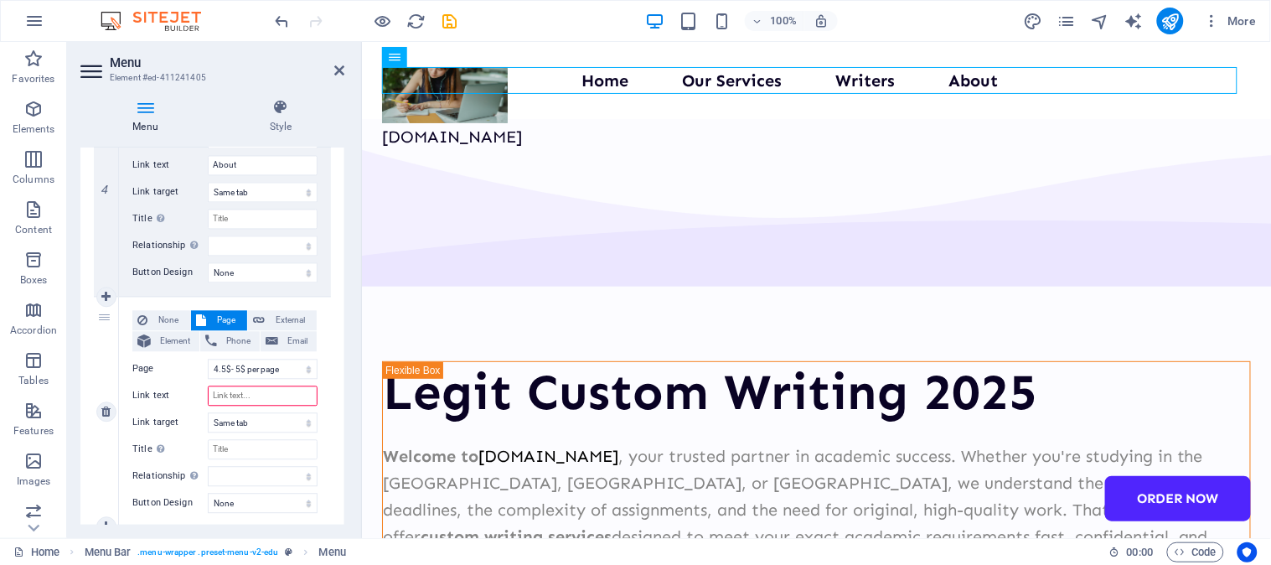
type input "P"
select select
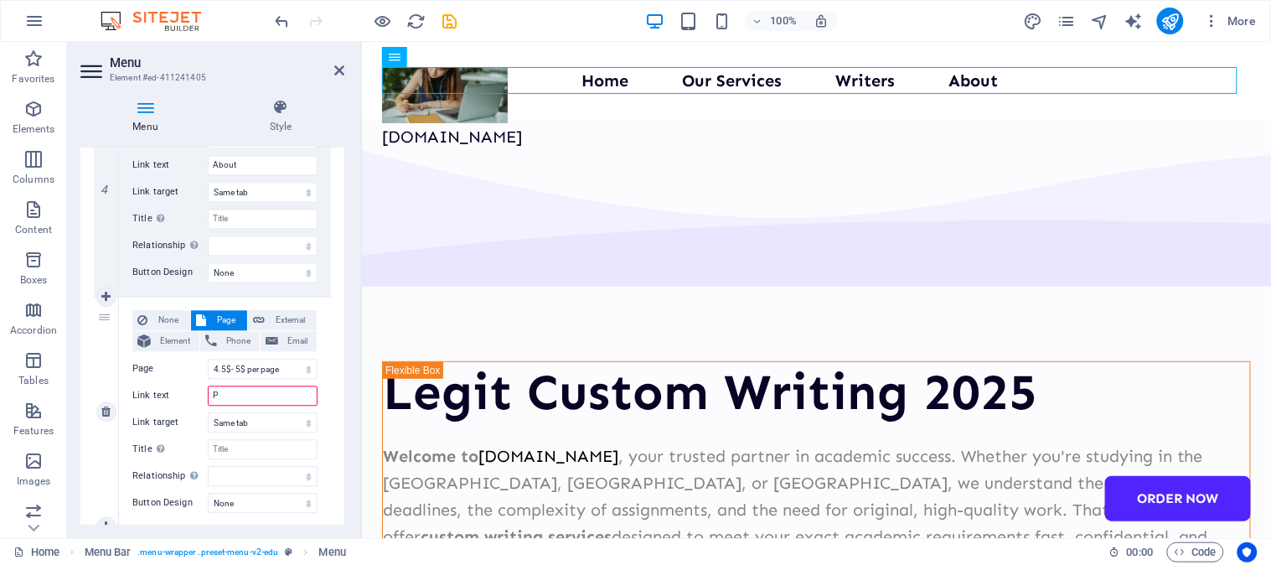
select select
type input "Pr"
select select
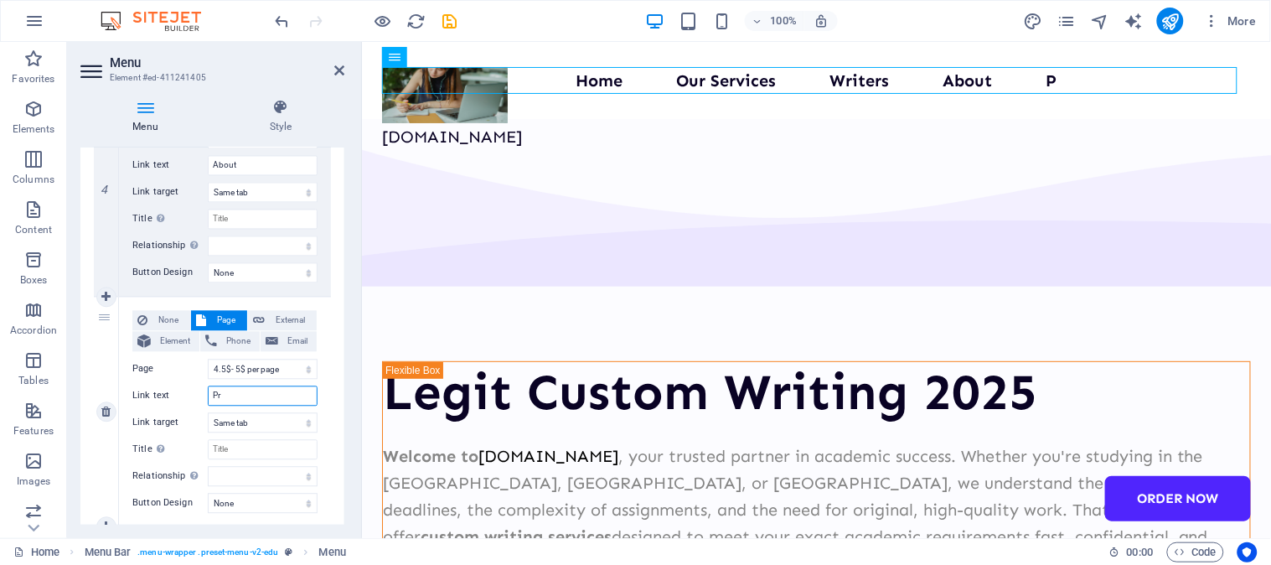
select select
type input "Price"
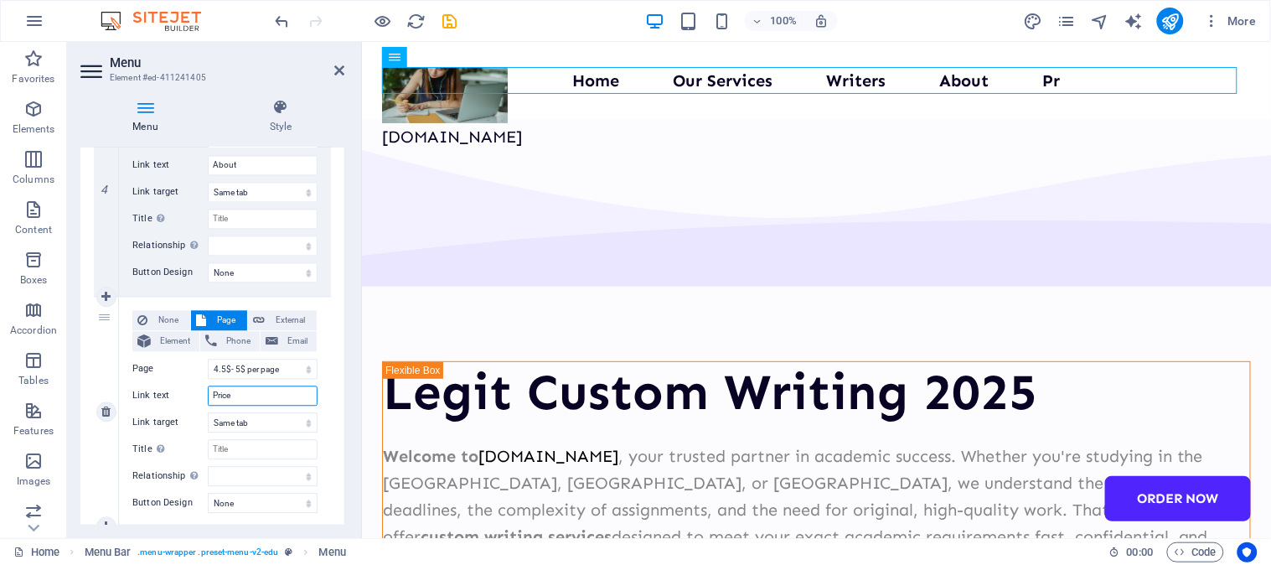
select select
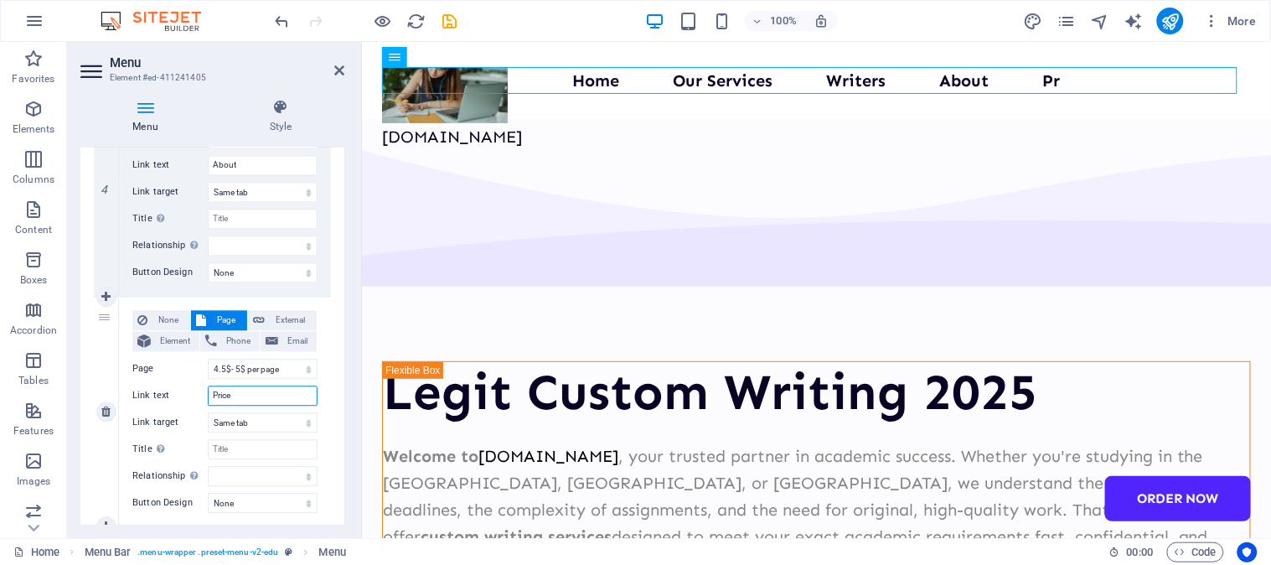
select select
type input "Pricelist"
select select
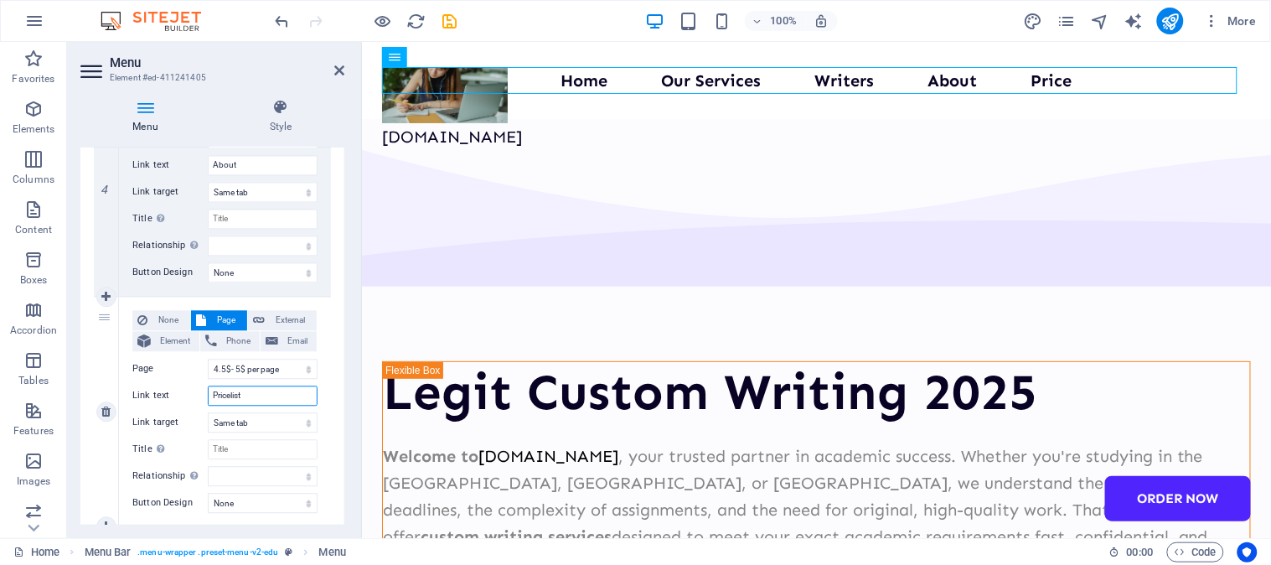
select select
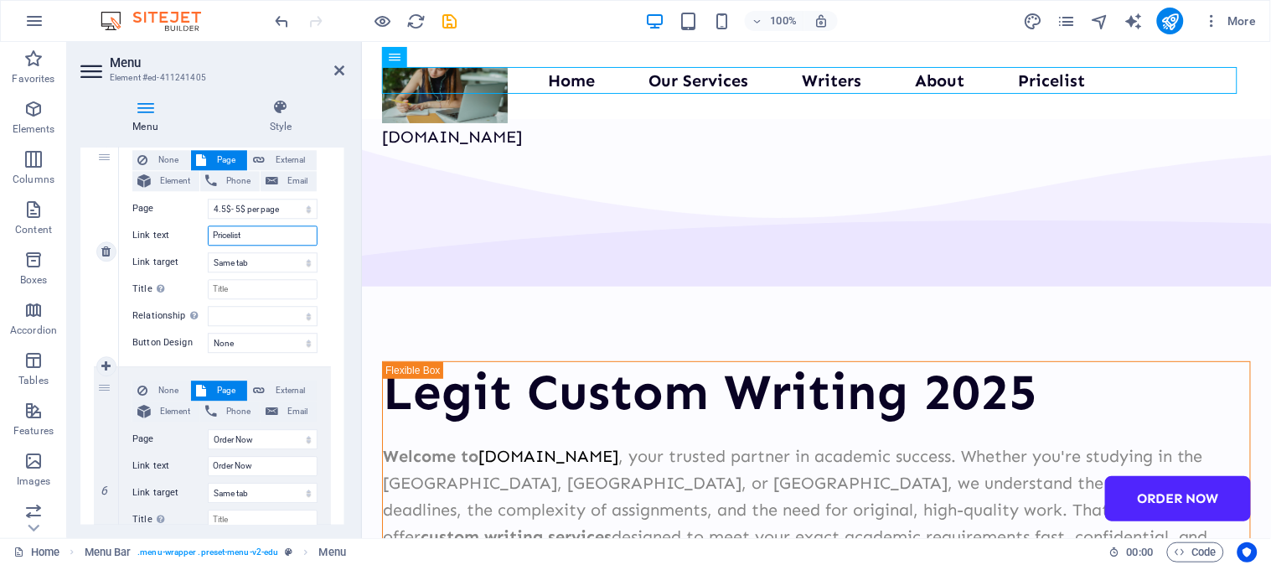
scroll to position [1117, 0]
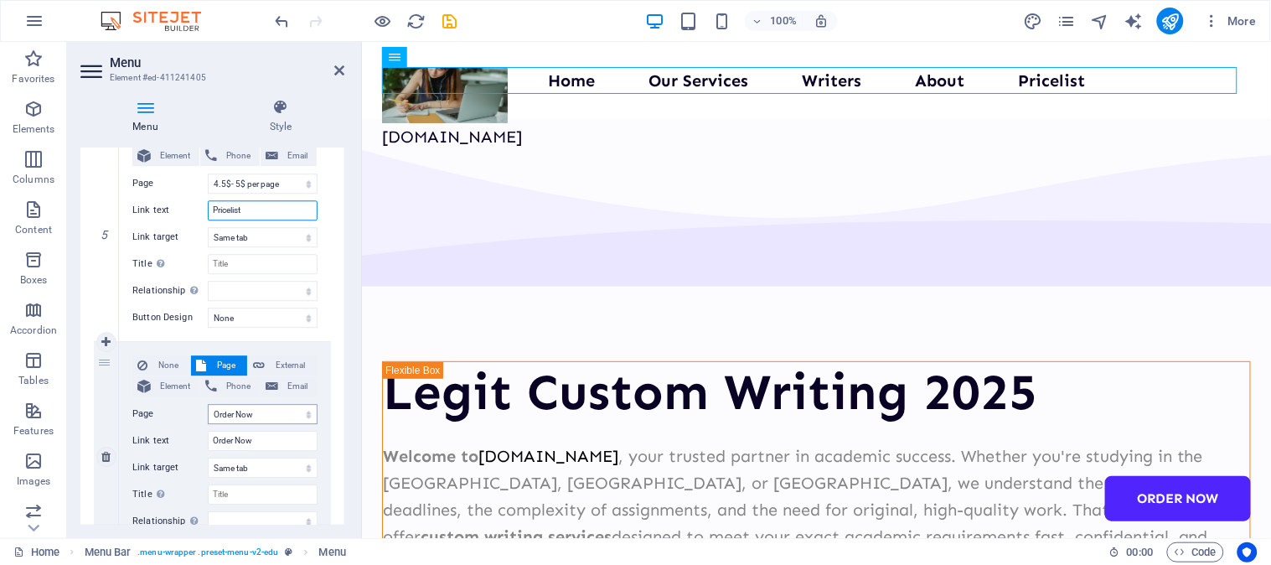
type input "Pricelist"
click at [266, 413] on select "Home Our Services Our Writers About Us 4.5$- 5$ per page Order Now Legal Notice…" at bounding box center [263, 414] width 110 height 20
click at [260, 442] on input "Order Now" at bounding box center [263, 441] width 110 height 20
type input "Order Now"
select select
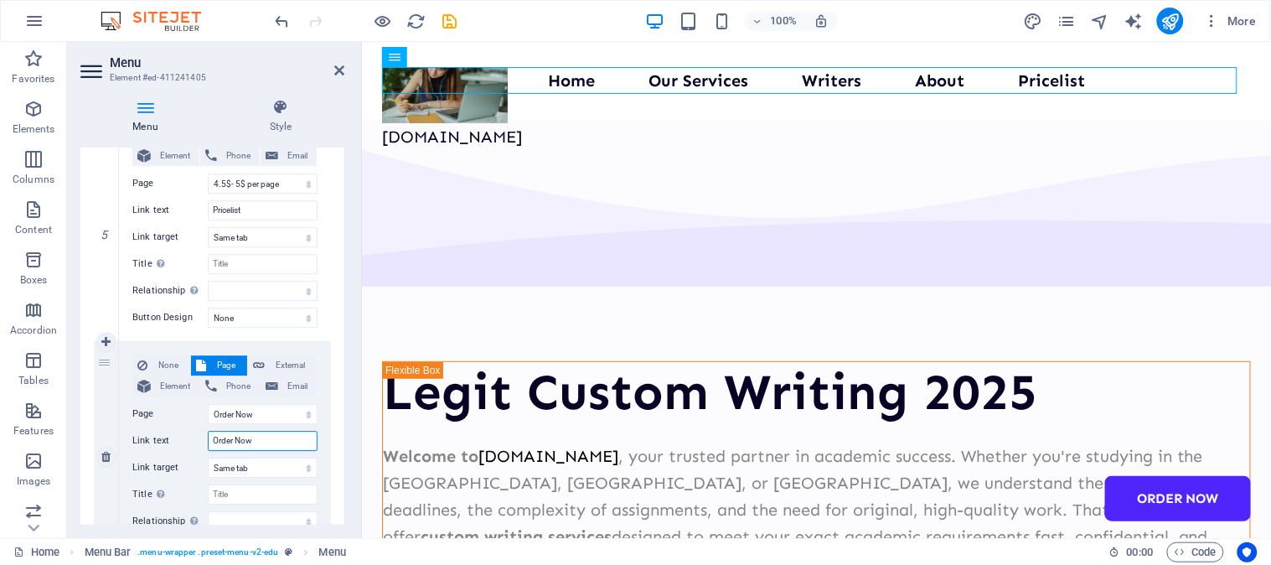
select select
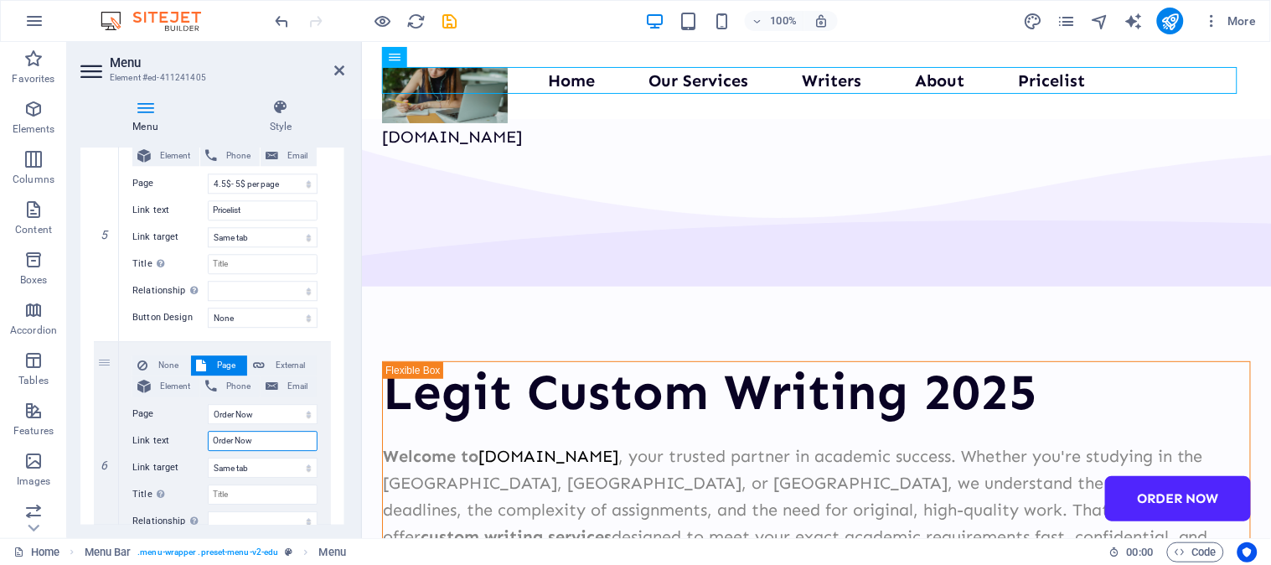
type input "Order Now 7"
select select
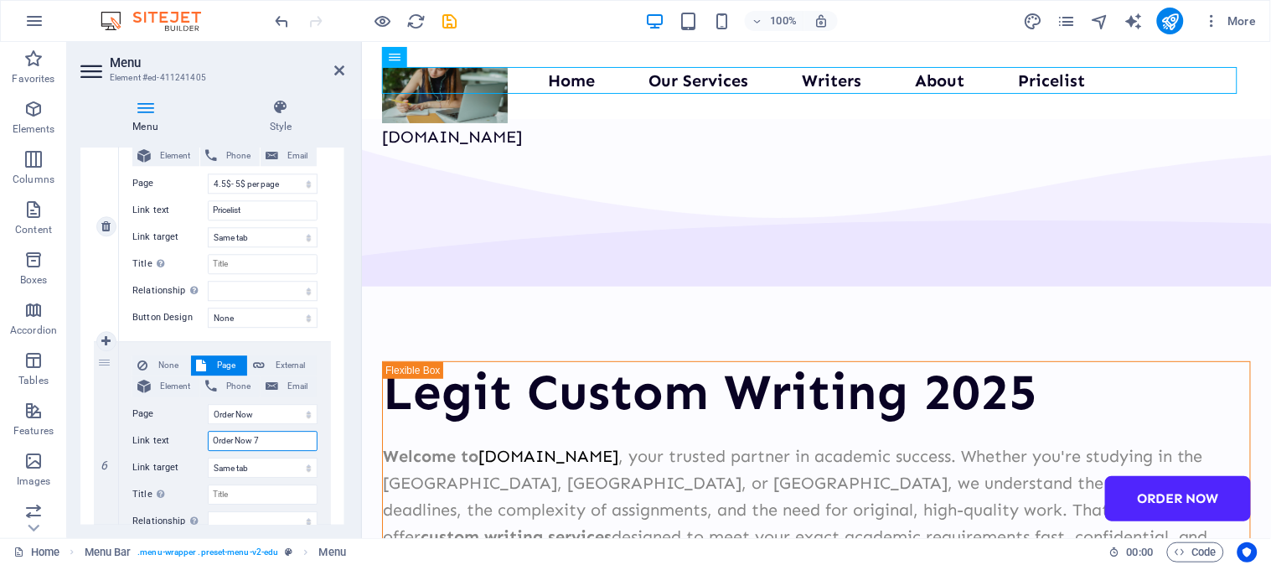
select select
type input "Order Now 7-"
select select
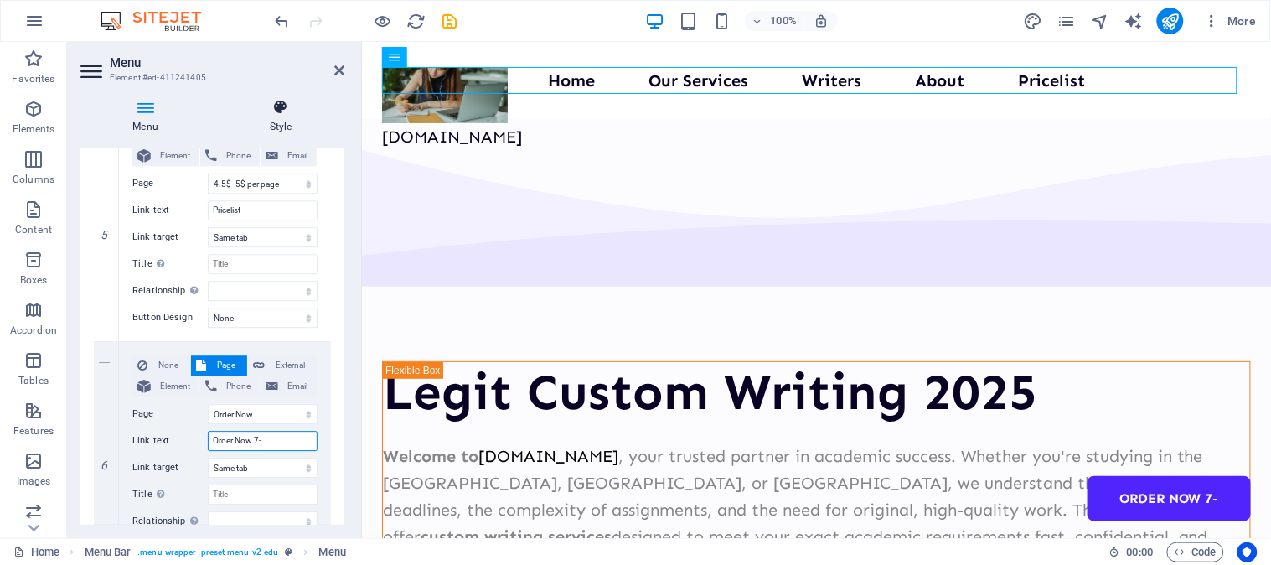
select select
type input "Order Now 7-15"
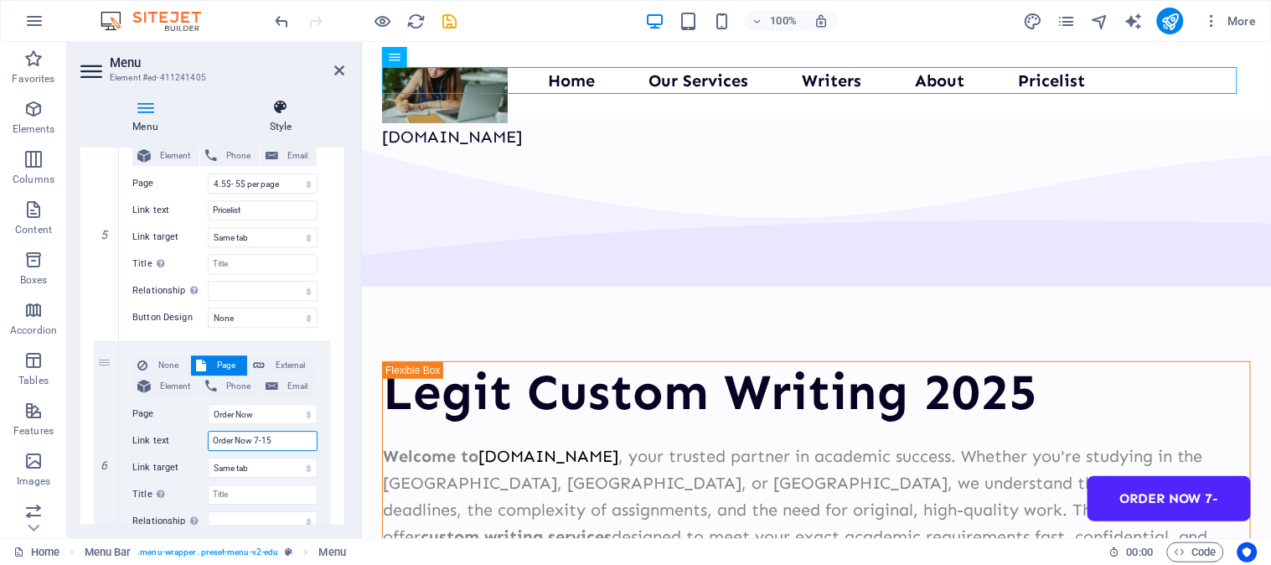
select select
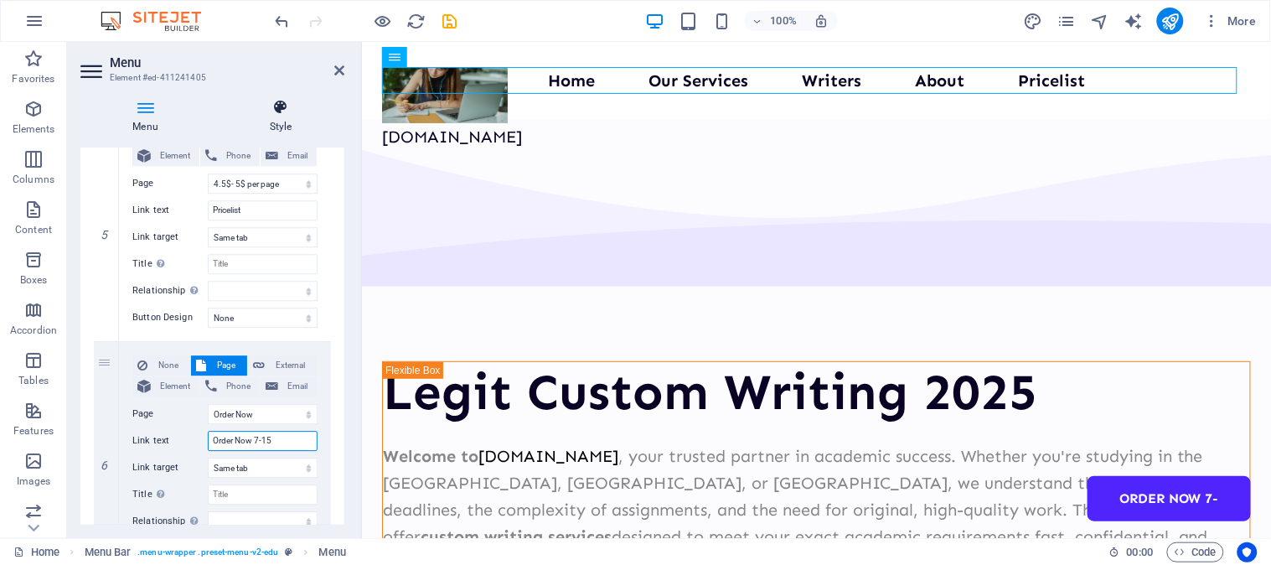
select select
type input "Order Now 7-15$"
select select
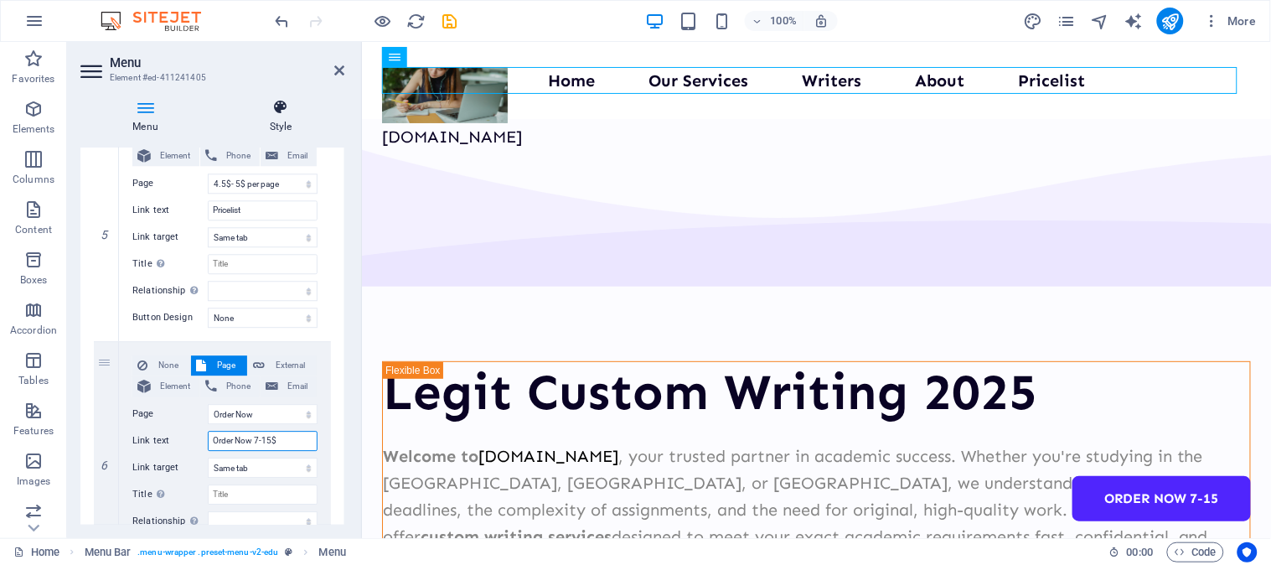
select select
click at [260, 442] on input "Order Now 7-15$" at bounding box center [263, 441] width 110 height 20
type input "Order Now 7$"
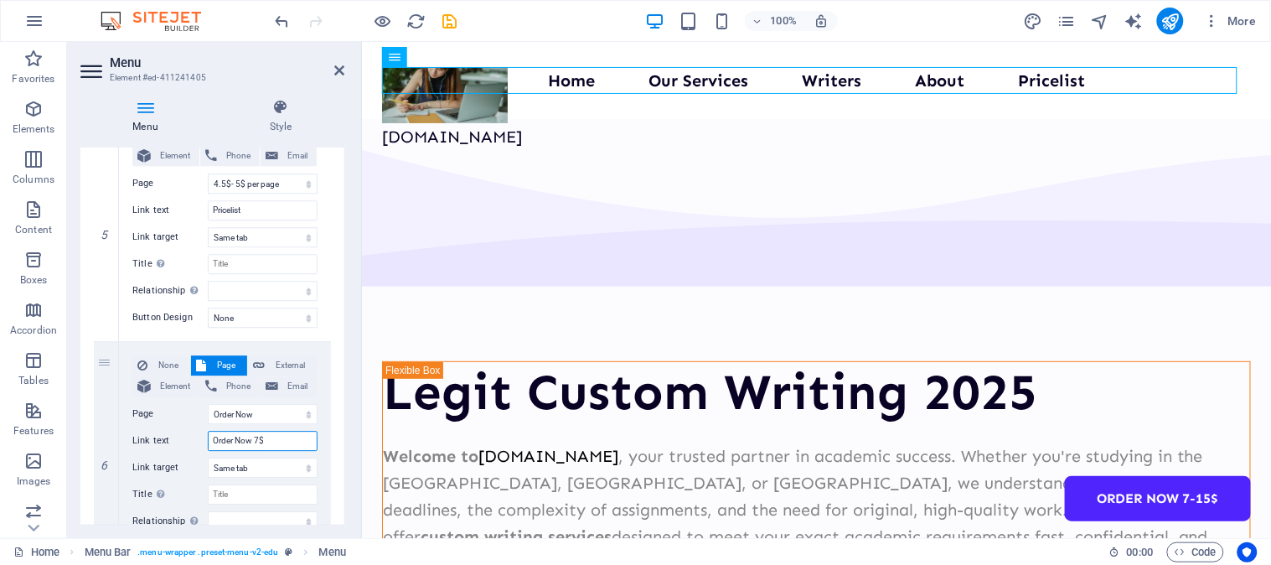
select select
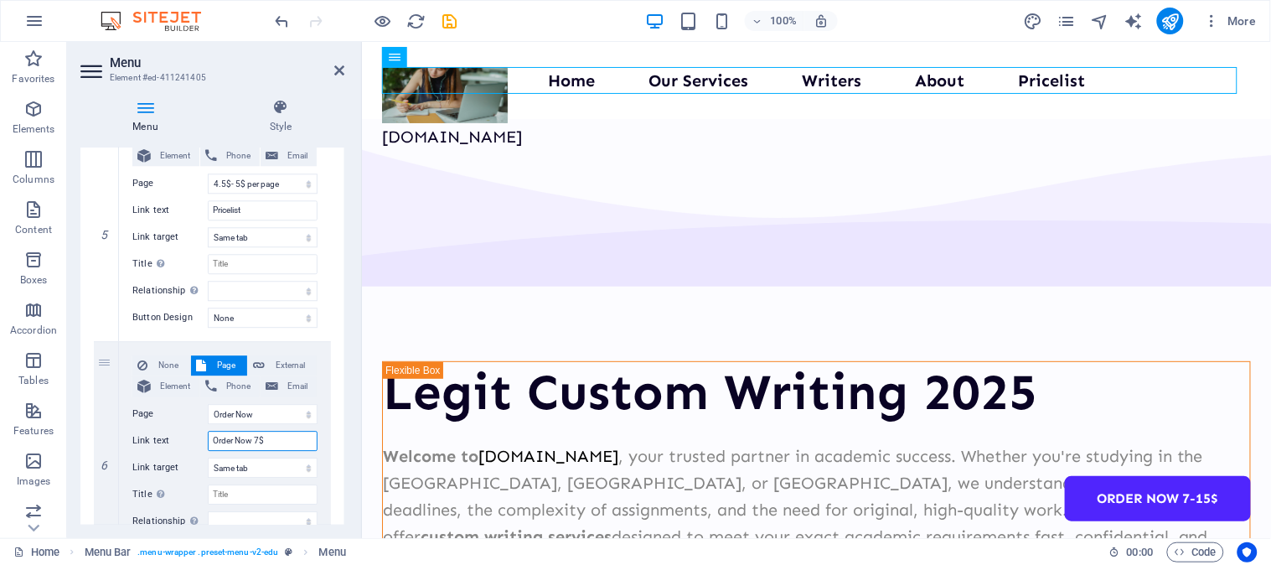
select select
type input "Order Now $"
select select
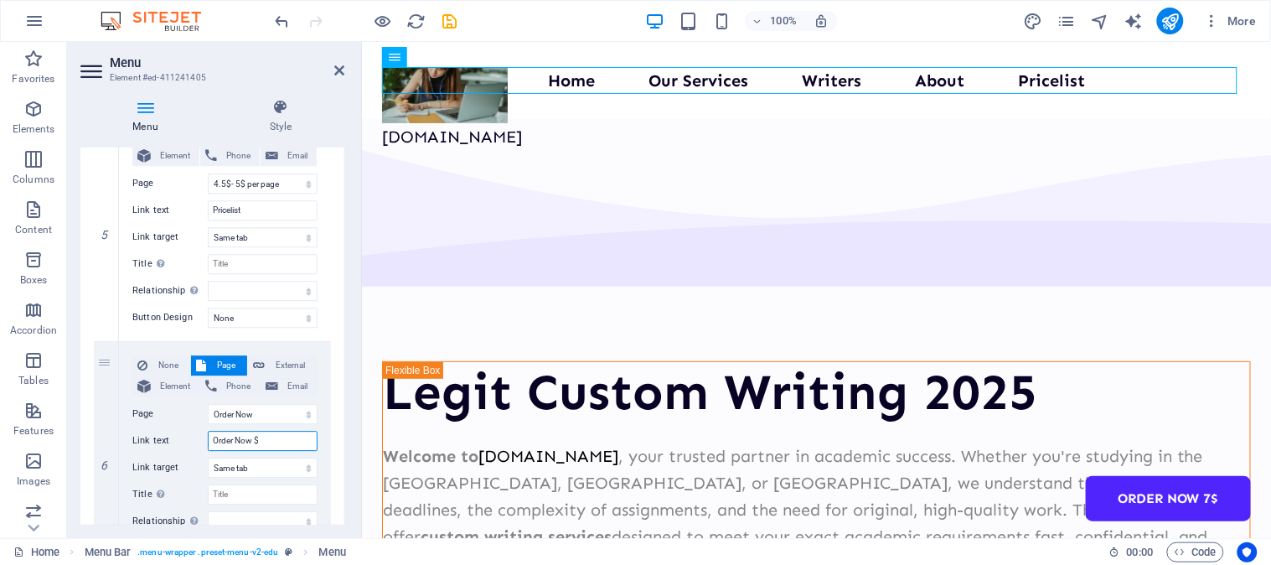
select select
type input "Order Now"
select select
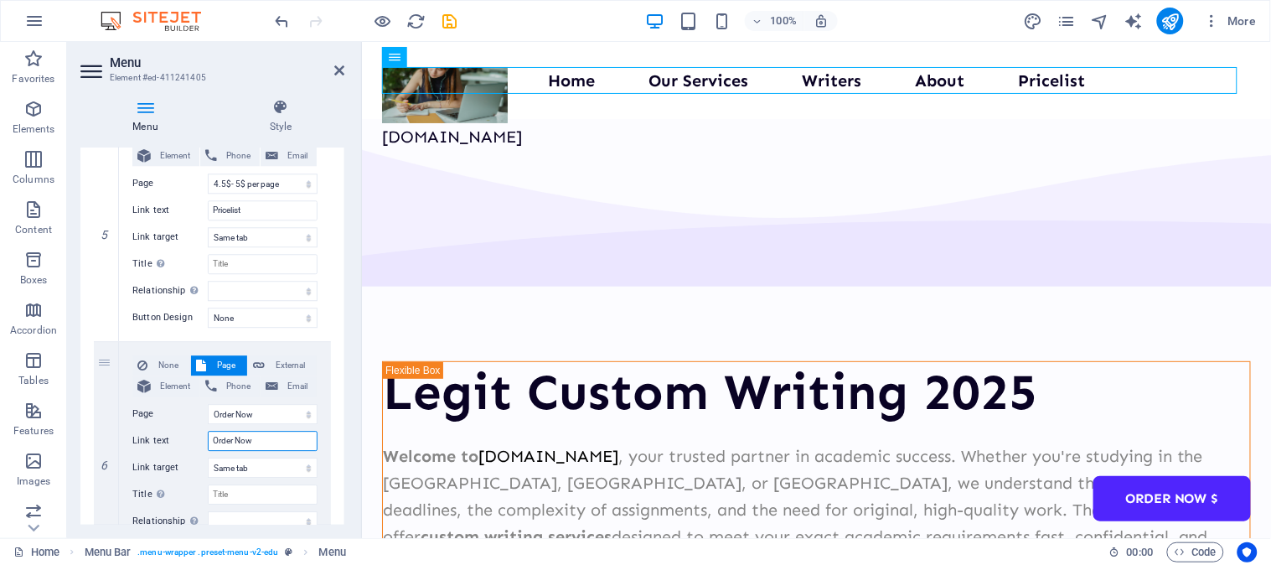
select select
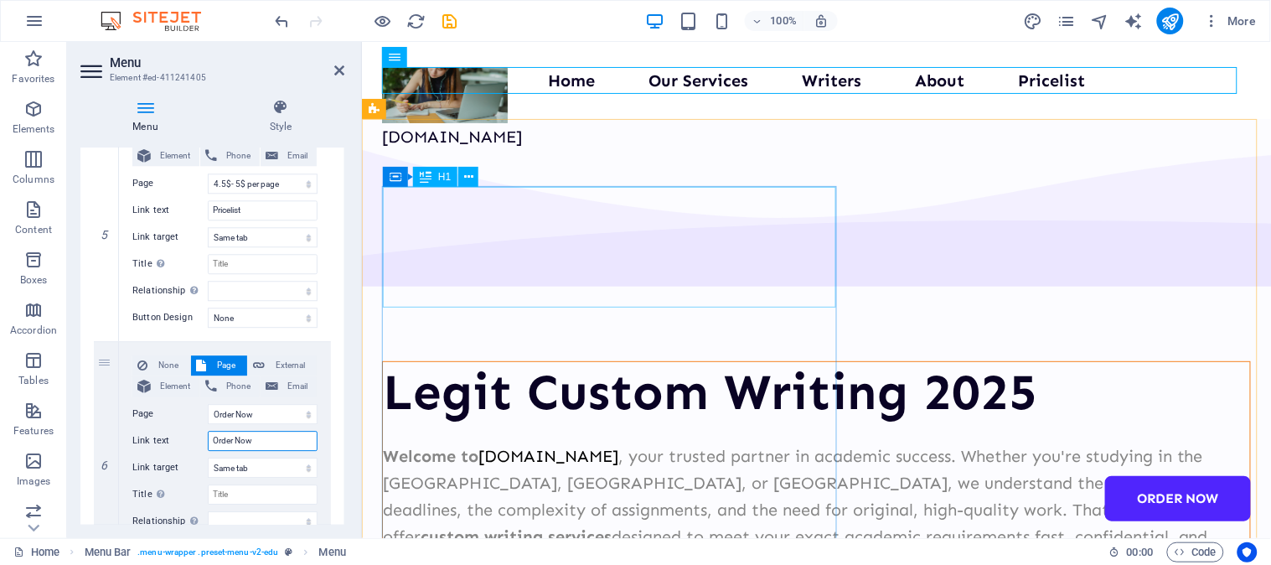
type input "Order Now"
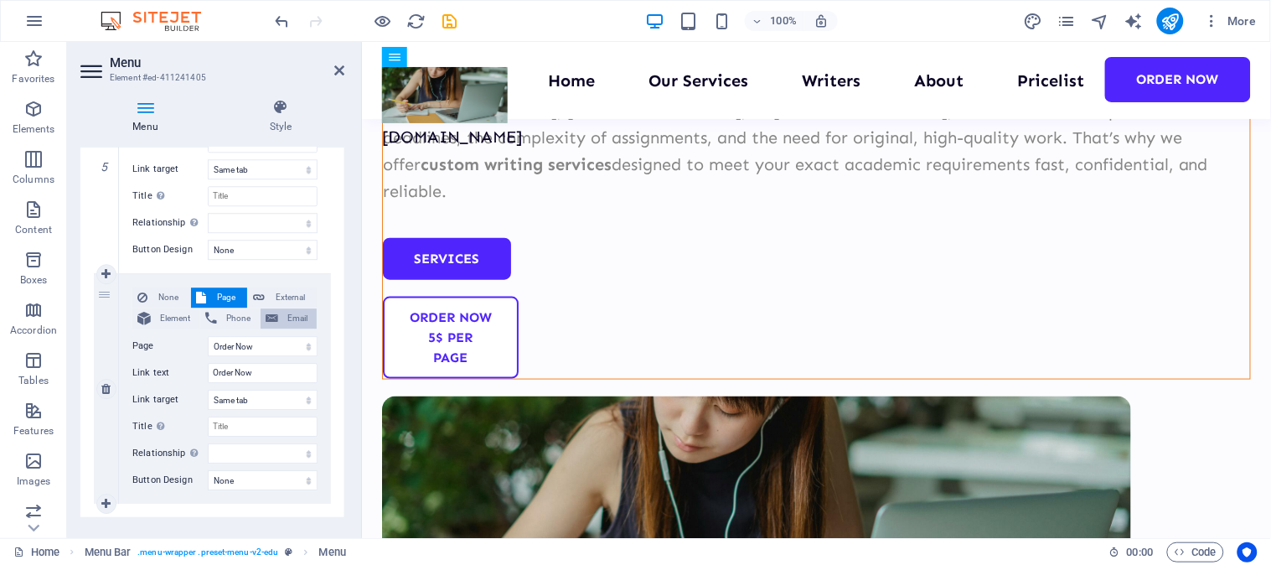
scroll to position [1209, 0]
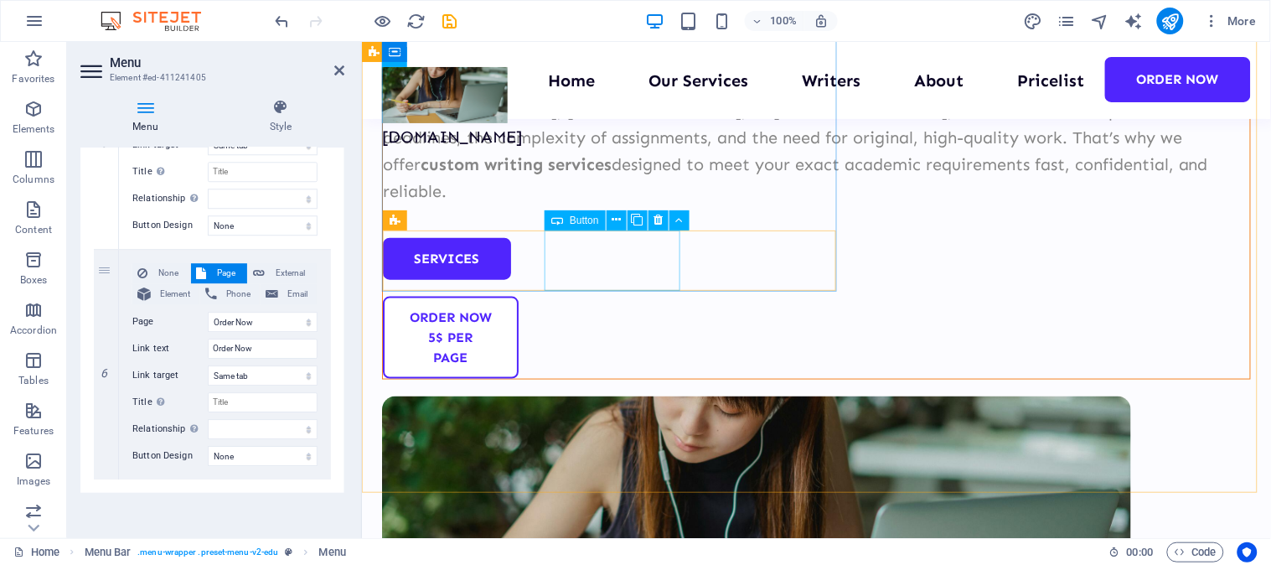
click at [607, 296] on div "order now 5$ per page" at bounding box center [815, 337] width 867 height 82
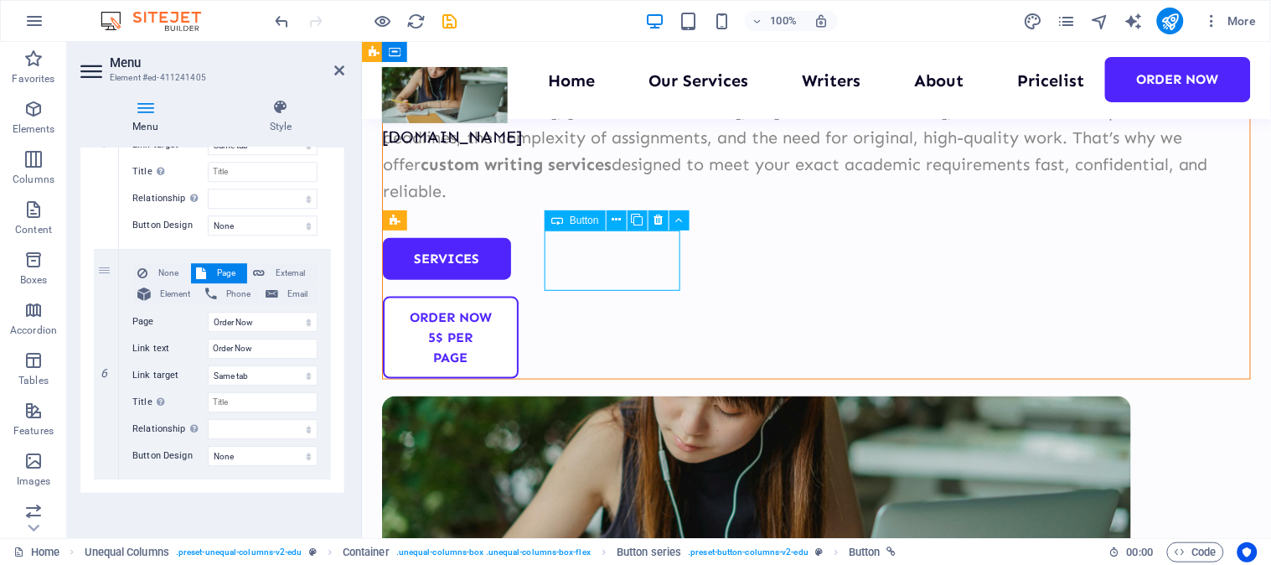
scroll to position [345, 0]
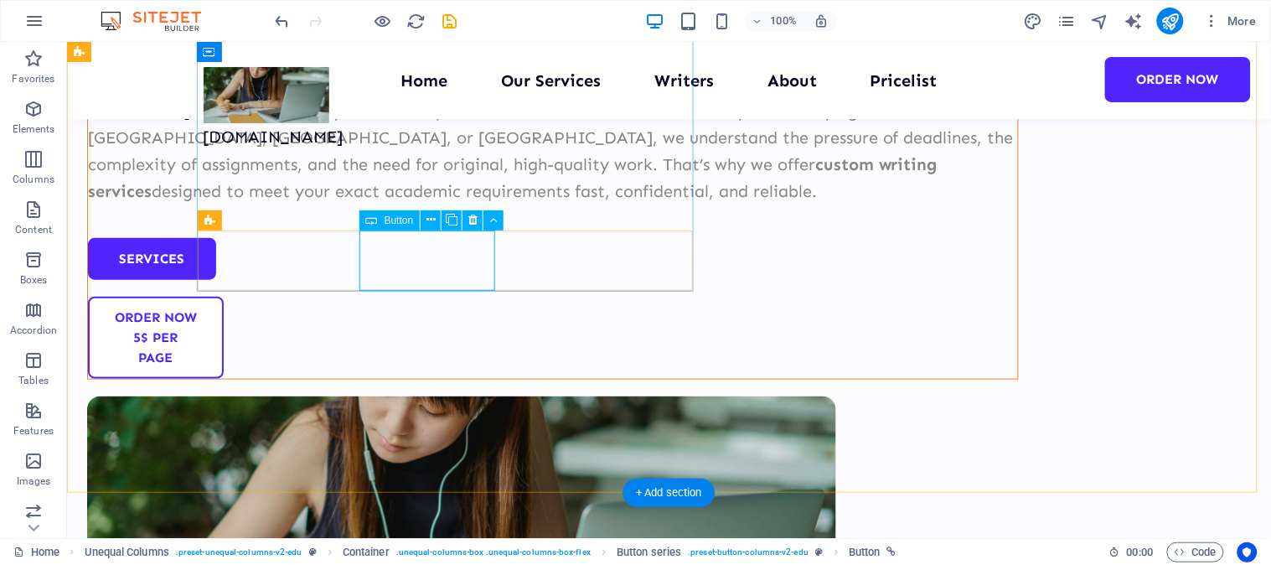
click at [400, 296] on div "order now 5$ per page" at bounding box center [552, 337] width 930 height 82
click at [398, 296] on div "order now 5$ per page" at bounding box center [552, 337] width 930 height 82
click at [471, 211] on icon at bounding box center [472, 220] width 9 height 18
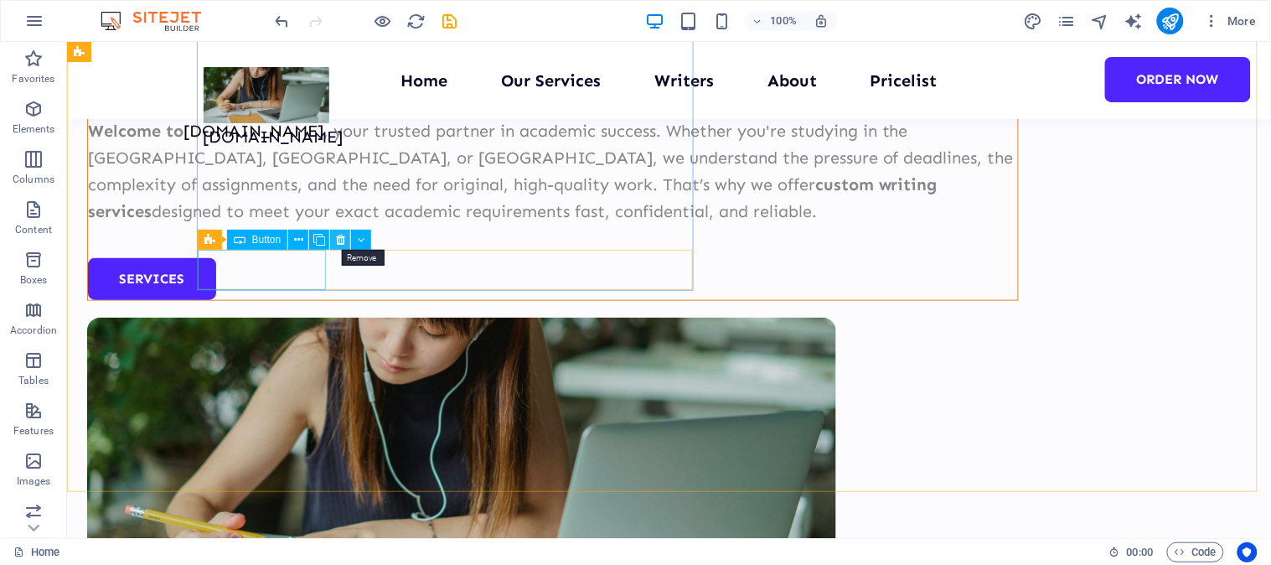
click at [337, 244] on icon at bounding box center [340, 240] width 9 height 18
click at [338, 240] on icon at bounding box center [340, 240] width 9 height 18
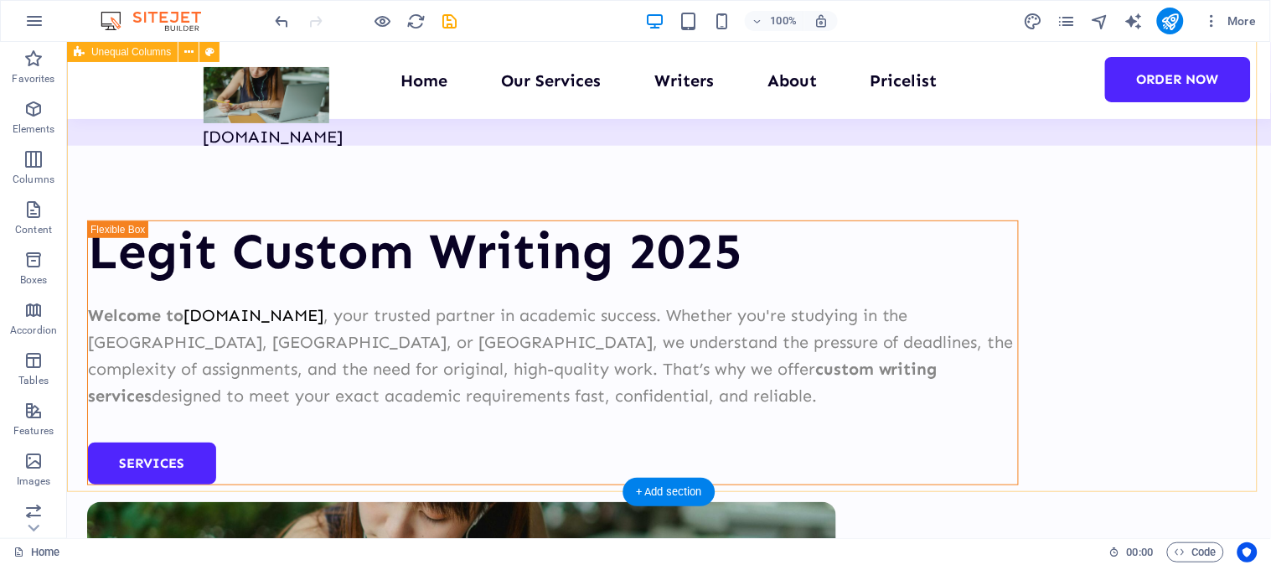
scroll to position [0, 0]
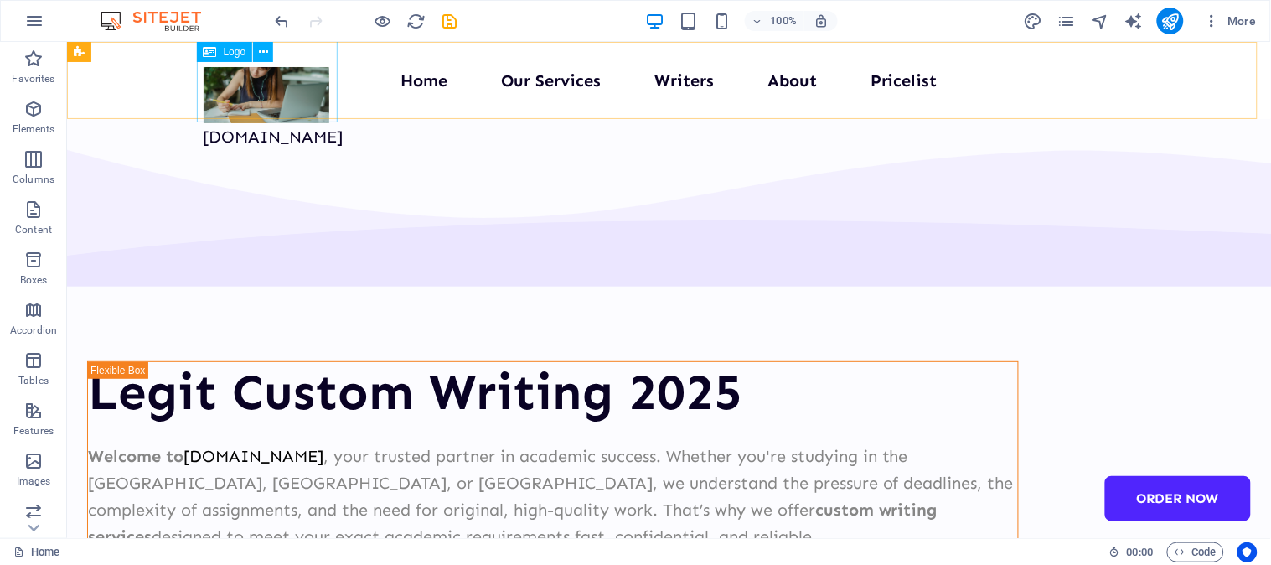
click at [237, 52] on span "Logo" at bounding box center [235, 52] width 23 height 10
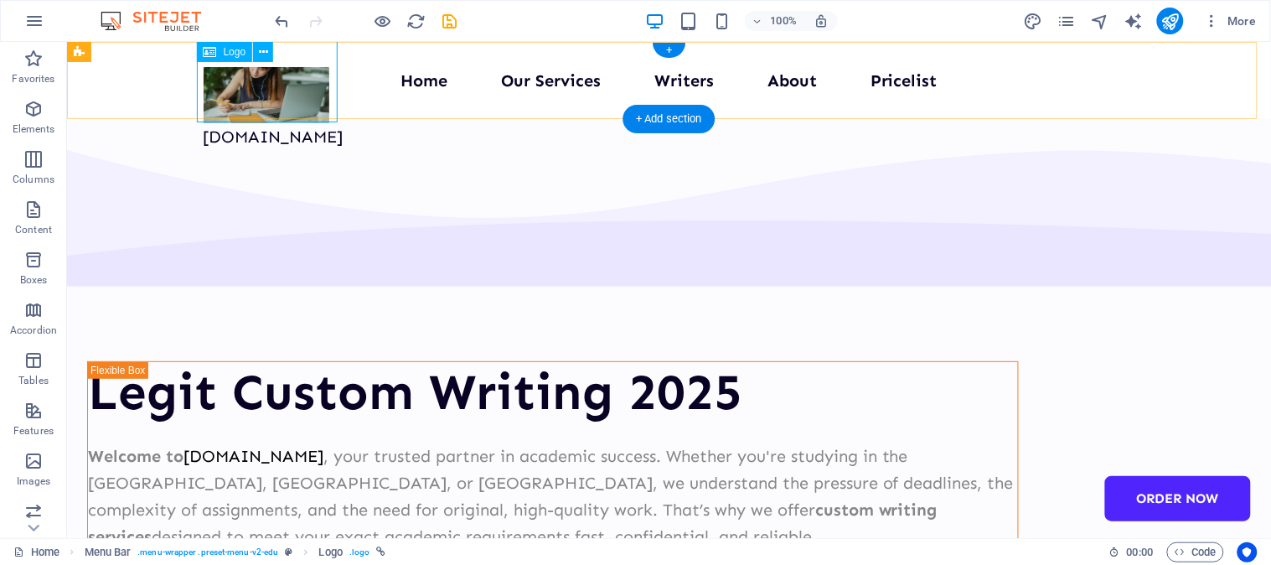
click at [228, 71] on div "[DOMAIN_NAME]" at bounding box center [273, 107] width 140 height 83
select select "px"
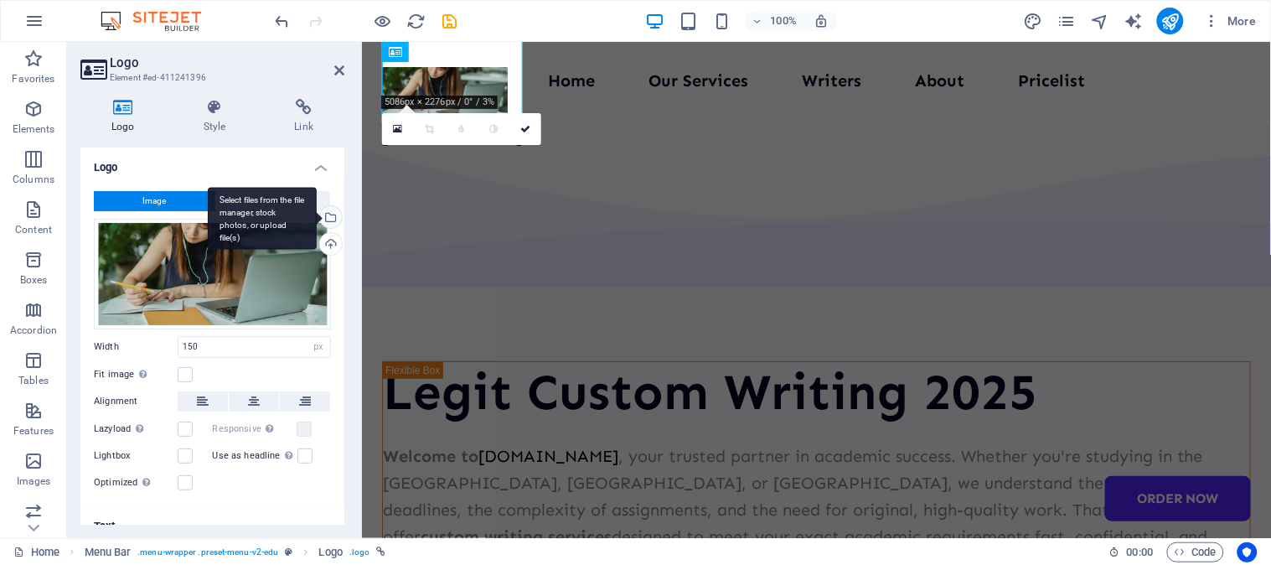
click at [328, 214] on div "Select files from the file manager, stock photos, or upload file(s)" at bounding box center [329, 218] width 25 height 25
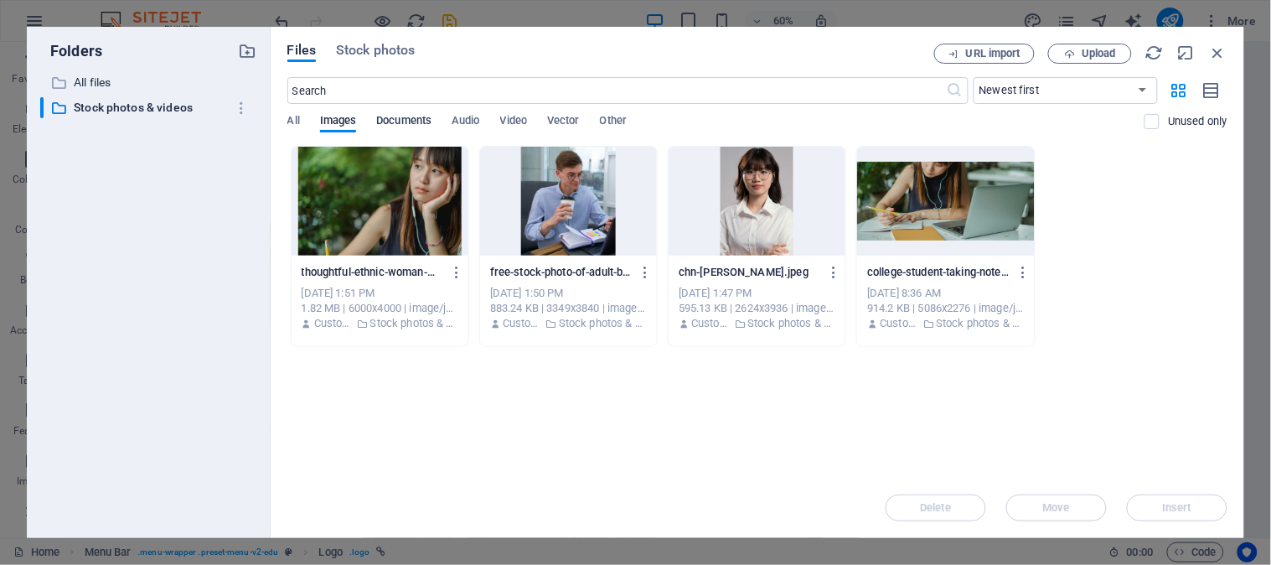
click at [406, 119] on span "Documents" at bounding box center [403, 122] width 55 height 23
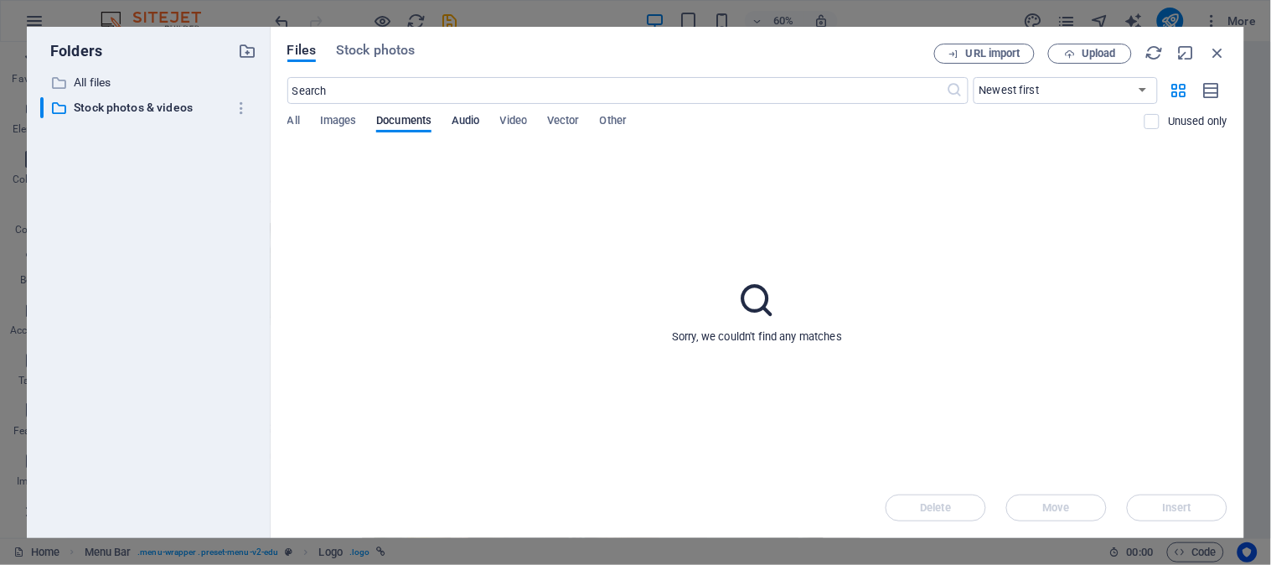
click at [462, 119] on span "Audio" at bounding box center [466, 122] width 28 height 23
click at [107, 79] on p "All files" at bounding box center [150, 82] width 152 height 19
click at [389, 49] on span "Stock photos" at bounding box center [375, 50] width 79 height 20
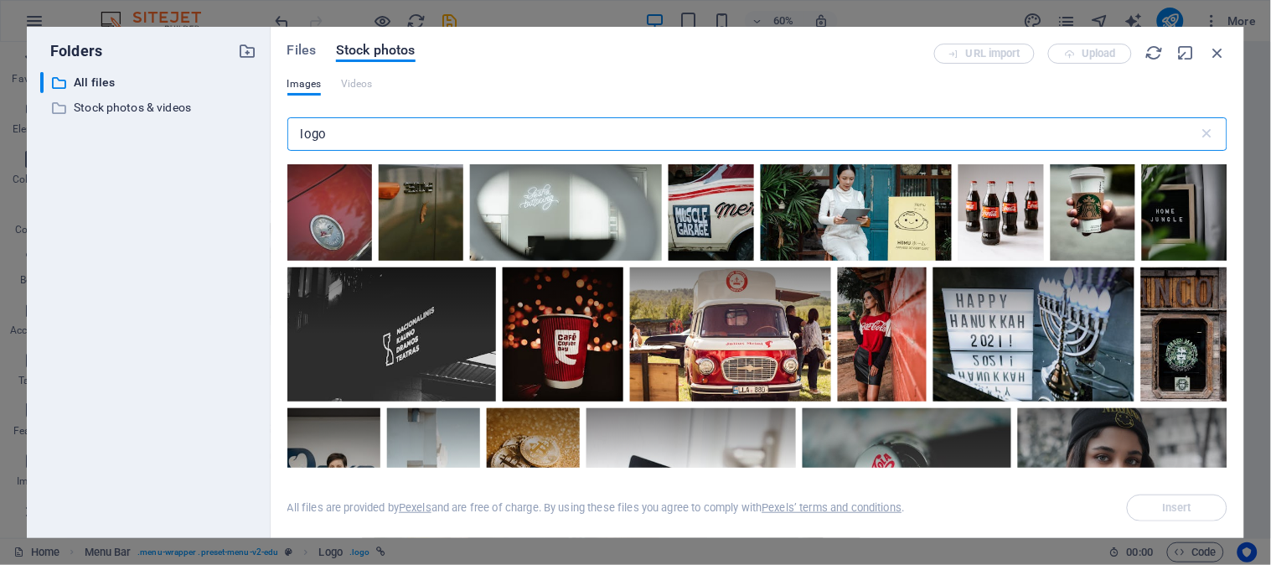
scroll to position [4561, 0]
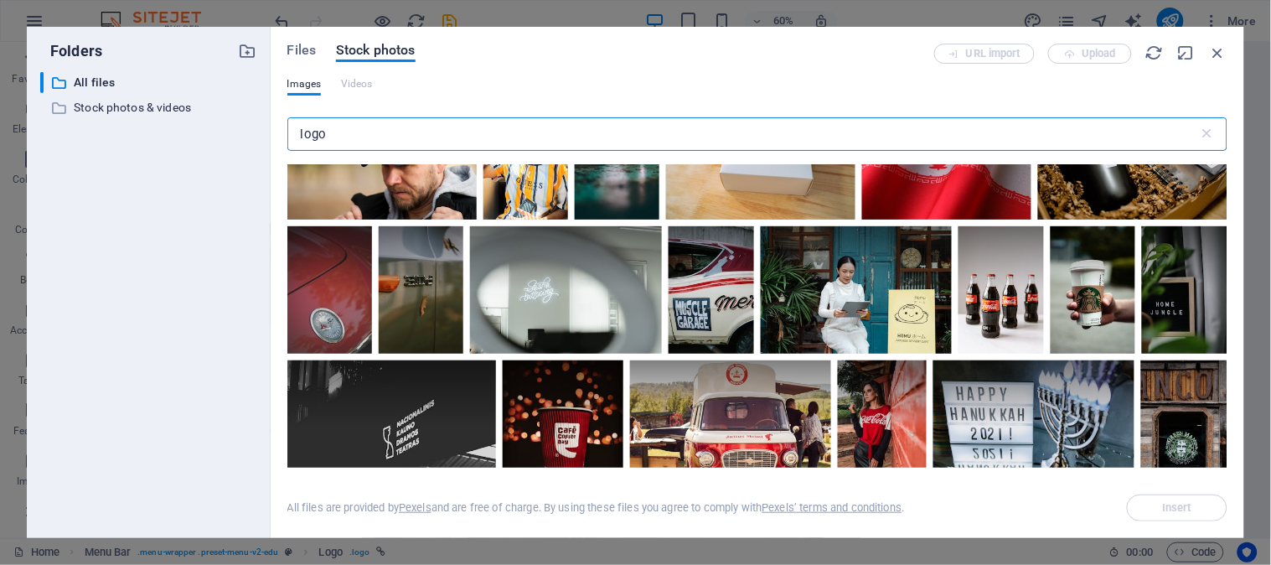
type input "logo"
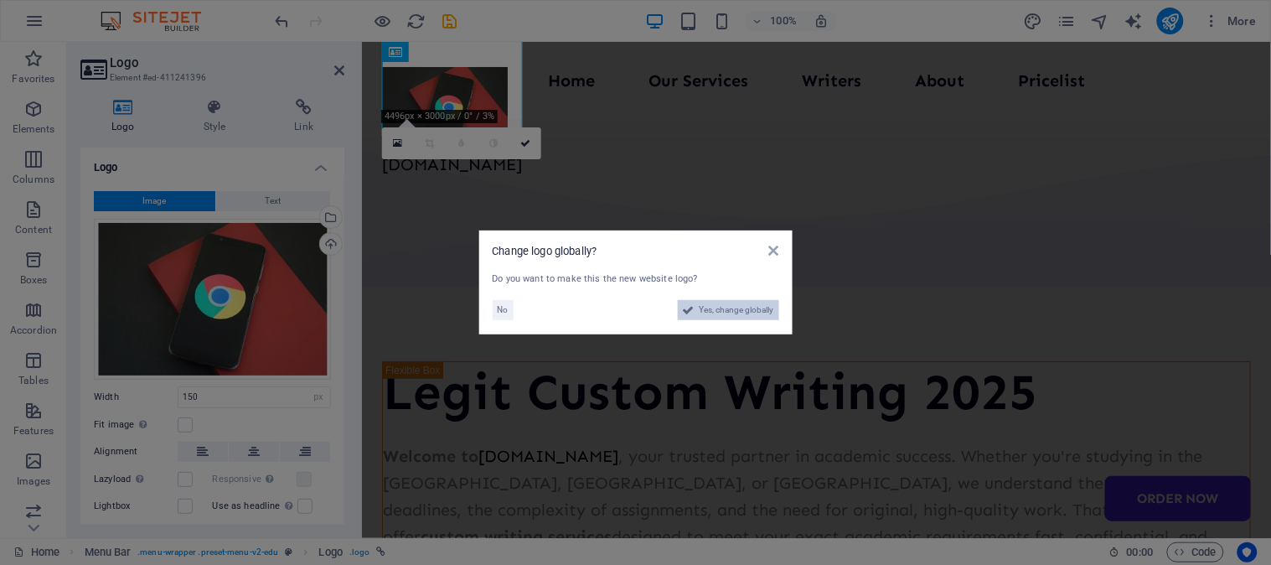
click at [725, 307] on span "Yes, change globally" at bounding box center [737, 310] width 75 height 20
select select "px"
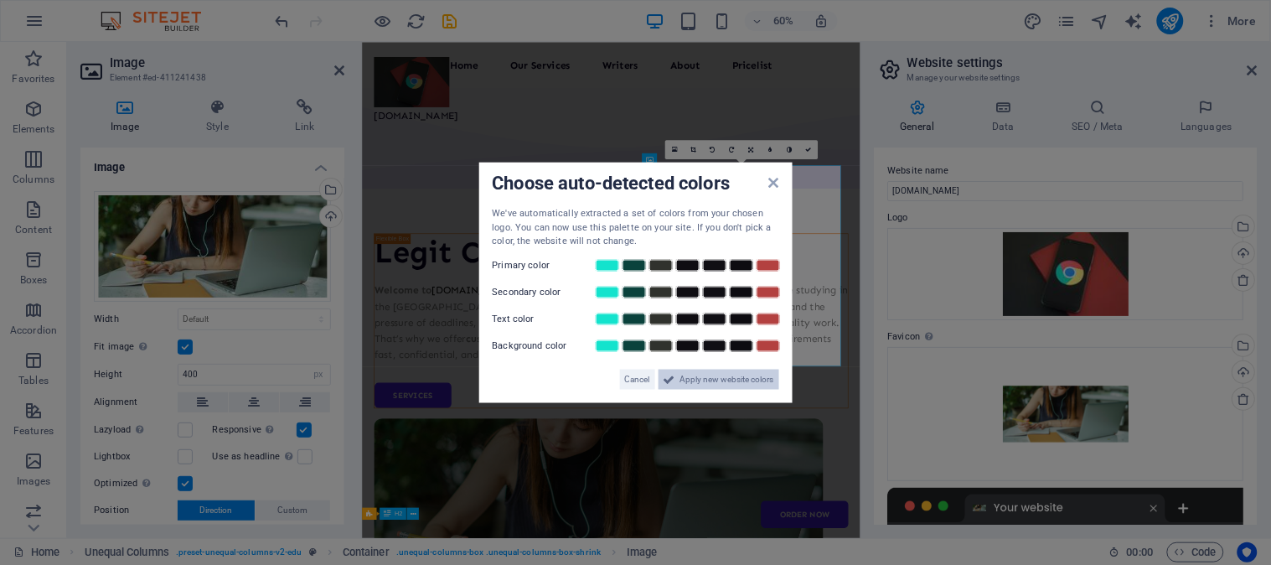
click at [727, 381] on span "Apply new website colors" at bounding box center [727, 379] width 94 height 20
select select "multiple-waves"
select select "em"
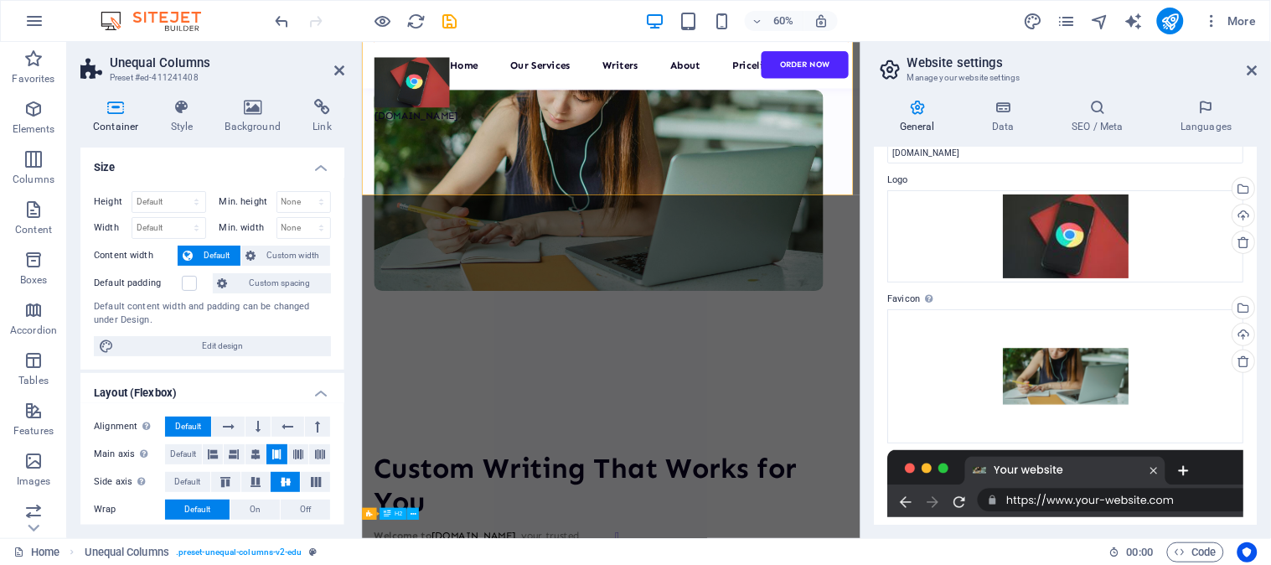
scroll to position [0, 0]
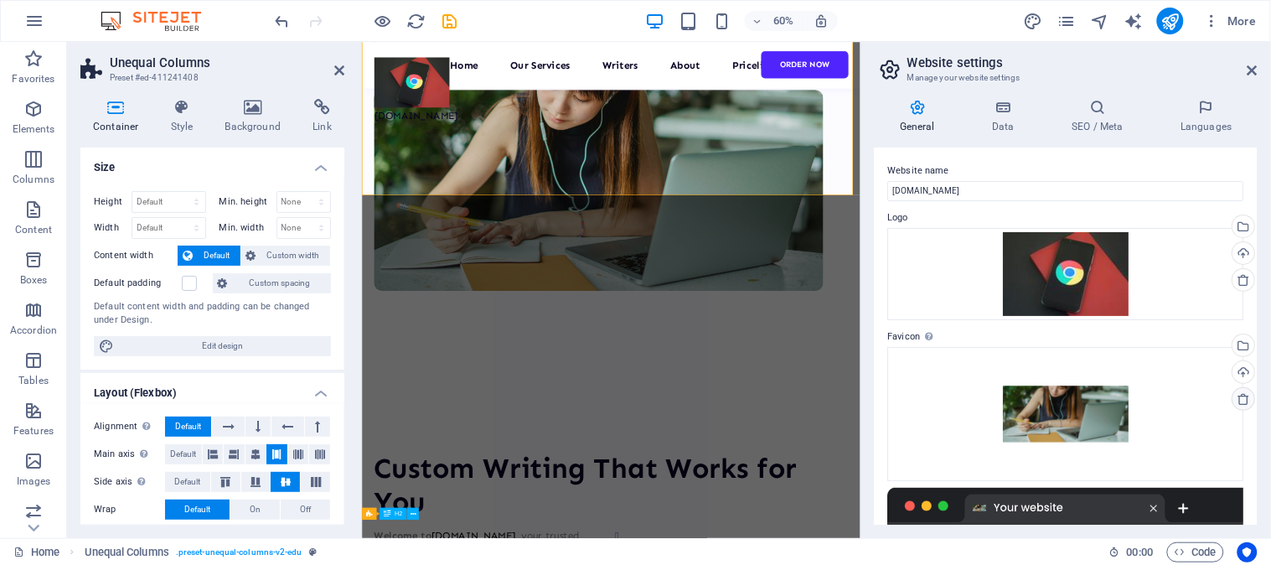
click at [1241, 400] on icon at bounding box center [1244, 398] width 13 height 13
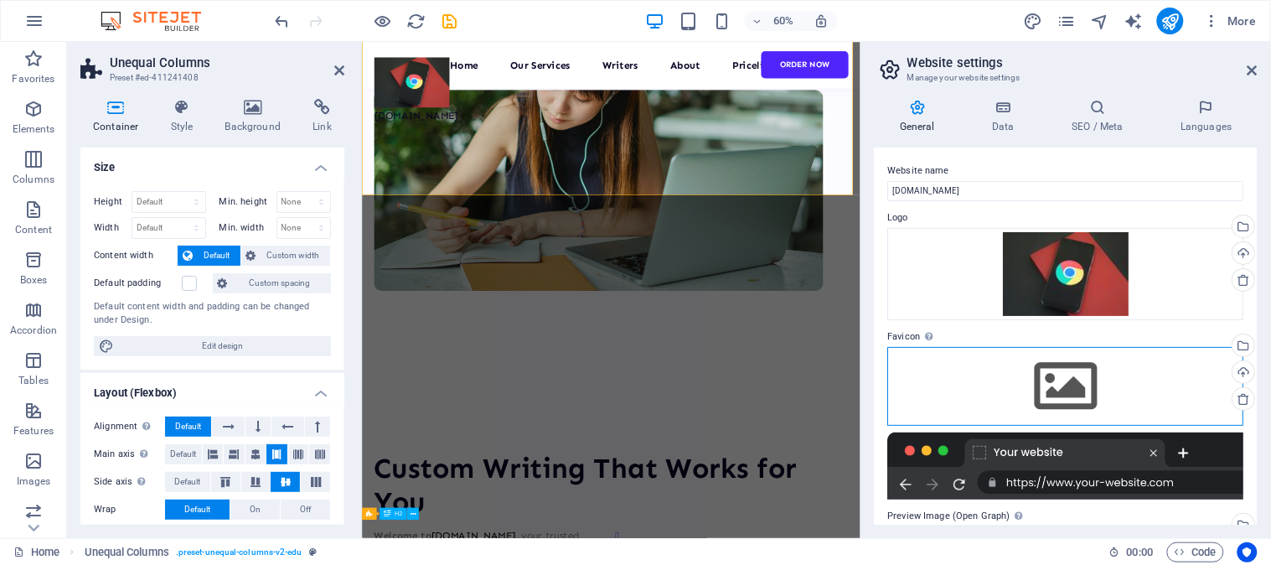
click at [1077, 382] on div "Drag files here, click to choose files or select files from Files or our free s…" at bounding box center [1066, 386] width 356 height 79
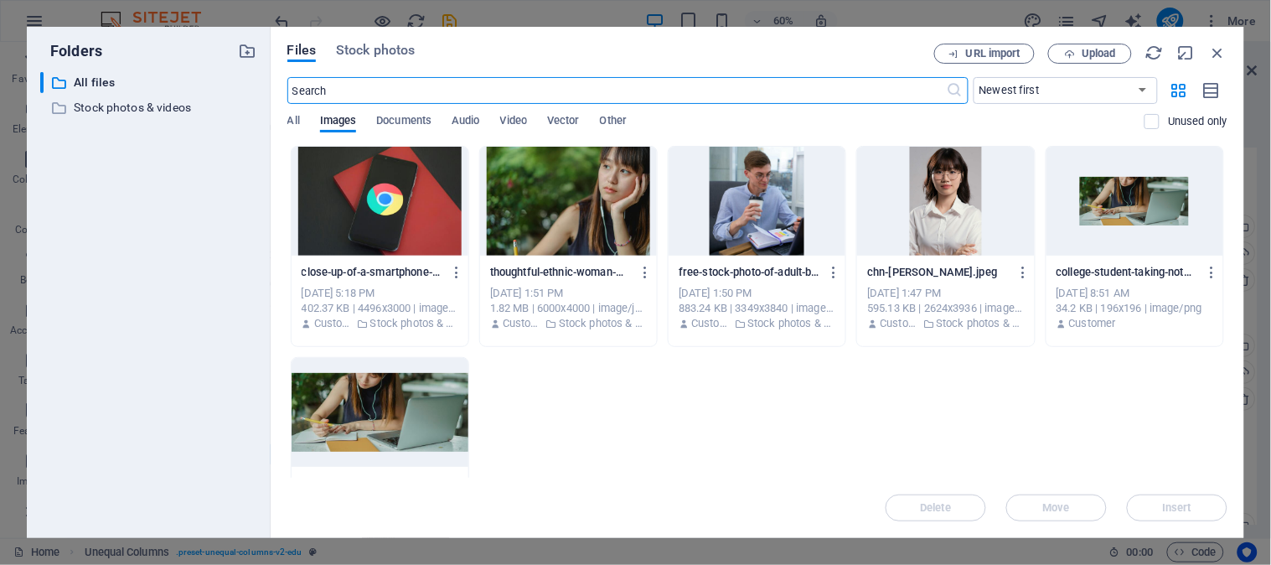
scroll to position [574, 0]
click at [440, 229] on div at bounding box center [380, 201] width 177 height 109
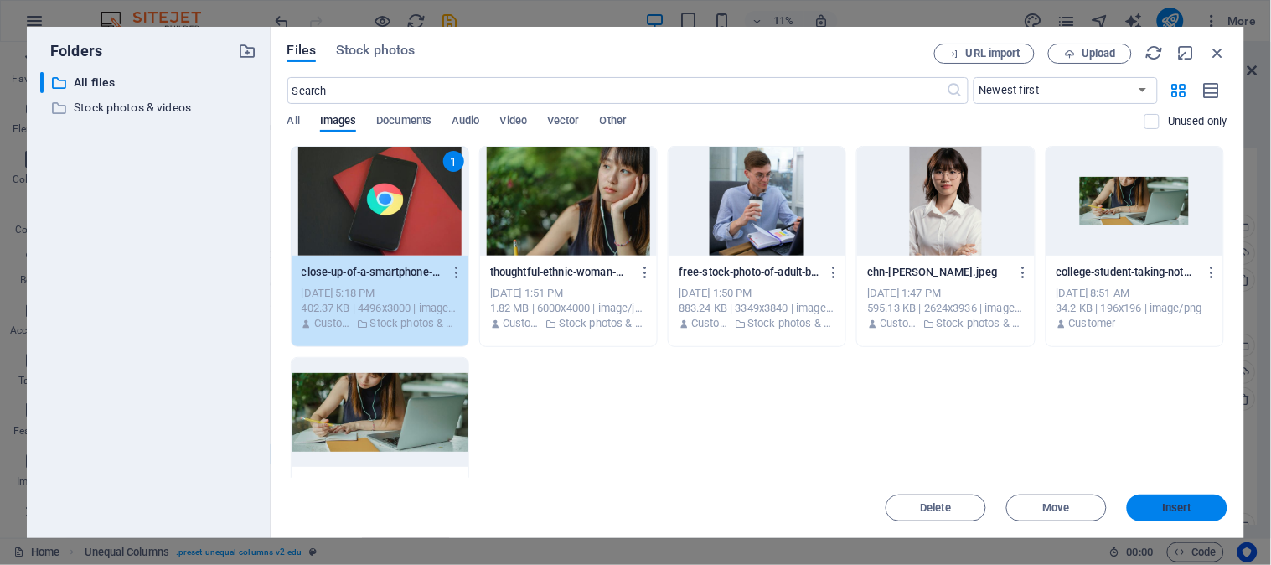
click at [1176, 508] on span "Insert" at bounding box center [1177, 508] width 29 height 10
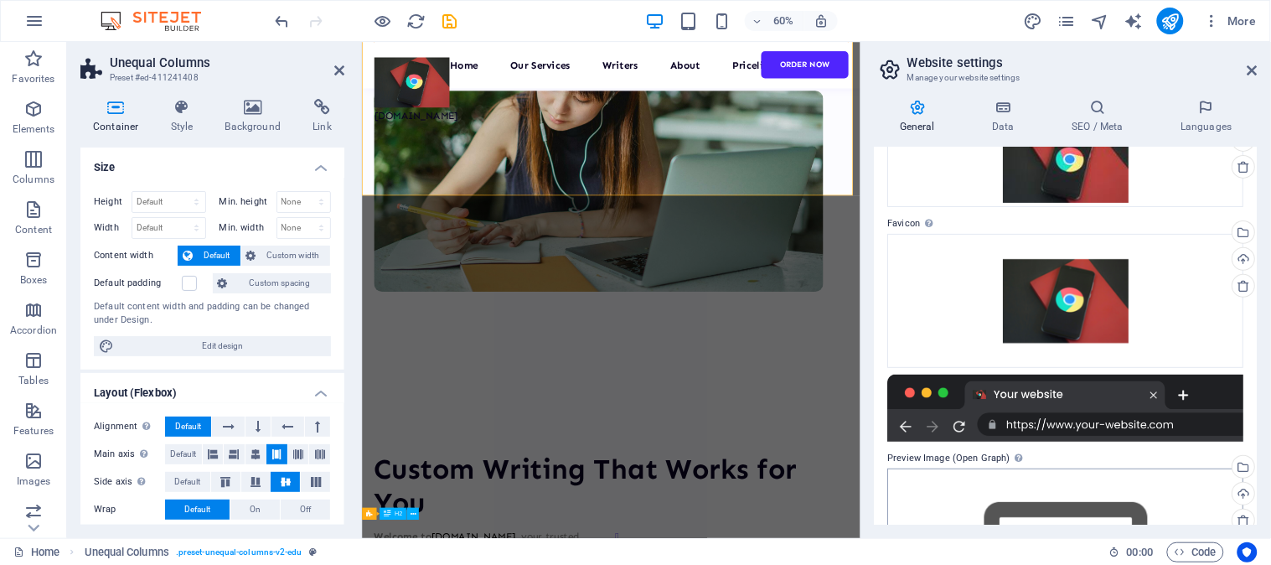
scroll to position [0, 0]
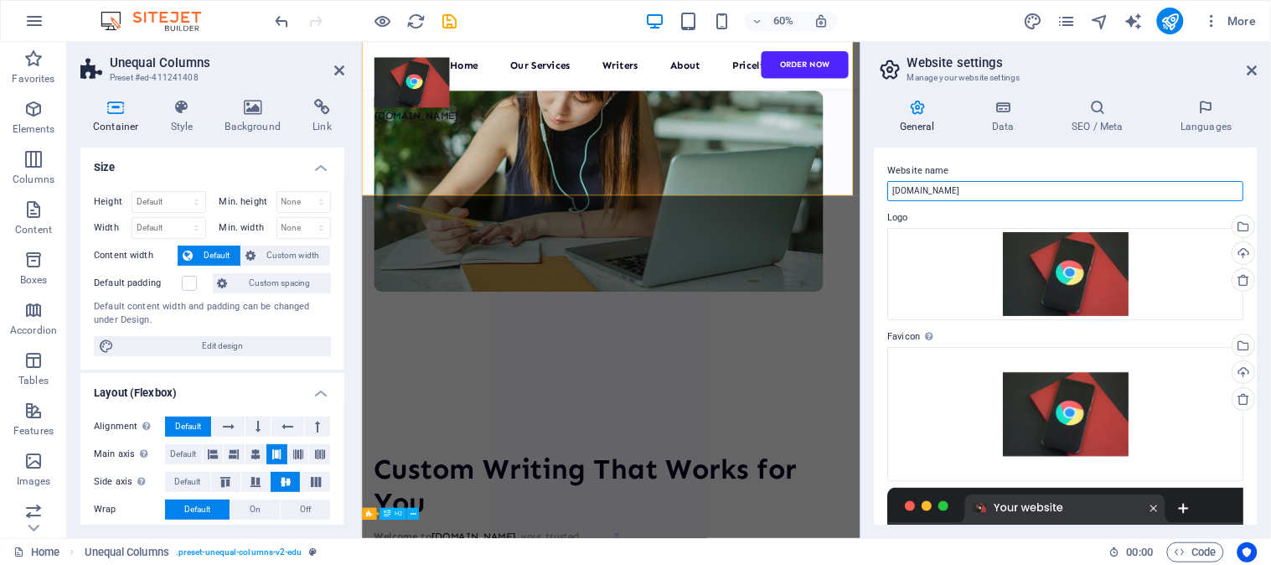
click at [1045, 191] on input "[DOMAIN_NAME]" at bounding box center [1066, 191] width 356 height 20
type input "f"
type input "S"
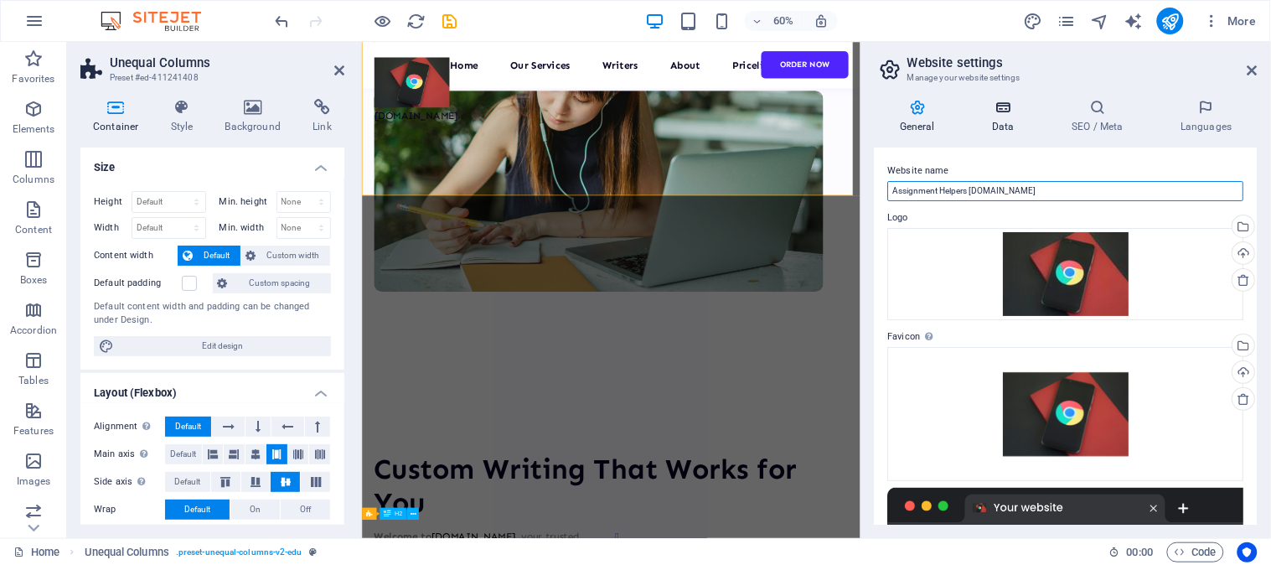
type input "Assignment Helpers [DOMAIN_NAME]"
click at [1003, 119] on h4 "Data" at bounding box center [1007, 116] width 80 height 35
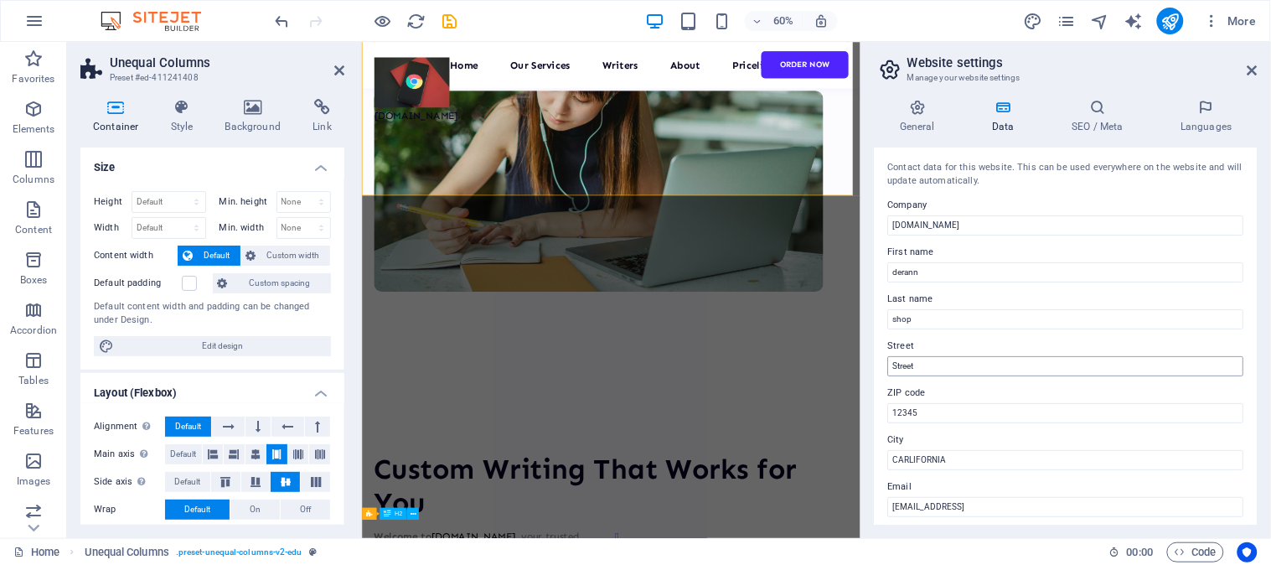
scroll to position [93, 0]
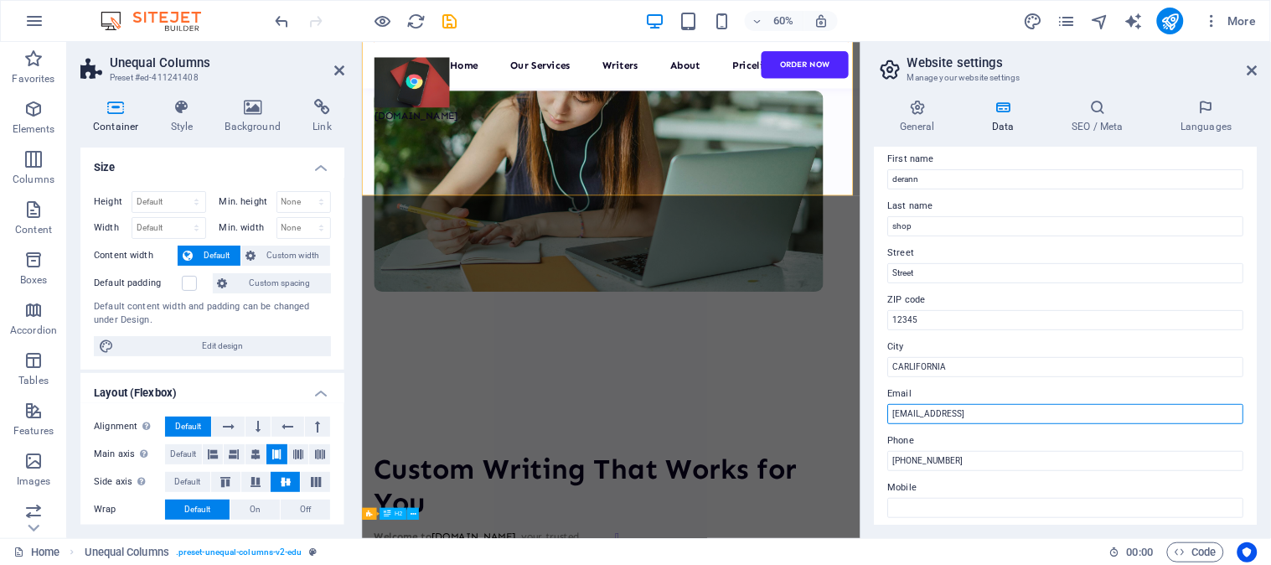
click at [1099, 408] on input "[EMAIL_ADDRESS]" at bounding box center [1066, 414] width 356 height 20
drag, startPoint x: 1461, startPoint y: 449, endPoint x: 1004, endPoint y: 646, distance: 498.0
click at [1093, 415] on input "[EMAIL_ADDRESS]" at bounding box center [1066, 414] width 356 height 20
drag, startPoint x: 1469, startPoint y: 455, endPoint x: 1024, endPoint y: 655, distance: 487.9
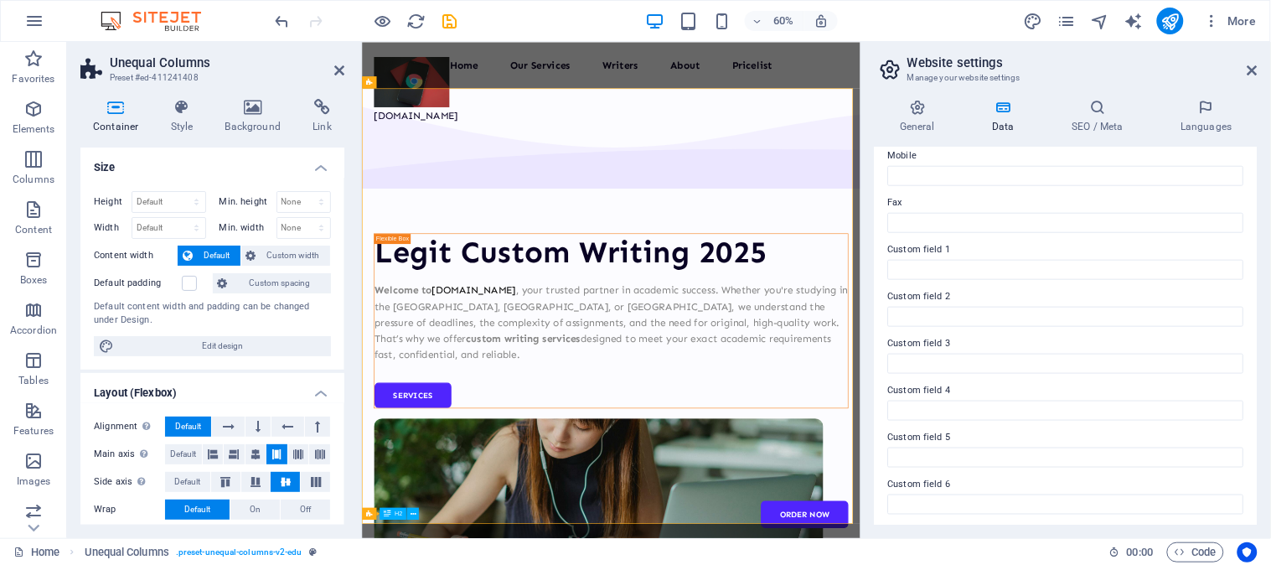
scroll to position [426, 0]
type input "[EMAIL_ADDRESS][DOMAIN_NAME]"
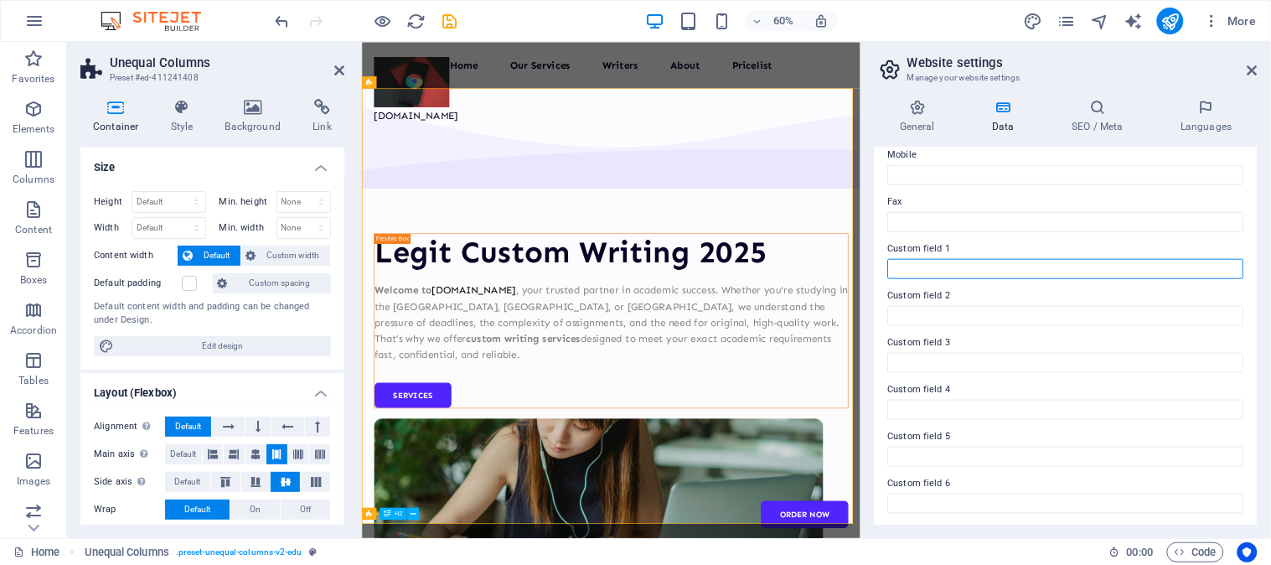
click at [948, 261] on input "Custom field 1" at bounding box center [1066, 269] width 356 height 20
paste input "Need help with essays or assignments? [DOMAIN_NAME] delivers original, fast, an…"
type input "Need help with essays or assignments? [DOMAIN_NAME] delivers original, fast, an…"
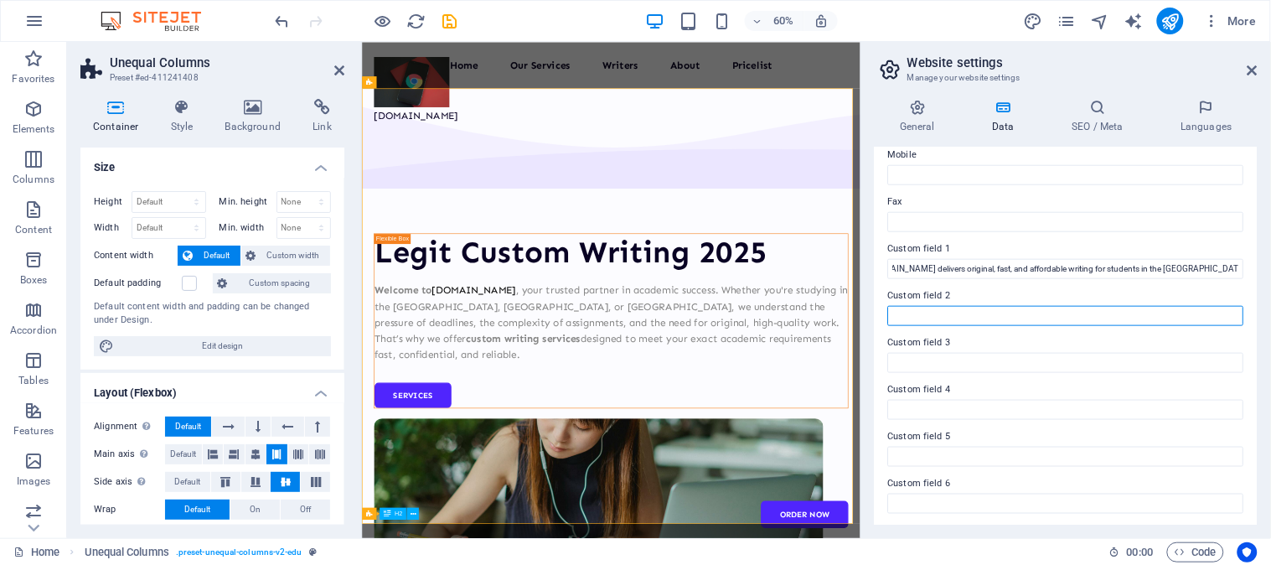
scroll to position [0, 0]
click at [952, 308] on input "Custom field 2" at bounding box center [1066, 316] width 356 height 20
paste input "Struggling with deadlines? Get expert academic writing tailored to your needs—f…"
type input "Struggling with deadlines? Get expert academic writing tailored to your needs—f…"
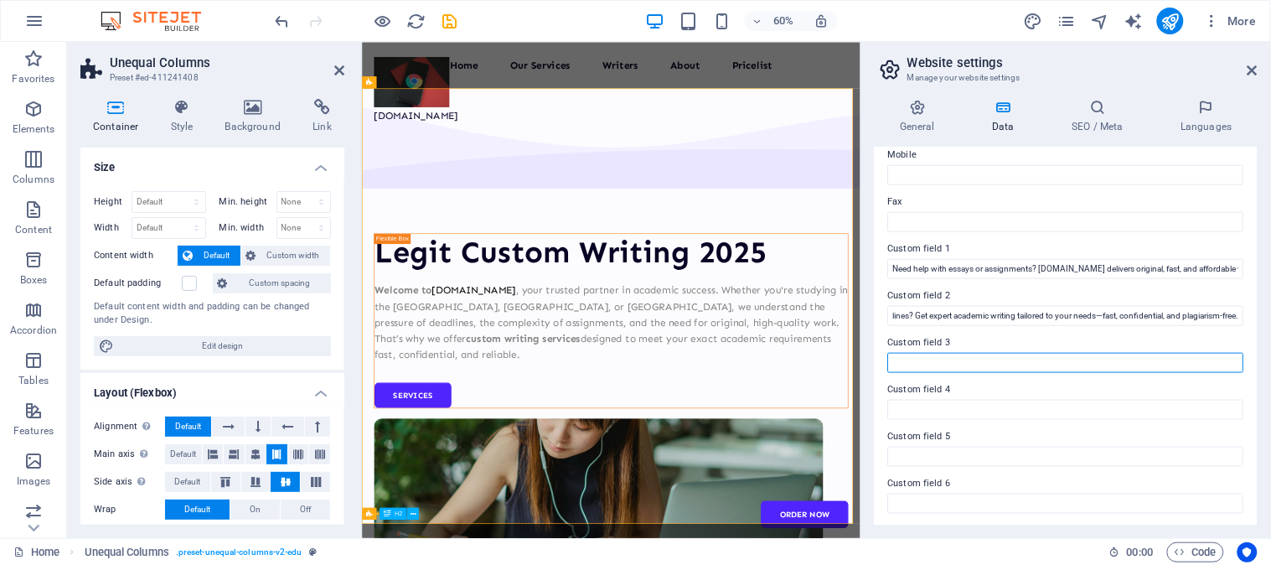
scroll to position [0, 0]
click at [936, 359] on input "Custom field 3" at bounding box center [1066, 363] width 356 height 20
paste input "Need an essay fast? We’ve got you covered—custom writing for students in the [G…"
type input "Need an essay fast? We’ve got you covered—custom writing for students in the [G…"
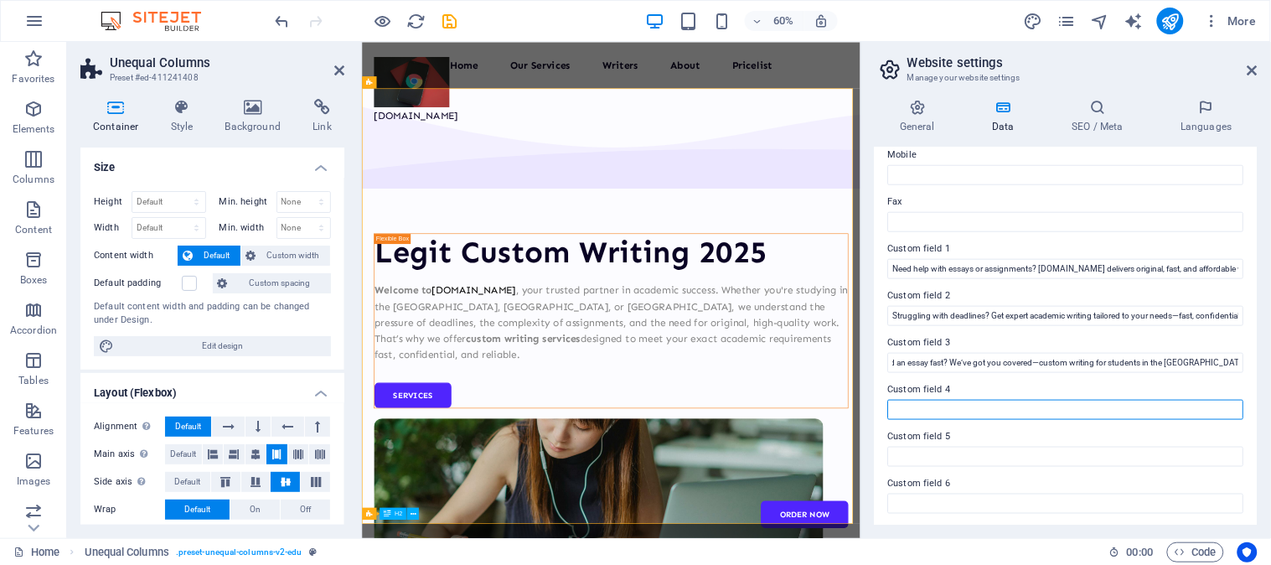
scroll to position [0, 0]
click at [936, 404] on input "Custom field 4" at bounding box center [1066, 410] width 356 height 20
paste input "Submit your assignment details now and get expert help within hours. [DOMAIN_NA…"
type input "Submit your assignment details now and get expert help within hours. [DOMAIN_NA…"
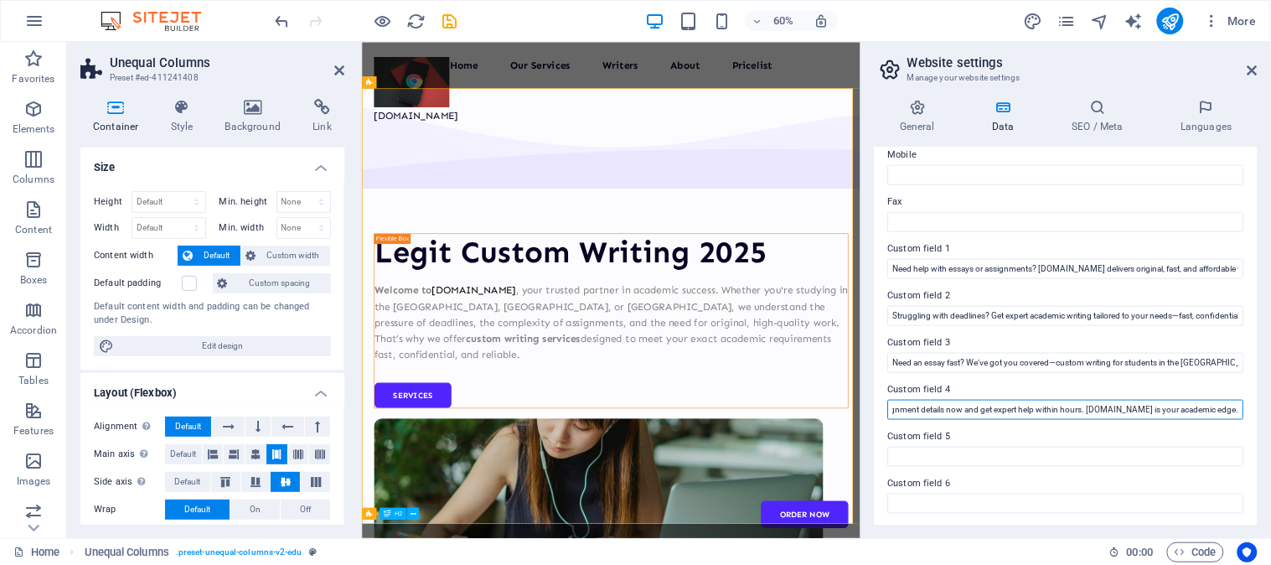
scroll to position [0, 0]
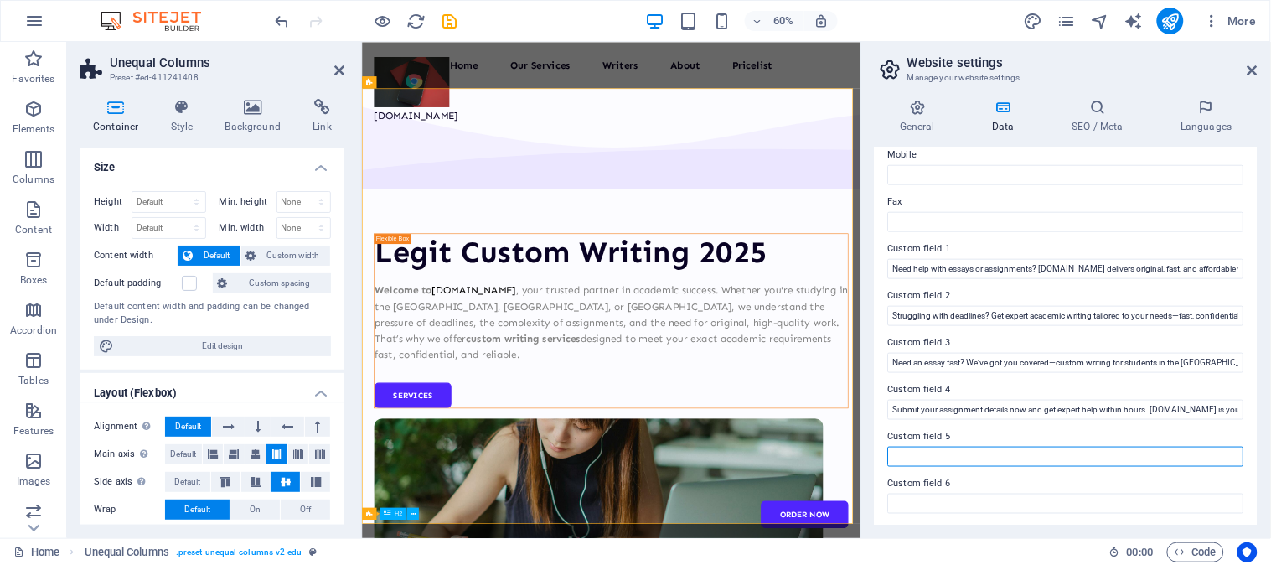
click at [943, 457] on input "Custom field 5" at bounding box center [1066, 457] width 356 height 20
paste input "Hi there! Need help with an assignment? I’m here to guide you—just send your to…"
type input "Hi there! Need help with an assignment? I’m here to guide you—just send your to…"
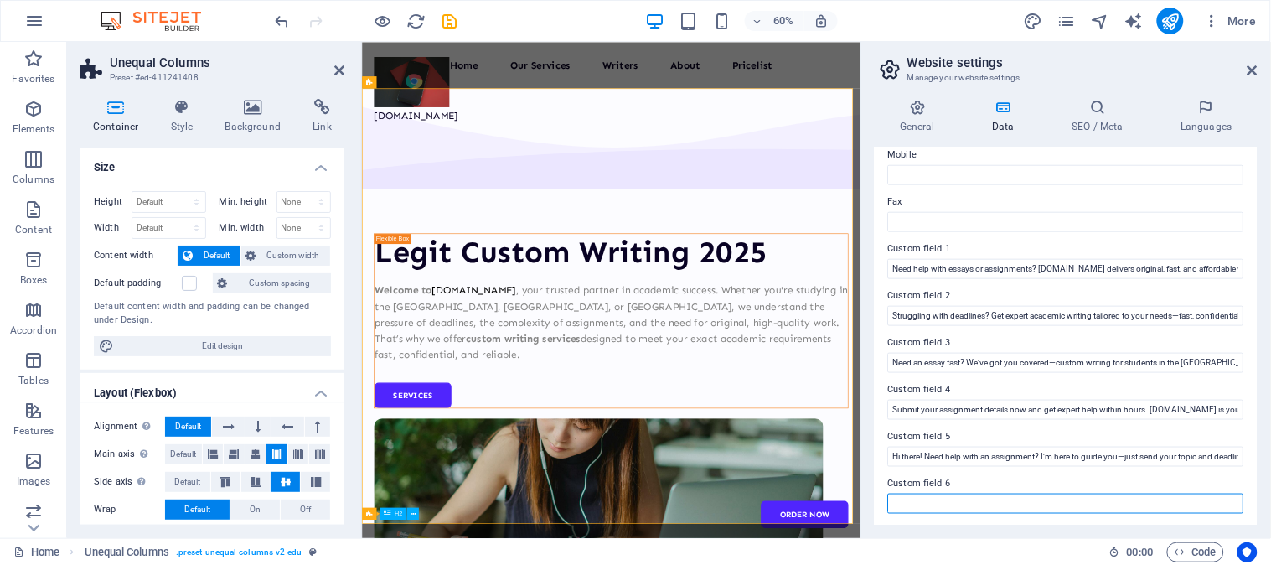
click at [944, 501] on input "Custom field 6" at bounding box center [1066, 503] width 356 height 20
paste input "Welcome to [DOMAIN_NAME]!! Let’s make your academic life easier. What do you ne…"
type input "Welcome to [DOMAIN_NAME]!! Let’s make your academic life easier. What do you ne…"
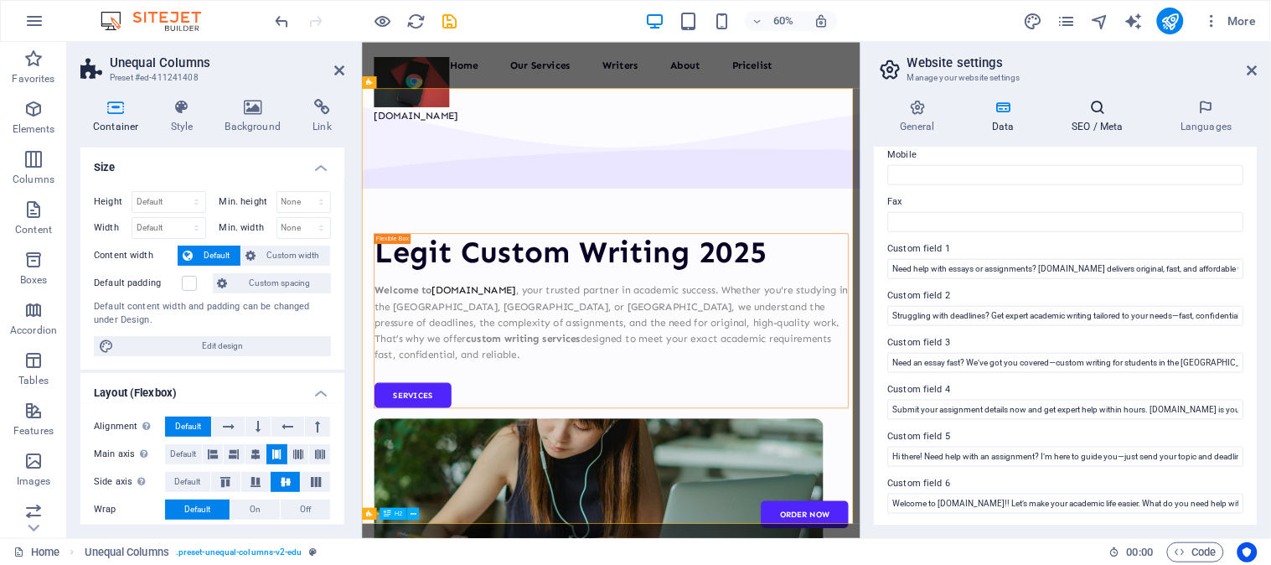
click at [1087, 120] on h4 "SEO / Meta" at bounding box center [1100, 116] width 109 height 35
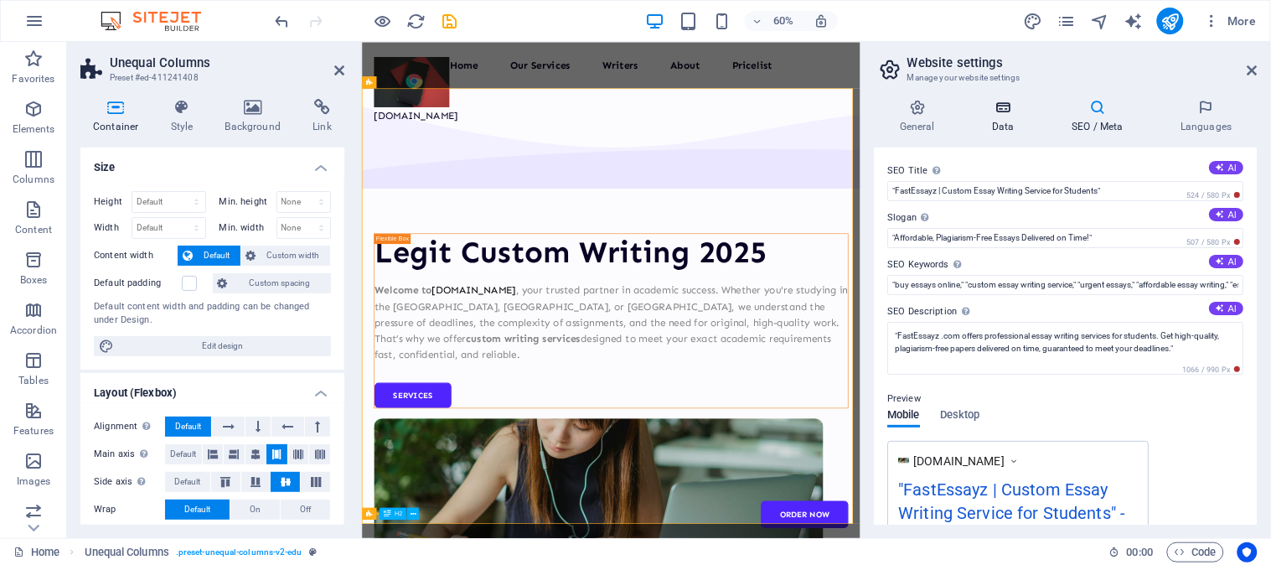
click at [1010, 123] on h4 "Data" at bounding box center [1007, 116] width 80 height 35
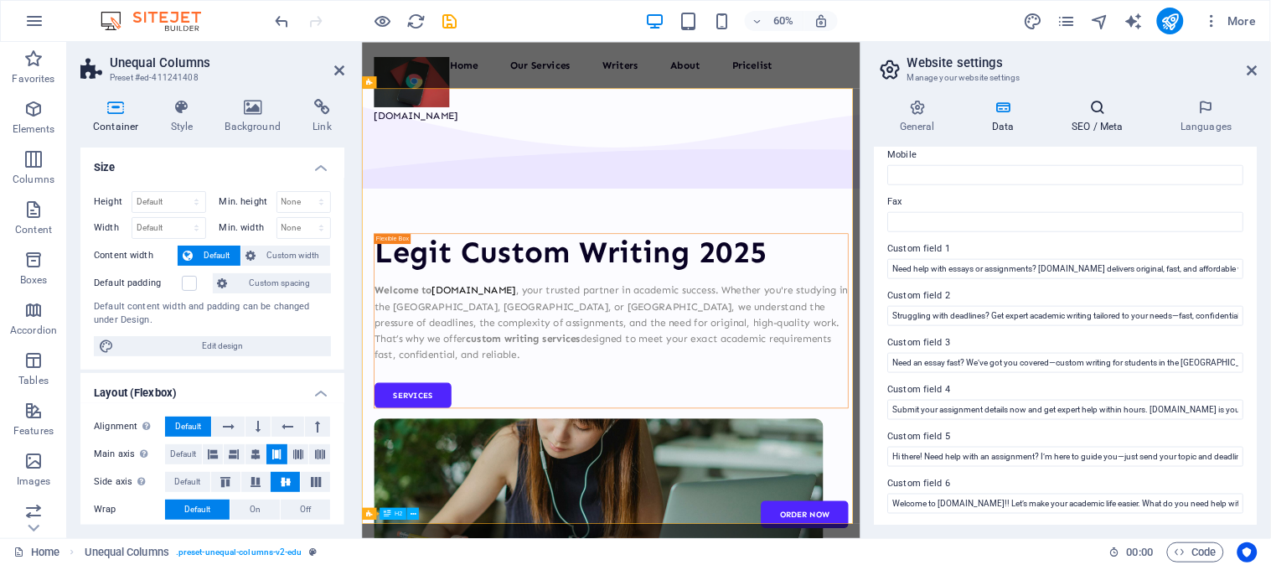
click at [1092, 113] on icon at bounding box center [1097, 107] width 102 height 17
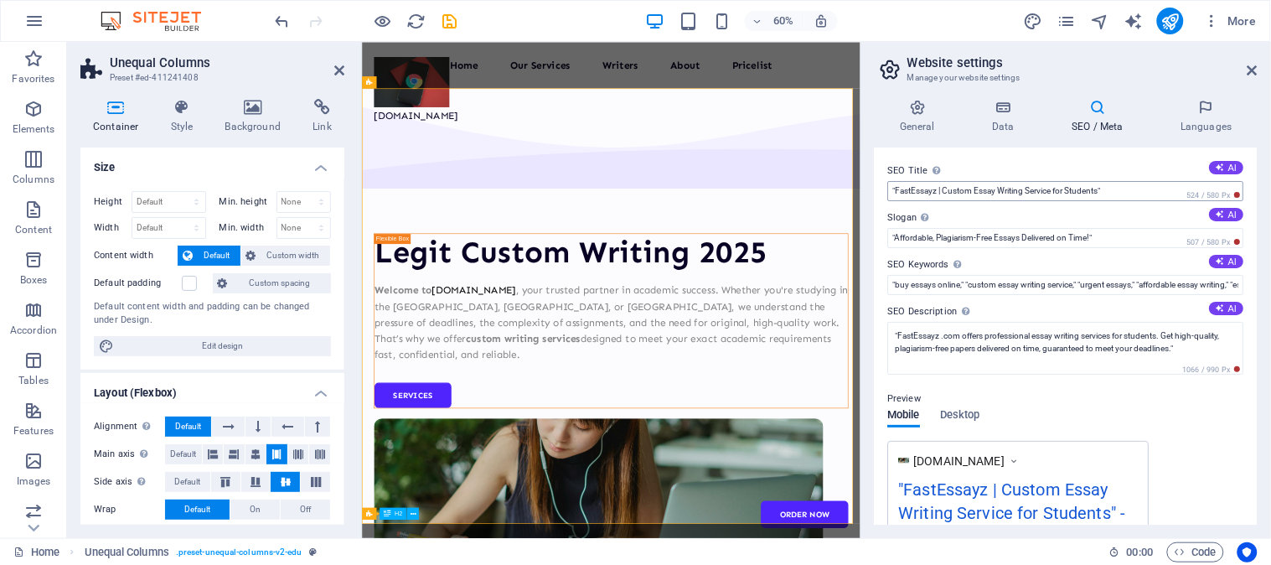
drag, startPoint x: 878, startPoint y: 159, endPoint x: 942, endPoint y: 199, distance: 75.3
click at [942, 199] on div "SEO Title The title of your website - make it something that stands out in sear…" at bounding box center [1066, 335] width 383 height 377
drag, startPoint x: 886, startPoint y: 165, endPoint x: 943, endPoint y: 198, distance: 65.7
click at [943, 198] on div "SEO Title The title of your website - make it something that stands out in sear…" at bounding box center [1066, 335] width 383 height 377
click at [968, 187] on input ""FastEssayz | Custom Essay Writing Service for Students"" at bounding box center [1066, 191] width 356 height 20
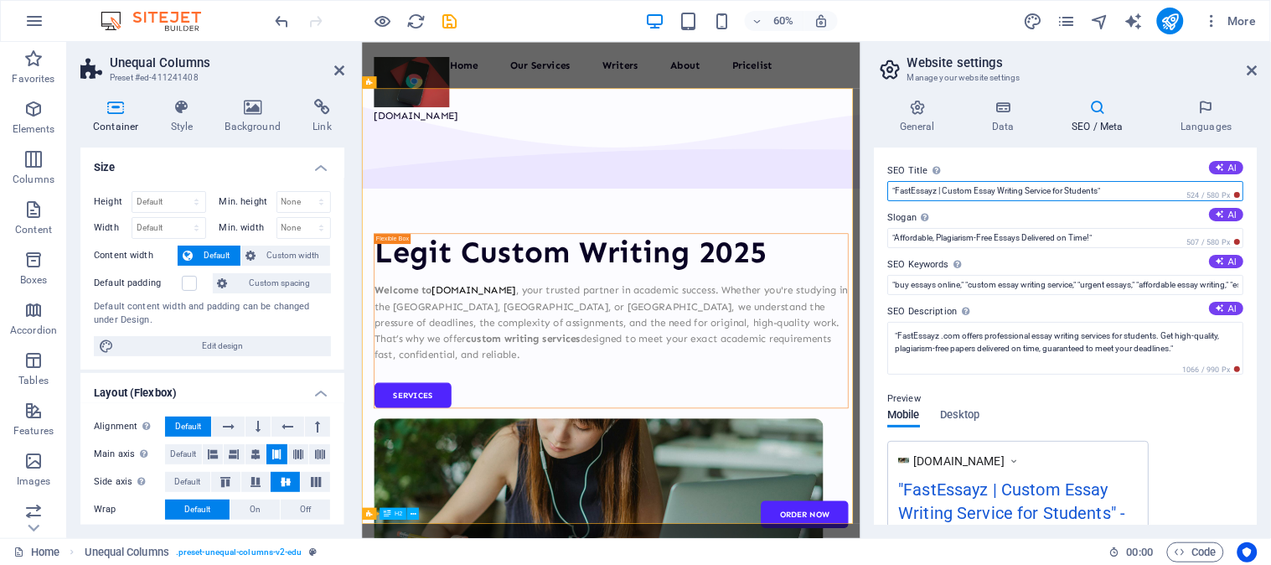
paste input "Affordable Assignment Help | Fast, Original Essays for Global Students"
click at [1179, 194] on input "Affordable Assignment Help | Fast, Original Essays for Global Students" at bounding box center [1066, 191] width 356 height 20
click at [1003, 189] on input "Affordable Assignment Help | Fast, Original Essays for Global Students" at bounding box center [1066, 191] width 356 height 20
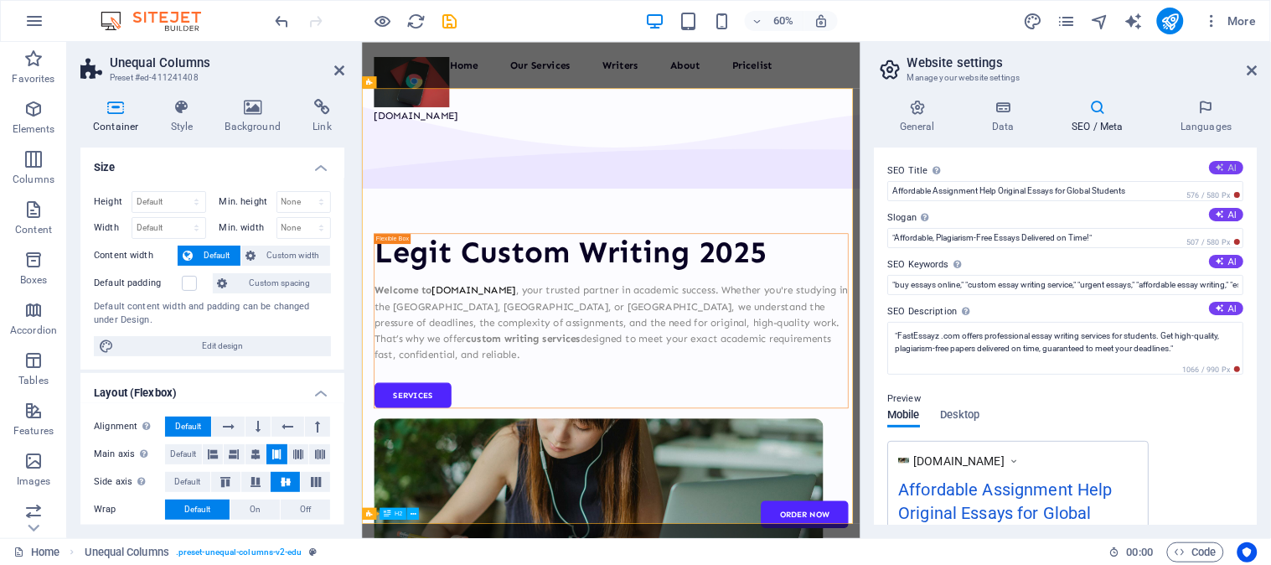
click at [1234, 165] on button "AI" at bounding box center [1227, 167] width 34 height 13
type input "Superior Custom Essays & Papers"
click at [1227, 208] on button "AI" at bounding box center [1227, 214] width 34 height 13
type input "Quality Essays, Fast Turnaround, Guaranteed Success!"
click at [1230, 257] on button "AI" at bounding box center [1227, 261] width 34 height 13
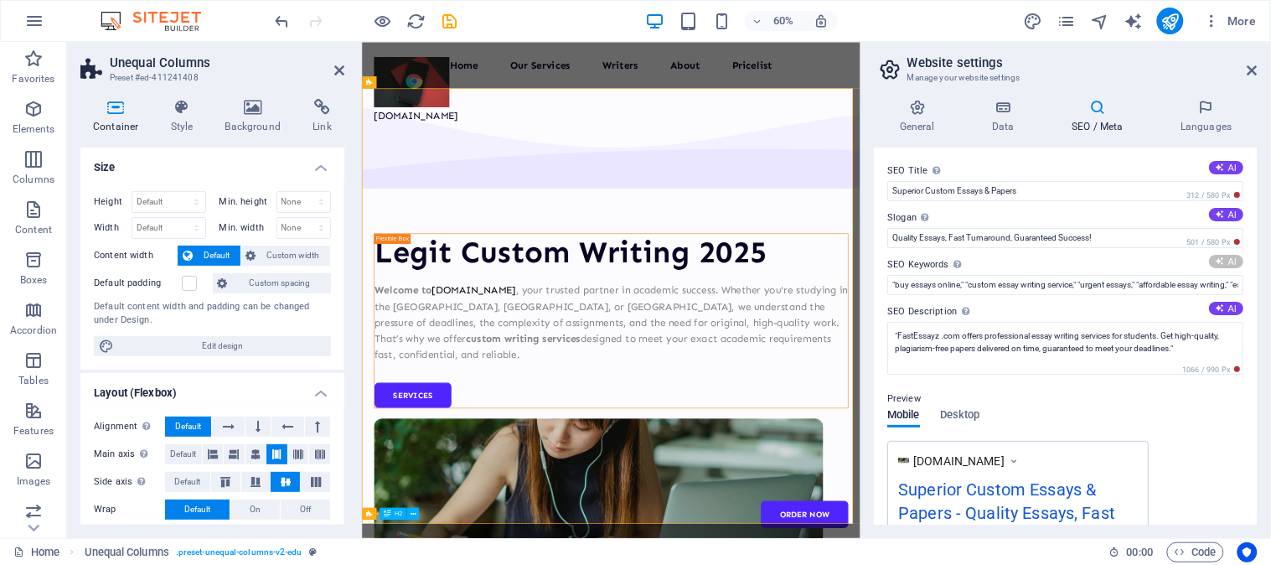
type input "custom writing service, academic writing help, plagiarism-free essays, affordab…"
click at [1230, 308] on button "AI" at bounding box center [1227, 308] width 34 height 13
type textarea "Get high-quality, custom essays starting at just $5/page. 100% unique content, …"
click at [1232, 216] on button "AI" at bounding box center [1227, 214] width 34 height 13
type input "Elevate Your Learning with Tailored Writing Support"
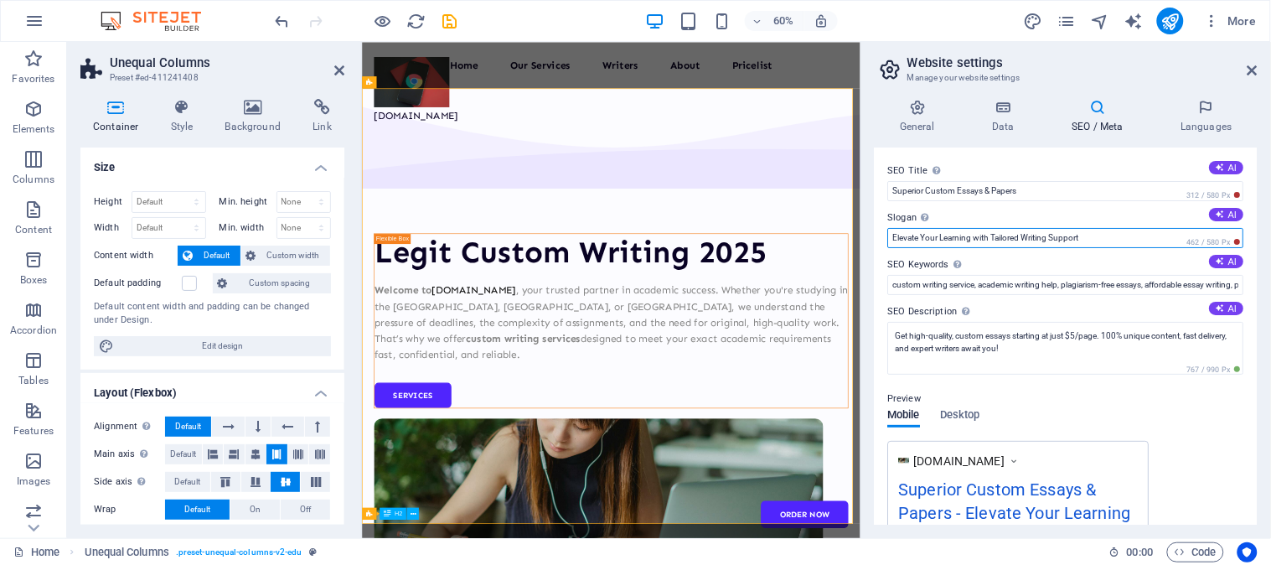
click at [994, 238] on input "Elevate Your Learning with Tailored Writing Support" at bounding box center [1066, 238] width 356 height 20
click at [991, 238] on input "Elevate Your Learning with Tailored Writing Support" at bounding box center [1066, 238] width 356 height 20
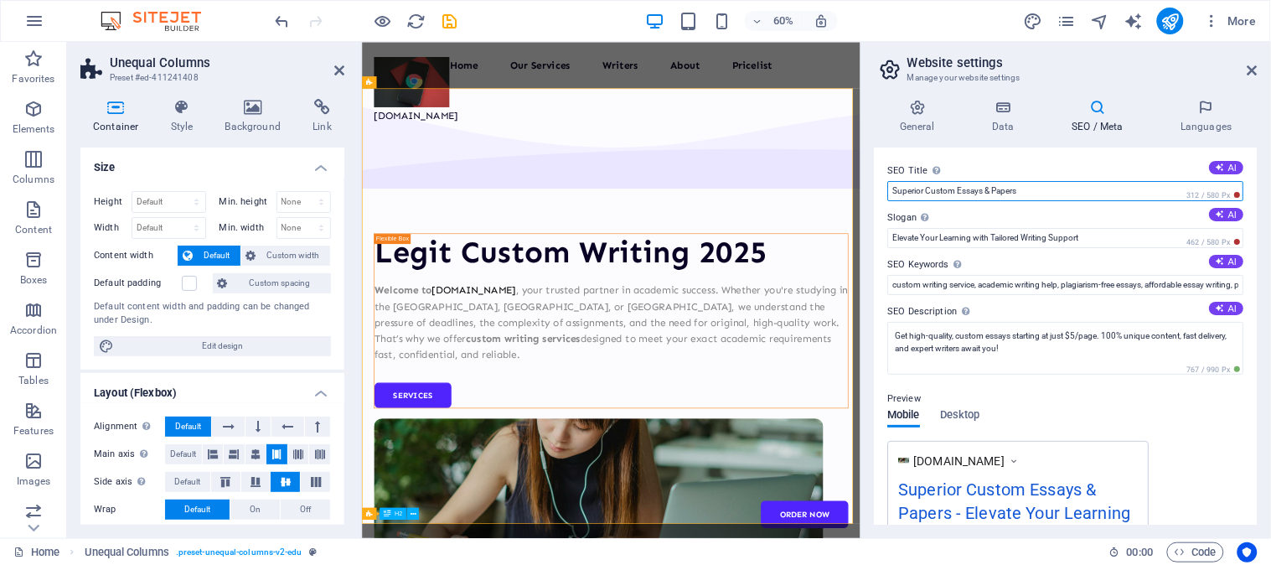
click at [1021, 187] on input "Superior Custom Essays & Papers" at bounding box center [1066, 191] width 356 height 20
drag, startPoint x: 1387, startPoint y: 230, endPoint x: 1025, endPoint y: 309, distance: 371.2
paste input "Affordable Assignment Help | Fast, Original Essays for Global Student"
click at [1002, 189] on input "Affordable Assignment Help | Fast, Original Essays for Global Students" at bounding box center [1066, 191] width 356 height 20
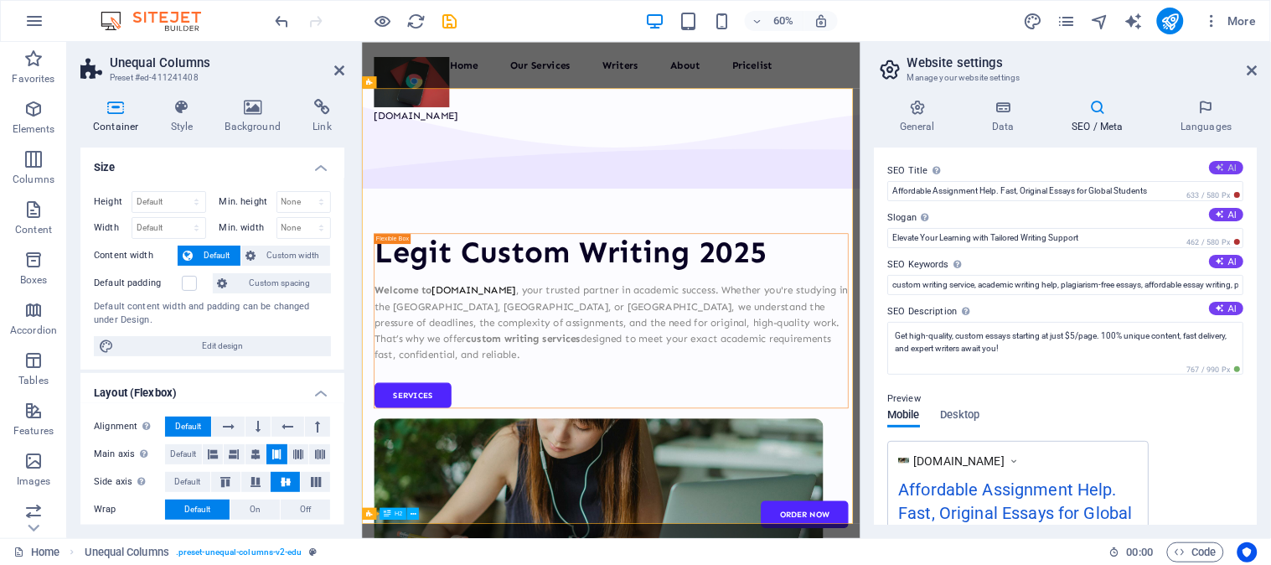
click at [1218, 168] on icon at bounding box center [1221, 168] width 12 height 12
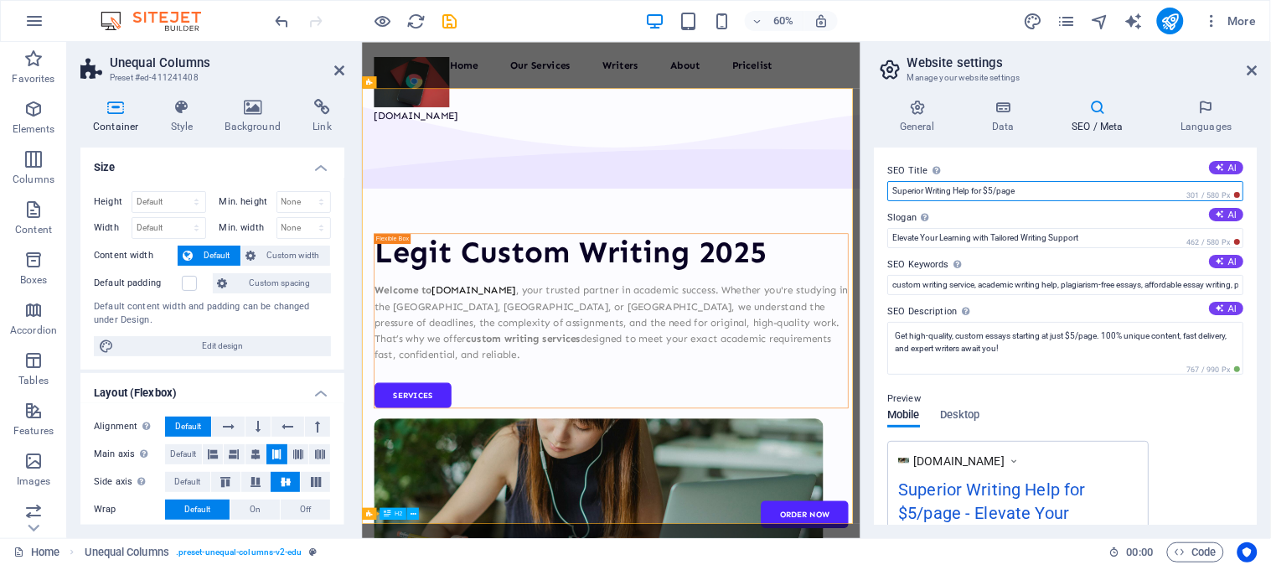
click at [997, 188] on input "Superior Writing Help for $5/page" at bounding box center [1066, 191] width 356 height 20
type input "Superior Writing Help for $5-15/page"
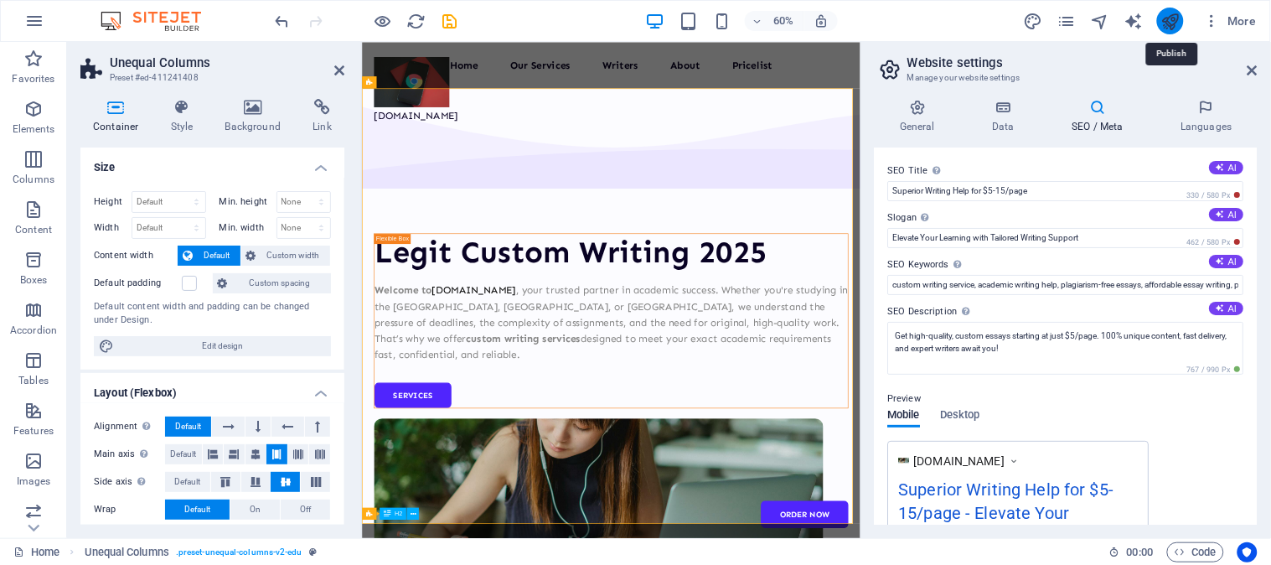
click at [1168, 20] on icon "publish" at bounding box center [1169, 21] width 19 height 19
